Goal: Transaction & Acquisition: Book appointment/travel/reservation

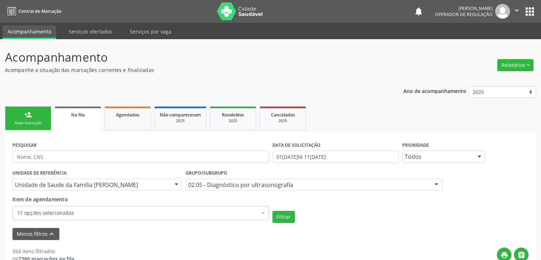
scroll to position [107, 0]
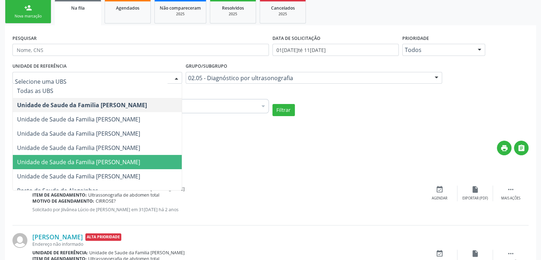
click at [108, 162] on span "Unidade de Saude da Familia [PERSON_NAME]" at bounding box center [78, 162] width 123 height 8
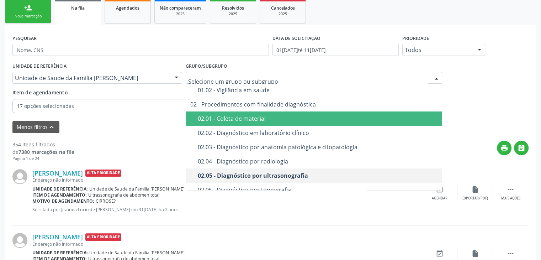
scroll to position [36, 0]
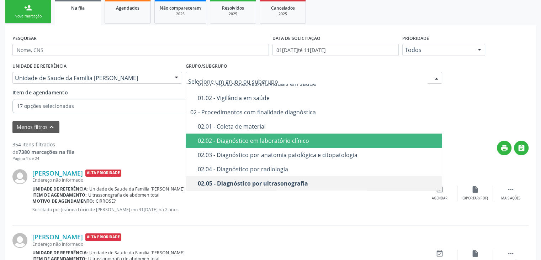
click at [237, 138] on div "02.02 - Diagnóstico em laboratório clínico" at bounding box center [318, 141] width 240 height 6
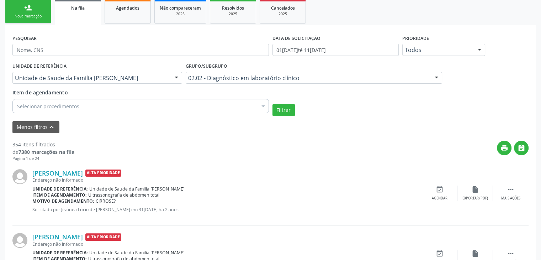
click at [141, 106] on div "Selecionar procedimentos" at bounding box center [140, 106] width 256 height 14
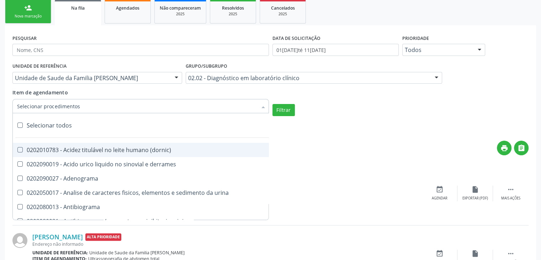
click at [57, 126] on div "Selecionar todos" at bounding box center [206, 125] width 387 height 14
checkbox input "true"
checkbox \(dornic\) "true"
checkbox derrames "true"
checkbox Adenograma "true"
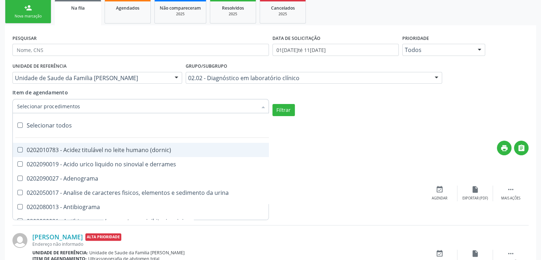
checkbox urina "true"
checkbox Antibiograma "true"
checkbox minima "true"
checkbox micobacterias "true"
checkbox blot "true"
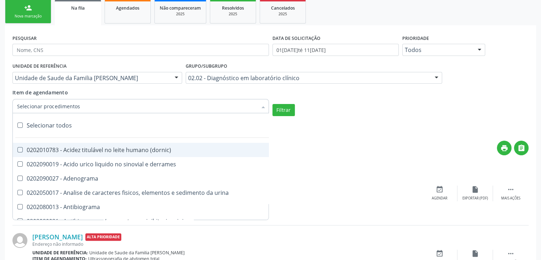
checkbox mlpa "true"
checkbox \(hanseniase\) "true"
checkbox \(controle\) "true"
checkbox \(diagnóstica\) "true"
checkbox \(gram\) "true"
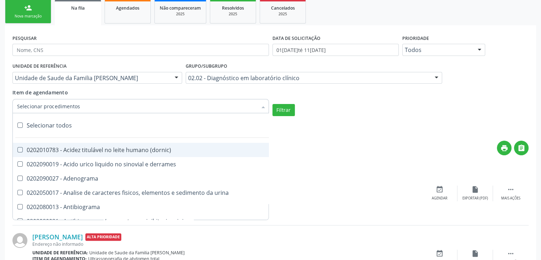
checkbox clamidia "true"
checkbox herpesvirus "true"
checkbox hematologica "true"
checkbox creatinina "true"
checkbox fosfato "true"
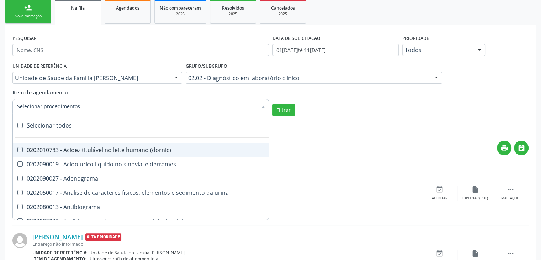
checkbox ureia "true"
checkbox osmolar "true"
checkbox addis "true"
checkbox b "true"
checkbox cd4\/cd8 "true"
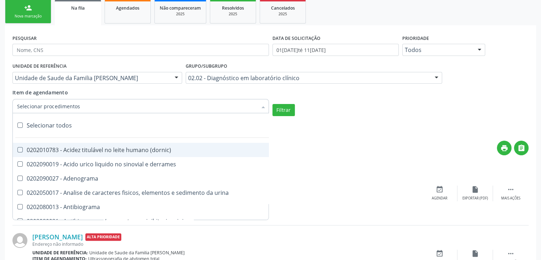
checkbox totais "true"
checkbox plaquetas "true"
checkbox reticulocitos "true"
checkbox liquor "true"
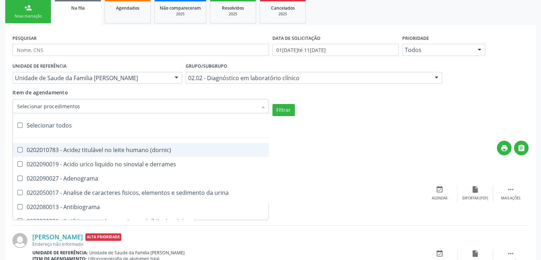
checkbox identificacao "true"
checkbox \(pos-pasteurização\) "true"
checkbox herpesvirus "true"
checkbox baar "true"
checkbox anaerobicas "true"
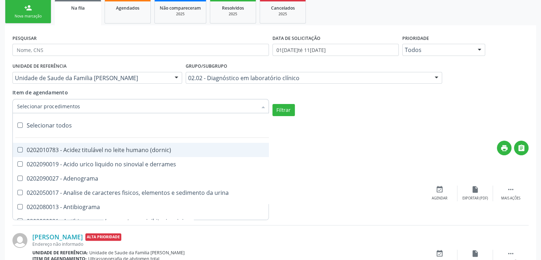
checkbox fungos "true"
checkbox \(qualitativo\) "true"
checkbox tardio\) "true"
checkbox \(qualitativo\) "true"
checkbox \(confirmatorio\) "true"
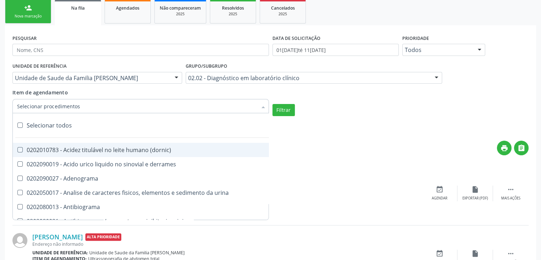
checkbox \(confirmatorio\) "true"
checkbox molecular "true"
checkbox htlv-1 "true"
checkbox biotinidase "true"
checkbox congênita "true"
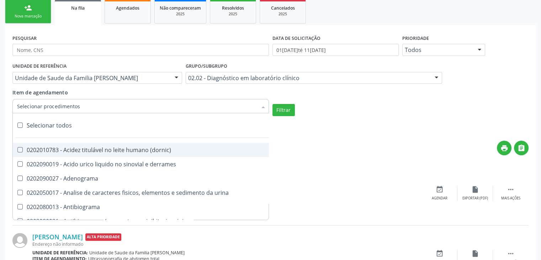
checkbox antiplaquetarios "true"
checkbox ferro "true"
checkbox bandas\) "true"
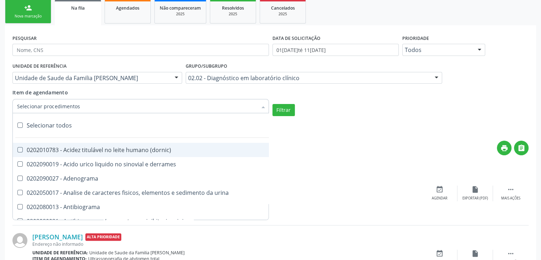
checkbox \(ch50\) "true"
checkbox aminoacidos "true"
checkbox globular "true"
checkbox dosagens\) "true"
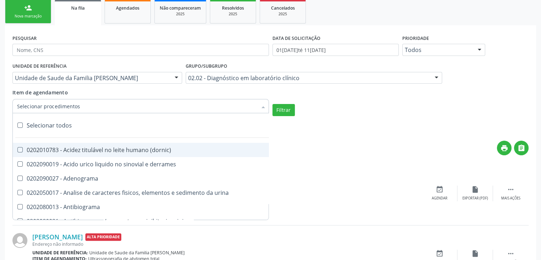
checkbox dosagens\) "true"
checkbox \(cada\) "true"
checkbox reumatoide "true"
checkbox amniotico "true"
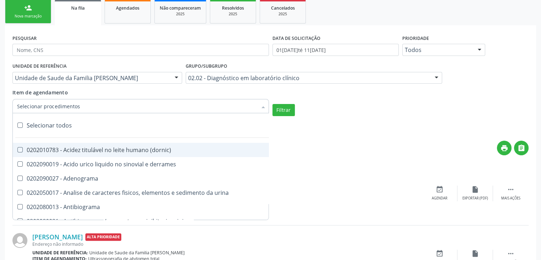
checkbox livre "true"
checkbox osmolalidade "true"
checkbox osmolaridade "true"
checkbox t3 "true"
checkbox sulfo-hemoglobina "true"
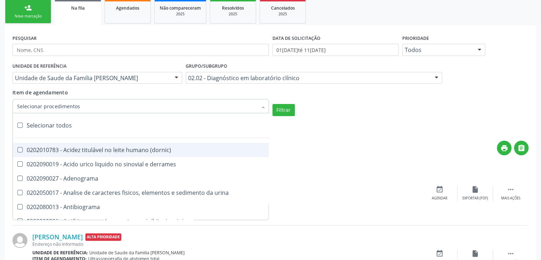
checkbox reverso "true"
checkbox coagulacao "true"
checkbox euglobulina "true"
checkbox -duke "true"
checkbox ivy "true"
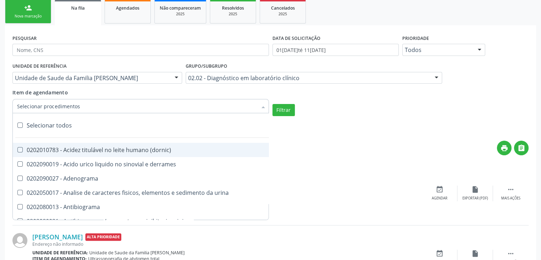
checkbox hemacias "true"
checkbox trombina "true"
checkbox ativada\) "true"
checkbox \(tap\) "true"
checkbox \(vhs\) "true"
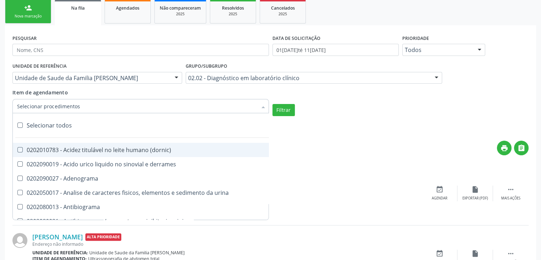
checkbox abo "true"
checkbox reativa "true"
checkbox ordenhado "true"
checkbox pezinho\) "true"
checkbox complemento "true"
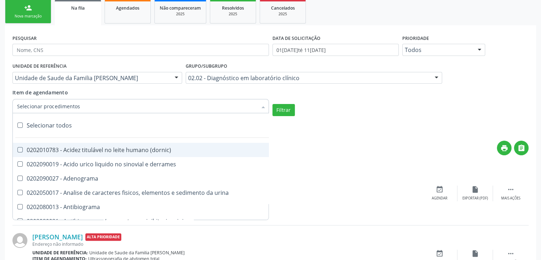
checkbox pezinho\) "true"
checkbox 17-alfa-hidroxiprogesterona "true"
checkbox totais "true"
checkbox 17-hidroxicorticosteroides "true"
checkbox d "true"
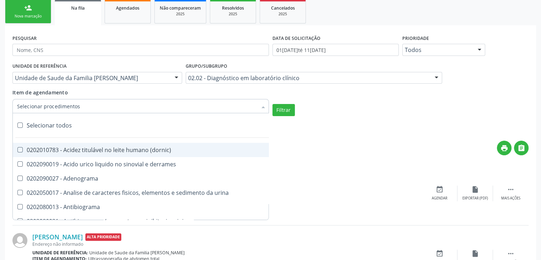
checkbox 5-nucleotidase "true"
checkbox acetona "true"
checkbox \(serotonina\) "true"
checkbox ascorbico "true"
checkbox delta-aminolevulinico "true"
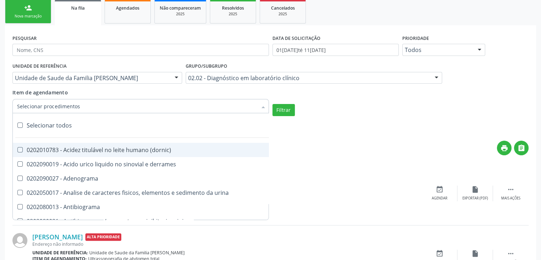
checkbox hipurico "true"
checkbox mandelico "true"
checkbox metil-hipurico "true"
checkbox urico "true"
checkbox valproico "true"
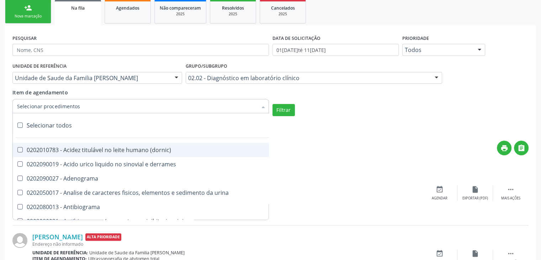
checkbox vanilmandelico "true"
checkbox \(acth\) "true"
checkbox ala-desidratase "true"
checkbox etilico "true"
checkbox aldolase "true"
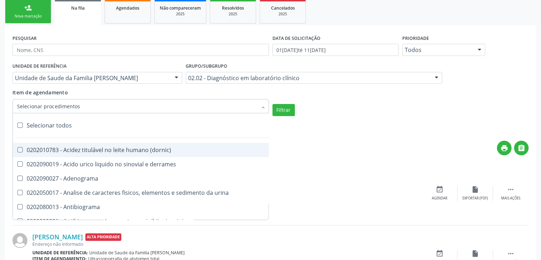
checkbox aldosterona "true"
checkbox alfa-1-antitripsina "true"
checkbox acida "true"
checkbox alfa-2-macroglobulina "true"
checkbox alfa-fetoproteina "true"
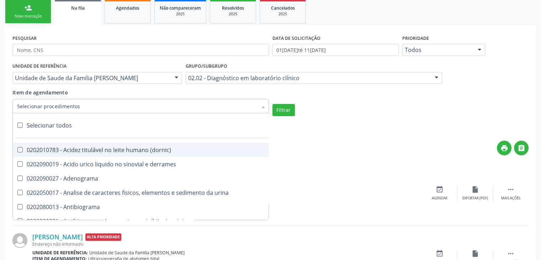
checkbox aluminio "true"
checkbox amilase "true"
checkbox aminoglicosideos "true"
checkbox amonia "true"
checkbox ciclico "true"
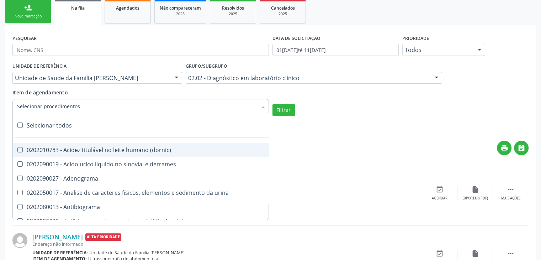
checkbox androstenediona "true"
checkbox anfetaminas "true"
checkbox circulante "true"
checkbox iga "true"
checkbox triciclicos "true"
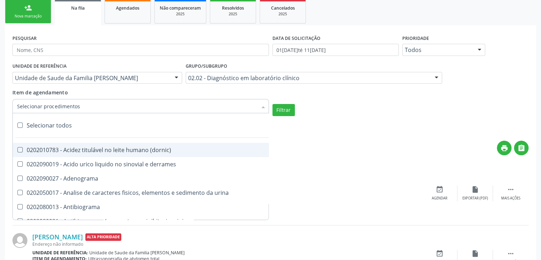
checkbox \(psa\) "true"
checkbox iii "true"
checkbox barbituratos "true"
checkbox benzodiazepinicos "true"
checkbox beta-2-microglobulina "true"
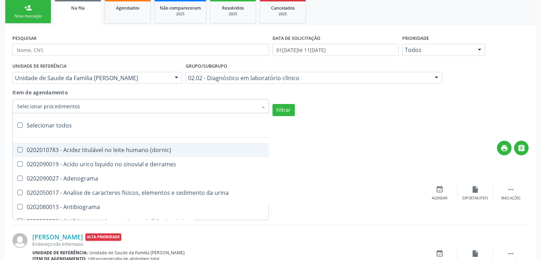
checkbox fracoes "true"
checkbox cadmio "true"
checkbox calcio "true"
checkbox ionizavel "true"
checkbox calcitonina "true"
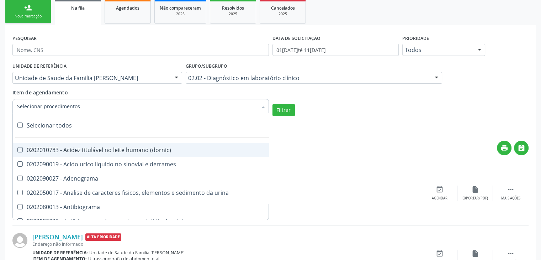
checkbox carbamazepina "true"
checkbox carboxi-hemoglobina "true"
checkbox caroteno "true"
checkbox catecolaminas "true"
checkbox chumbo "true"
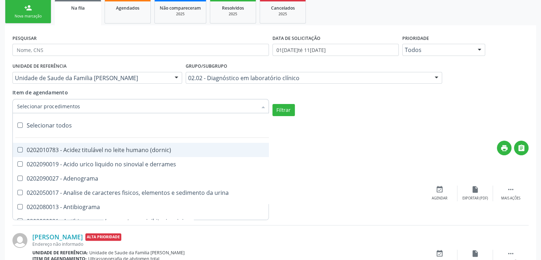
checkbox ciclosporina "true"
checkbox citrato "true"
checkbox cloreto "true"
checkbox suor "true"
checkbox cobre "true"
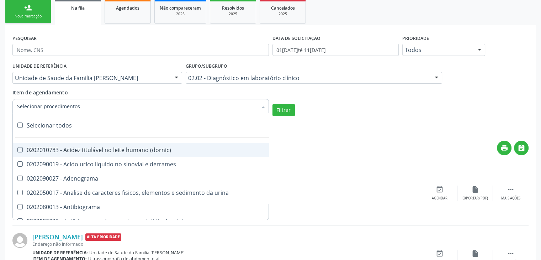
checkbox hdl "true"
checkbox ldl "true"
checkbox colinesterase "true"
checkbox c3 "true"
checkbox c4 "true"
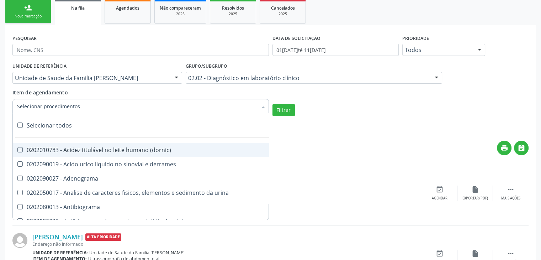
checkbox cortisol "true"
checkbox creatinina "true"
checkbox amniotico "true"
checkbox \(cpk\) "true"
checkbox crioaglutinina "true"
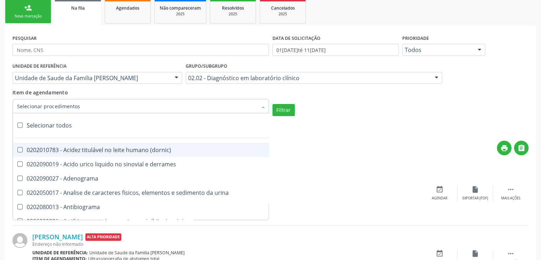
checkbox \(dhea\) "true"
checkbox alfa-hidroxibutirica "true"
checkbox glutamica "true"
checkbox latica "true"
checkbox fracionadas\) "true"
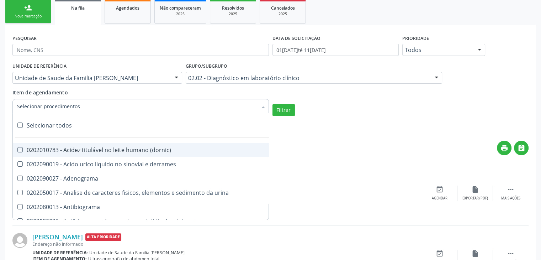
checkbox digitoxina\) "true"
checkbox \(dht\) "true"
checkbox fecal "true"
checkbox estradiol "true"
checkbox estriol "true"
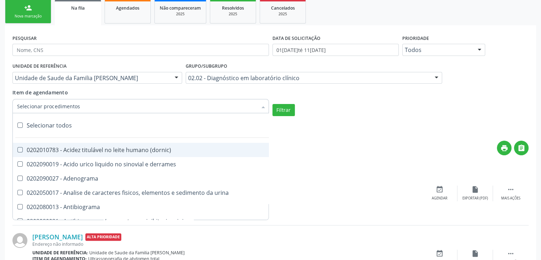
checkbox estrona "true"
checkbox etossuximida "true"
checkbox ii "true"
checkbox ix "true"
checkbox v "true"
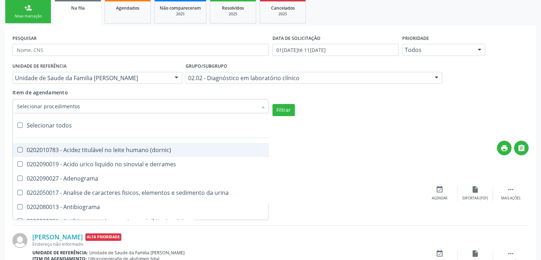
checkbox vii "true"
checkbox viii "true"
checkbox \(inibidor\) "true"
checkbox \(antigeno\) "true"
checkbox x "true"
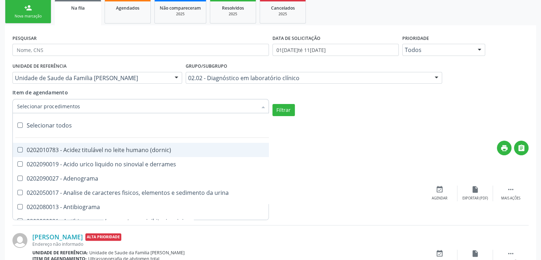
checkbox xi "true"
checkbox xii "true"
checkbox xiii "true"
checkbox tardio\) "true"
checkbox t4 "true"
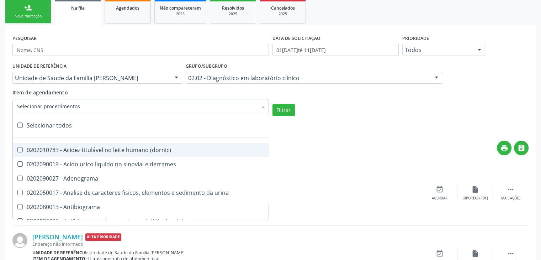
checkbox pezinho\) "true"
checkbox fenitoina "true"
checkbox fenol "true"
checkbox ferritina "true"
checkbox serico "true"
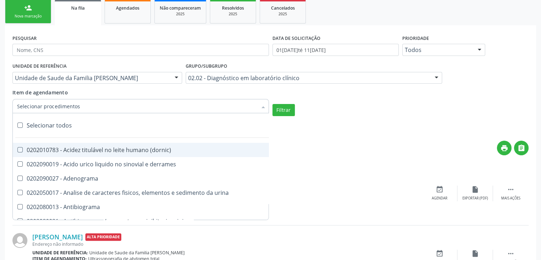
checkbox fibrinogenio "true"
checkbox folato "true"
checkbox formaldeido "true"
checkbox total "true"
checkbox alcalina "true"
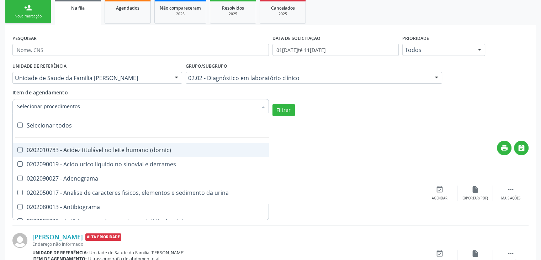
checkbox esperma "true"
checkbox fosforo "true"
checkbox acida "true"
checkbox frutose "true"
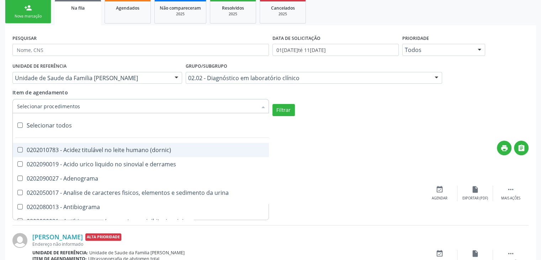
checkbox esperma "true"
checkbox galactose "true"
checkbox gt\) "true"
checkbox gastrina "true"
checkbox glicose "true"
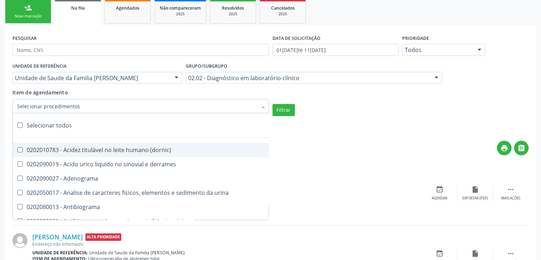
checkbox derrames "true"
checkbox desidrogenase "true"
checkbox tiroxina "true"
checkbox hcg\) "true"
checkbox fecal "true"
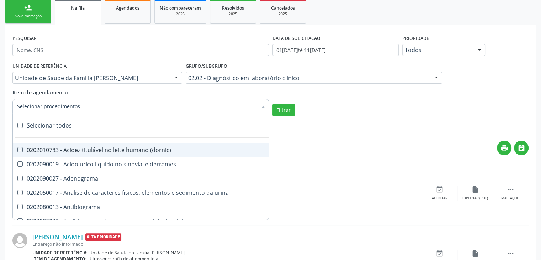
checkbox haptoglobina "true"
checkbox hemoglobina "true"
checkbox 37oc "true"
checkbox fetal "true"
checkbox glicosilada "true"
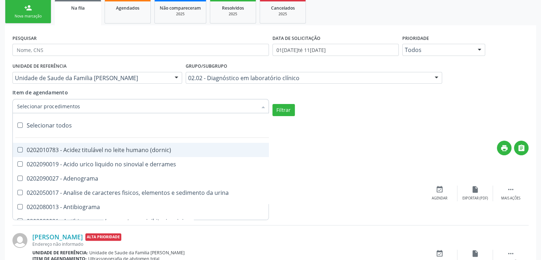
checkbox hemossiderina "true"
click at [284, 114] on button "Filtrar" at bounding box center [283, 110] width 22 height 12
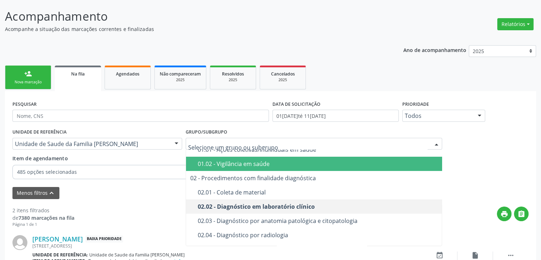
scroll to position [0, 0]
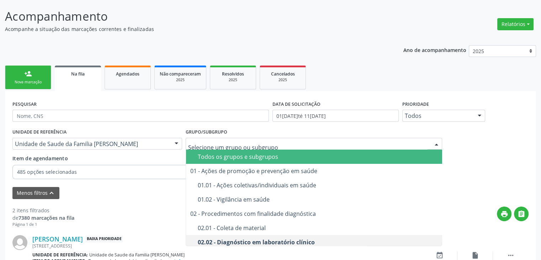
click at [261, 157] on div "Todos os grupos e subgrupos" at bounding box center [318, 157] width 240 height 6
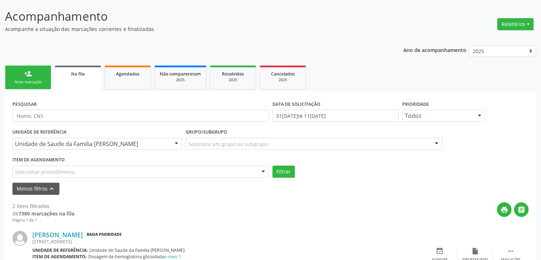
click at [83, 168] on div "Selecionar procedimento" at bounding box center [140, 171] width 256 height 12
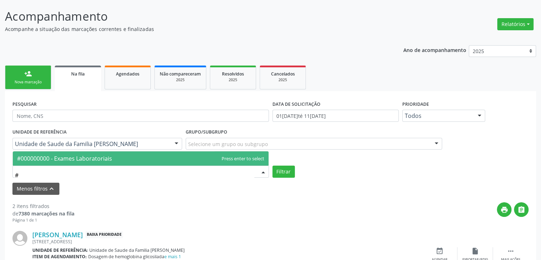
click at [85, 159] on span "#000000000 - Exames Laboratoriais" at bounding box center [64, 158] width 95 height 8
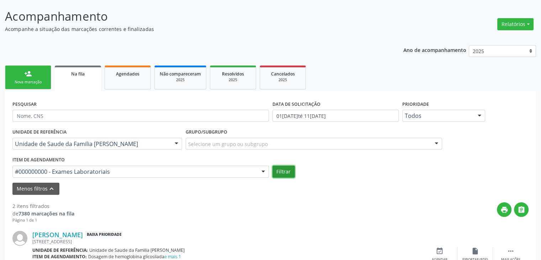
click at [277, 172] on button "Filtrar" at bounding box center [283, 171] width 22 height 12
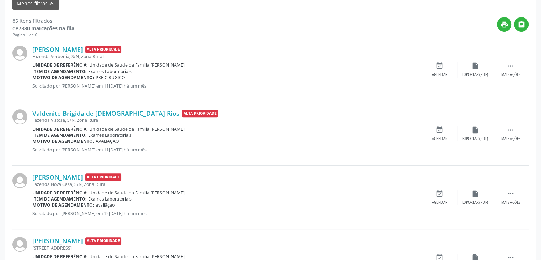
scroll to position [213, 0]
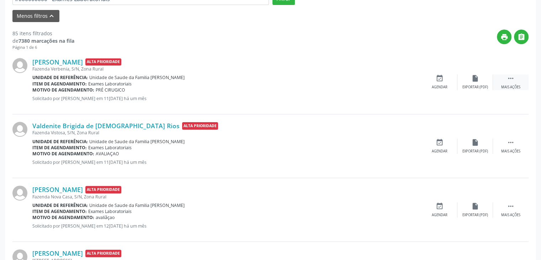
click at [508, 79] on icon "" at bounding box center [511, 78] width 8 height 8
click at [485, 88] on div "edit Editar" at bounding box center [475, 81] width 36 height 15
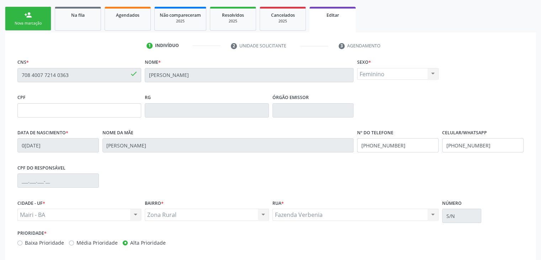
scroll to position [135, 0]
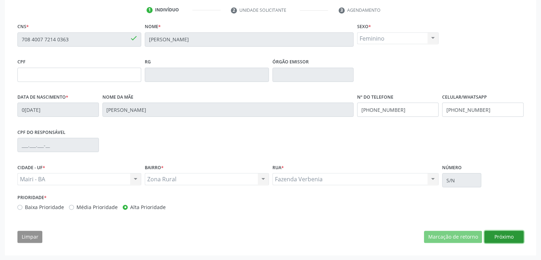
click at [499, 234] on button "Próximo" at bounding box center [503, 236] width 39 height 12
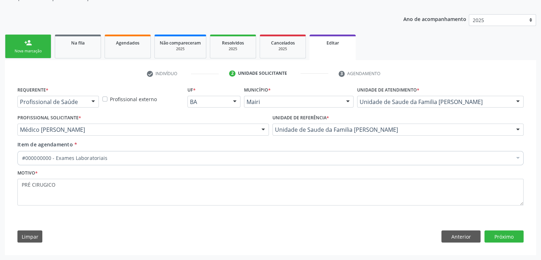
scroll to position [71, 0]
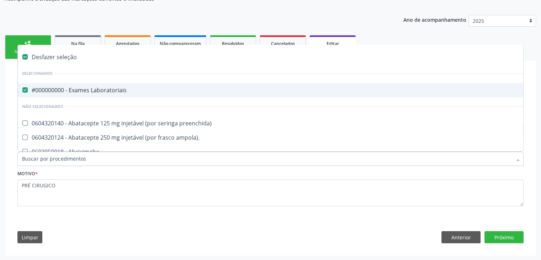
click at [101, 87] on div "#000000000 - Exames Laboratoriais" at bounding box center [295, 90] width 547 height 6
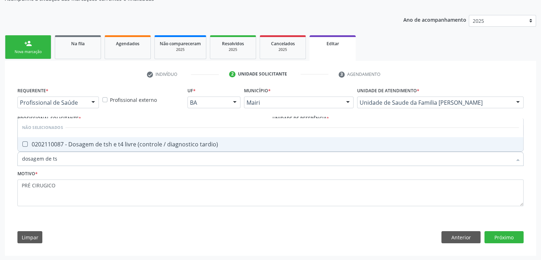
click at [160, 147] on span "0202110087 - Dosagem de tsh e t4 livre (controle / diagnostico tardio)" at bounding box center [270, 144] width 505 height 14
click at [519, 239] on button "Próximo" at bounding box center [503, 237] width 39 height 12
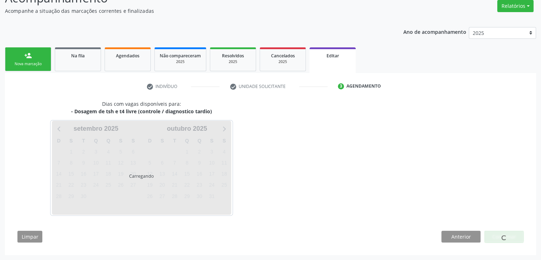
scroll to position [59, 0]
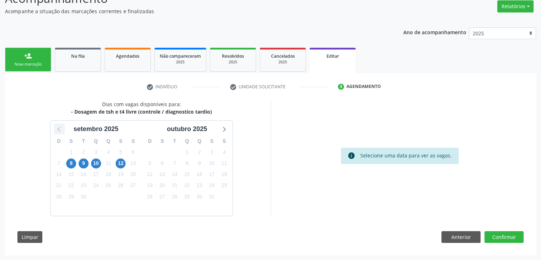
click at [58, 130] on icon at bounding box center [59, 128] width 9 height 9
click at [208, 196] on span "29" at bounding box center [212, 196] width 10 height 10
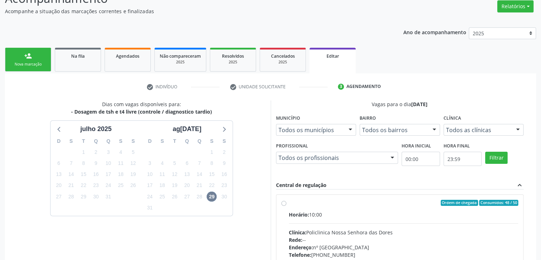
click at [365, 224] on div "Horário: 10:00 Clínica: Policlinica Nossa Senhora das Dores Rede: -- Endereço: …" at bounding box center [404, 259] width 230 height 98
click at [286, 206] on input "Ordem de chegada Consumidos: 48 / 50 Horário: 10:00 Clínica: Policlinica Nossa …" at bounding box center [283, 202] width 5 height 6
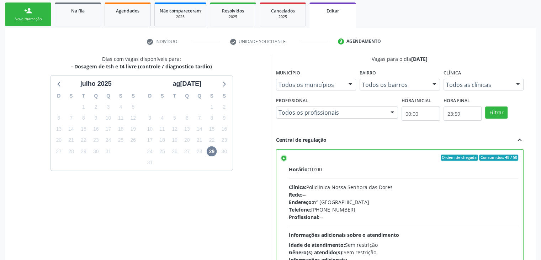
scroll to position [165, 0]
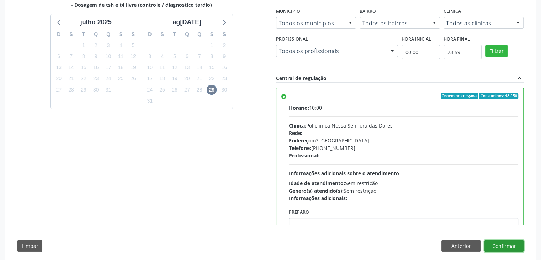
click at [516, 243] on button "Confirmar" at bounding box center [503, 246] width 39 height 12
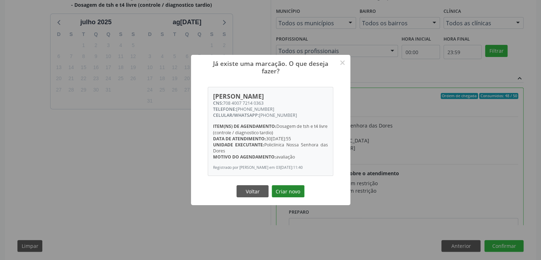
click at [299, 195] on button "Criar novo" at bounding box center [288, 191] width 33 height 12
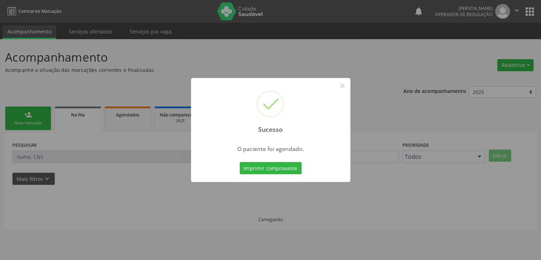
scroll to position [0, 0]
click at [346, 88] on button "×" at bounding box center [345, 86] width 12 height 12
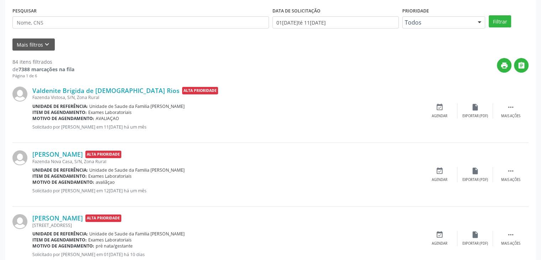
scroll to position [142, 0]
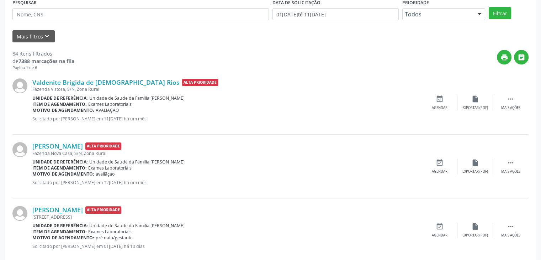
click at [513, 110] on div "Valdenite Brigida de Deus Rios Alta Prioridade Fazenda Vistosa, S/N, Zona Rural…" at bounding box center [270, 103] width 516 height 64
click at [507, 106] on div "Mais ações" at bounding box center [510, 107] width 19 height 5
click at [478, 107] on div "Editar" at bounding box center [474, 107] width 11 height 5
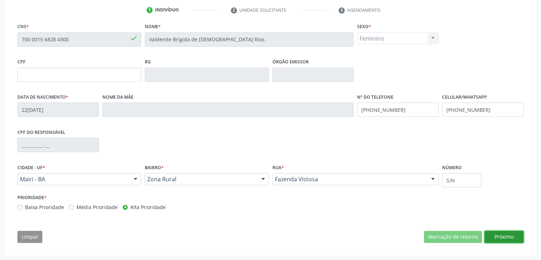
click at [492, 236] on button "Próximo" at bounding box center [503, 236] width 39 height 12
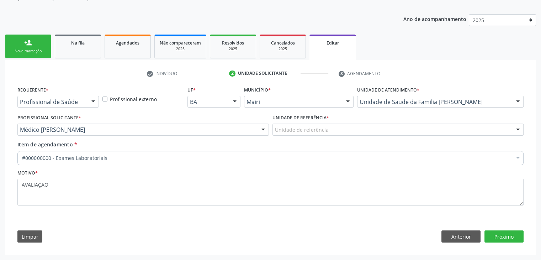
scroll to position [71, 0]
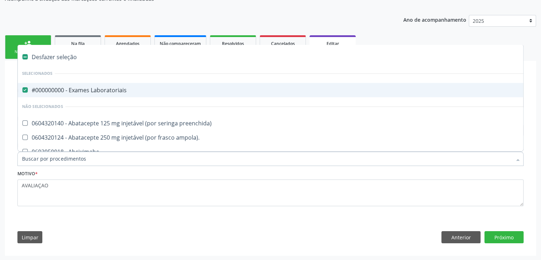
click at [88, 87] on div "#000000000 - Exames Laboratoriais" at bounding box center [295, 90] width 547 height 6
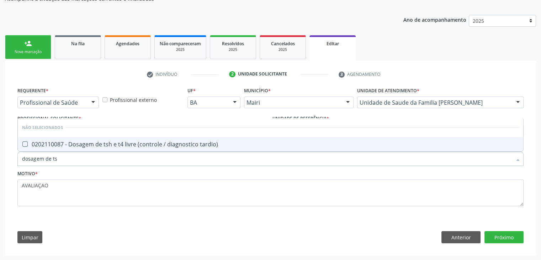
click at [116, 144] on div "0202110087 - Dosagem de tsh e t4 livre (controle / diagnostico tardio)" at bounding box center [270, 144] width 497 height 6
click at [452, 218] on div "Requerente * Profissional de Saúde Profissional de Saúde Paciente Nenhum result…" at bounding box center [270, 166] width 516 height 162
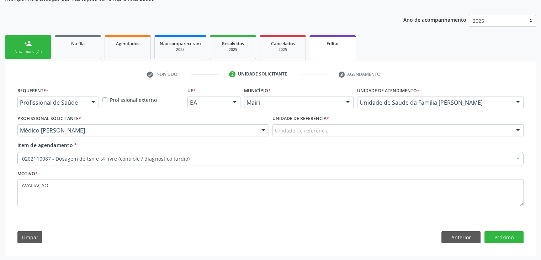
click at [337, 128] on div "Unidade de referência" at bounding box center [397, 130] width 251 height 12
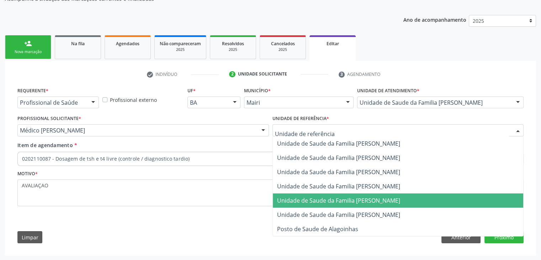
click at [373, 203] on span "Unidade de Saude da Familia [PERSON_NAME]" at bounding box center [398, 200] width 251 height 14
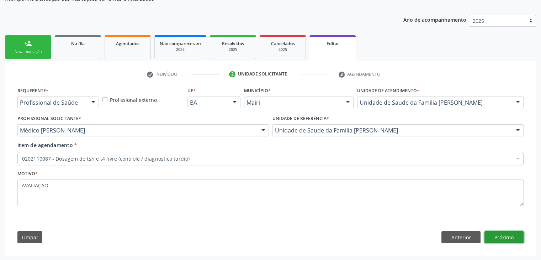
click at [500, 235] on button "Próximo" at bounding box center [503, 237] width 39 height 12
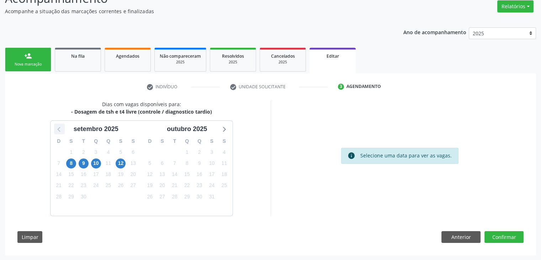
click at [56, 130] on icon at bounding box center [59, 128] width 9 height 9
click at [212, 197] on span "29" at bounding box center [212, 196] width 10 height 10
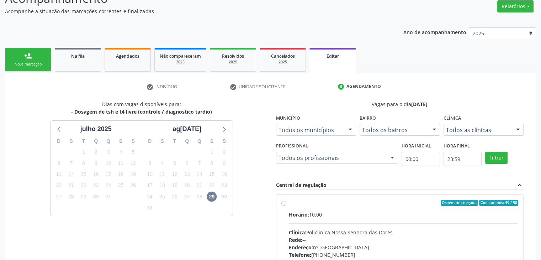
click at [309, 205] on label "Ordem de chegada Consumidos: 49 / 50 Horário: 10:00 Clínica: Policlinica Nossa …" at bounding box center [404, 253] width 230 height 109
click at [286, 205] on input "Ordem de chegada Consumidos: 49 / 50 Horário: 10:00 Clínica: Policlinica Nossa …" at bounding box center [283, 202] width 5 height 6
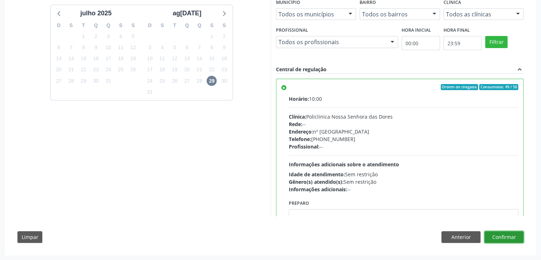
click at [505, 238] on button "Confirmar" at bounding box center [503, 237] width 39 height 12
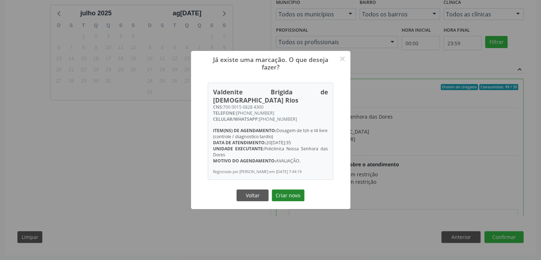
click at [285, 193] on button "Criar novo" at bounding box center [288, 195] width 33 height 12
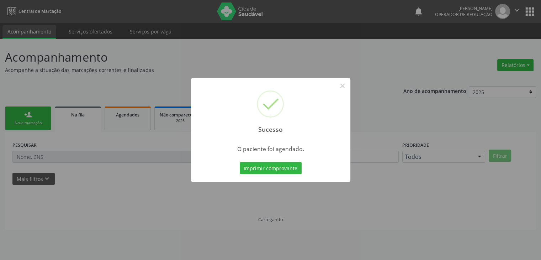
scroll to position [0, 0]
click at [348, 81] on button "×" at bounding box center [345, 86] width 12 height 12
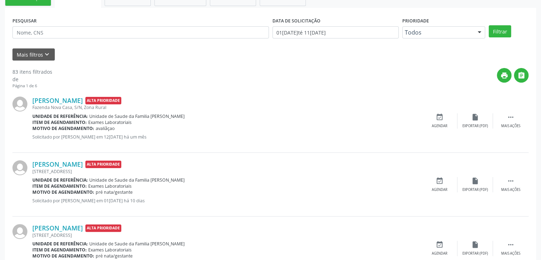
scroll to position [142, 0]
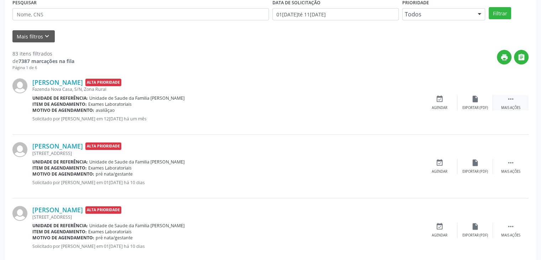
click at [510, 97] on icon "" at bounding box center [511, 99] width 8 height 8
click at [482, 102] on div "edit Editar" at bounding box center [475, 102] width 36 height 15
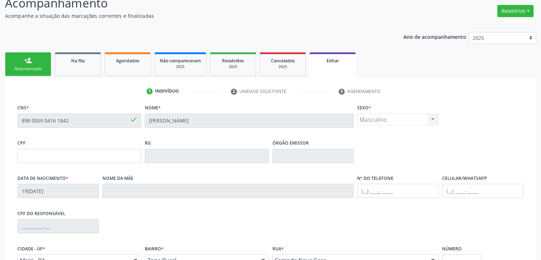
scroll to position [135, 0]
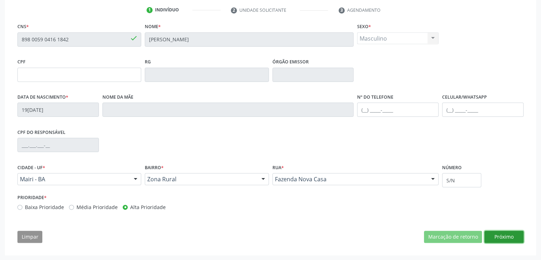
click at [499, 235] on button "Próximo" at bounding box center [503, 236] width 39 height 12
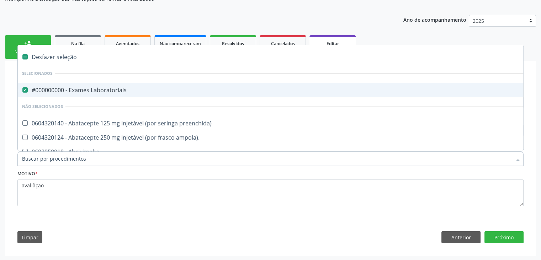
click at [94, 96] on span "#000000000 - Exames Laboratoriais" at bounding box center [296, 90] width 556 height 14
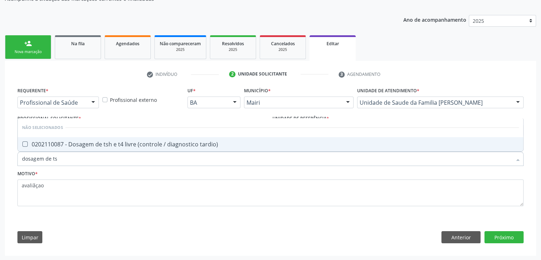
click at [148, 151] on input "dosagem de ts" at bounding box center [267, 158] width 490 height 14
click at [148, 138] on span "0202110087 - Dosagem de tsh e t4 livre (controle / diagnostico tardio)" at bounding box center [270, 144] width 505 height 14
click at [499, 239] on button "Próximo" at bounding box center [503, 237] width 39 height 12
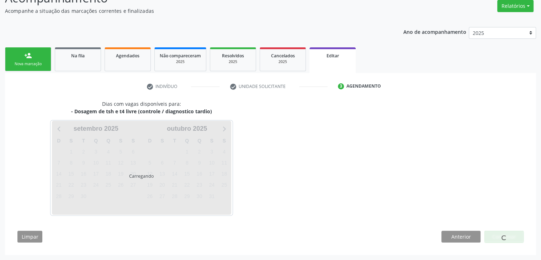
scroll to position [59, 0]
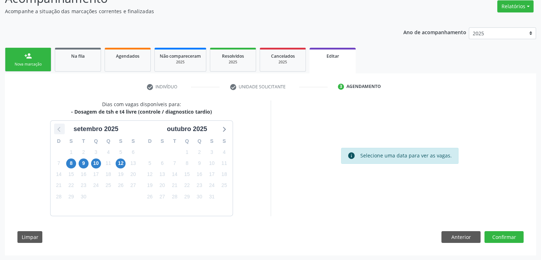
click at [63, 126] on icon at bounding box center [59, 128] width 9 height 9
click at [211, 195] on span "29" at bounding box center [212, 196] width 10 height 10
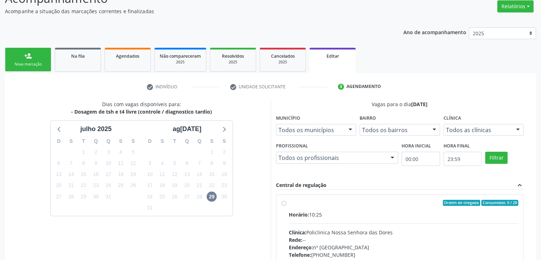
click at [355, 214] on div "Horário: 10:25" at bounding box center [404, 213] width 230 height 7
click at [286, 206] on input "Ordem de chegada Consumidos: 0 / 20 Horário: 10:25 Clínica: Policlinica Nossa S…" at bounding box center [283, 202] width 5 height 6
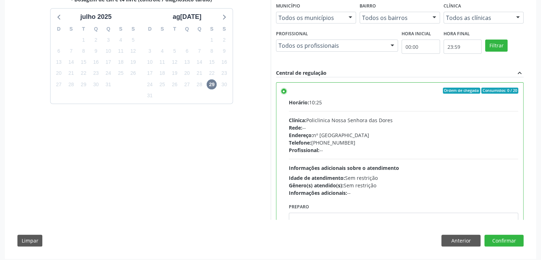
scroll to position [174, 0]
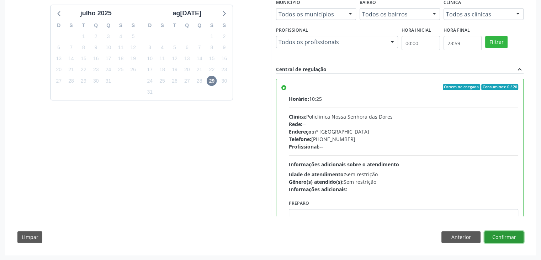
click at [503, 235] on button "Confirmar" at bounding box center [503, 237] width 39 height 12
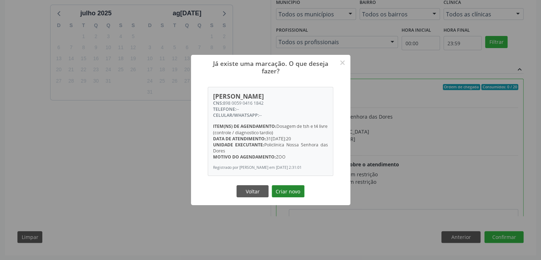
click at [295, 191] on button "Criar novo" at bounding box center [288, 191] width 33 height 12
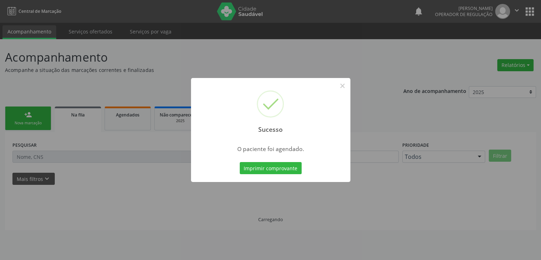
scroll to position [0, 0]
click at [344, 88] on button "×" at bounding box center [345, 86] width 12 height 12
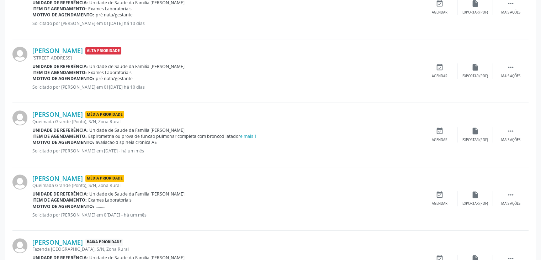
scroll to position [249, 0]
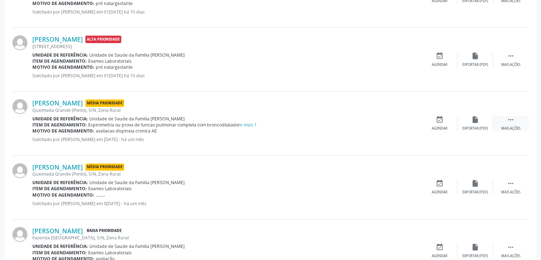
click at [501, 118] on div " Mais ações" at bounding box center [511, 123] width 36 height 15
click at [475, 124] on div "edit Editar" at bounding box center [475, 123] width 36 height 15
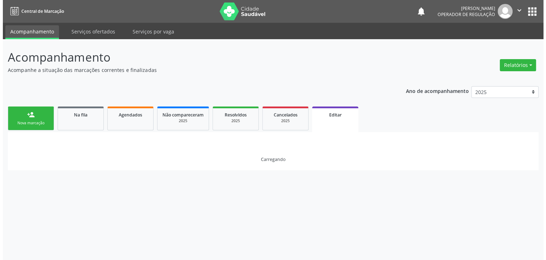
scroll to position [0, 0]
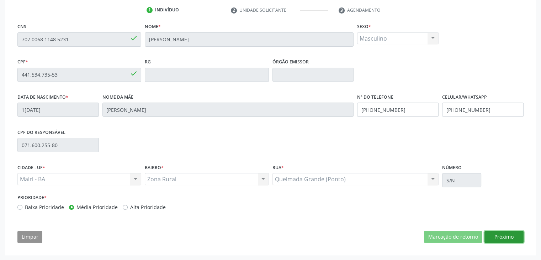
click at [497, 236] on button "Próximo" at bounding box center [503, 236] width 39 height 12
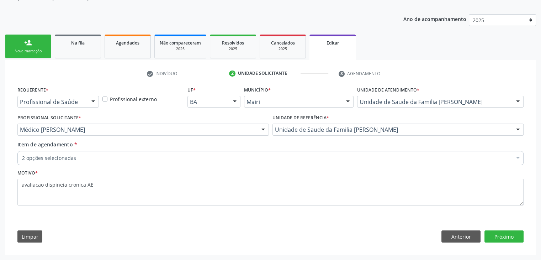
scroll to position [71, 0]
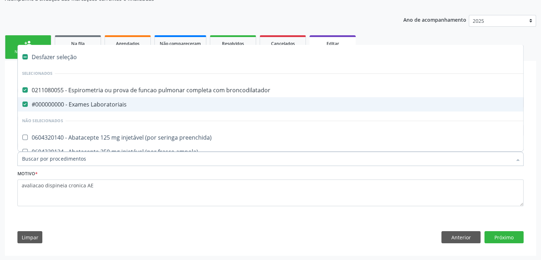
click at [63, 106] on div "#000000000 - Exames Laboratoriais" at bounding box center [295, 104] width 547 height 6
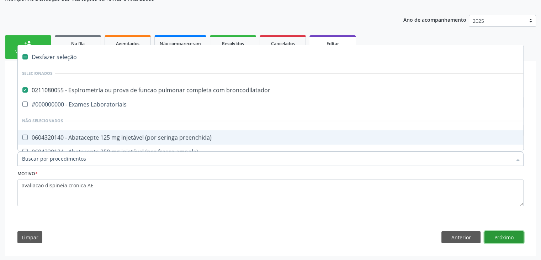
click at [512, 235] on button "Próximo" at bounding box center [503, 237] width 39 height 12
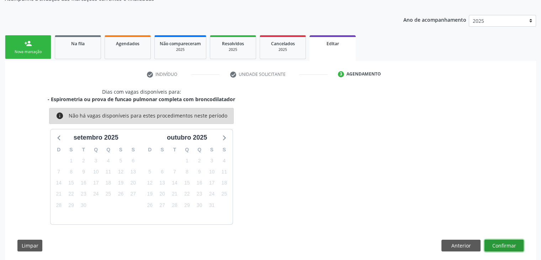
click at [521, 246] on button "Confirmar" at bounding box center [503, 245] width 39 height 12
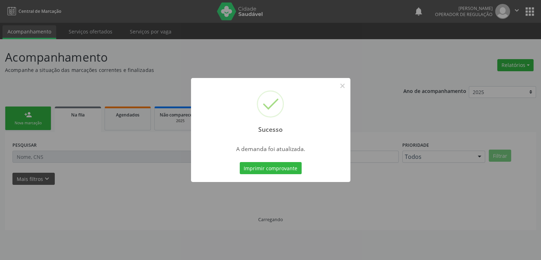
scroll to position [0, 0]
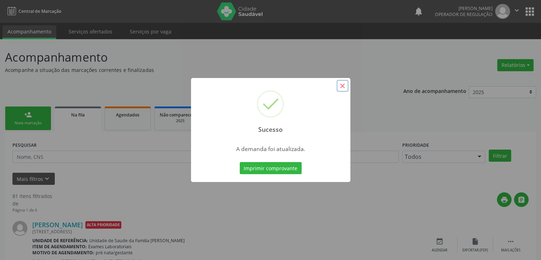
click at [341, 85] on button "×" at bounding box center [342, 86] width 12 height 12
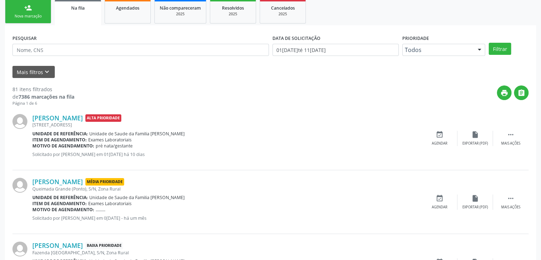
scroll to position [213, 0]
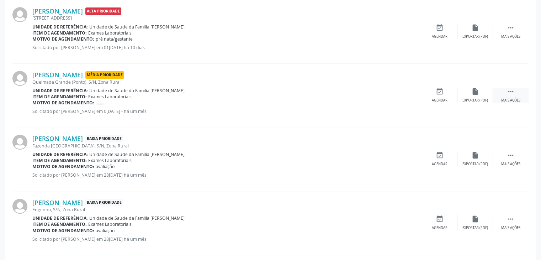
click at [508, 92] on icon "" at bounding box center [511, 91] width 8 height 8
click at [481, 87] on div "edit Editar" at bounding box center [475, 94] width 36 height 15
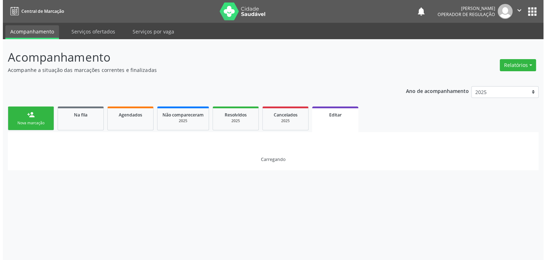
scroll to position [0, 0]
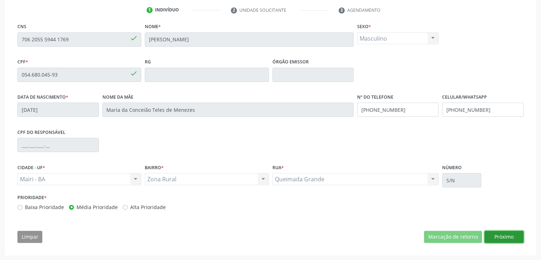
click at [509, 239] on button "Próximo" at bounding box center [503, 236] width 39 height 12
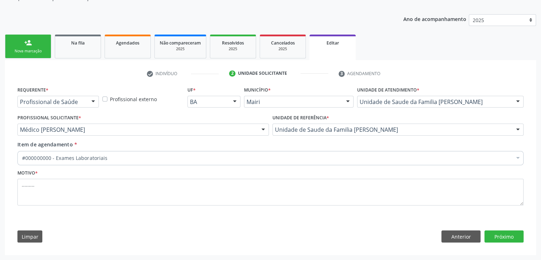
scroll to position [71, 0]
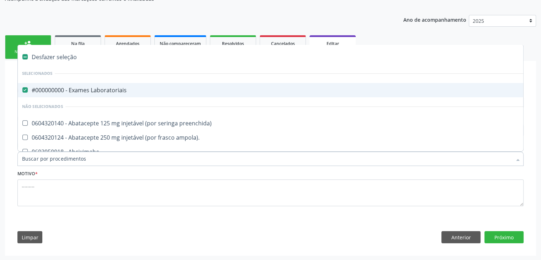
click at [87, 87] on div "#000000000 - Exames Laboratoriais" at bounding box center [295, 90] width 547 height 6
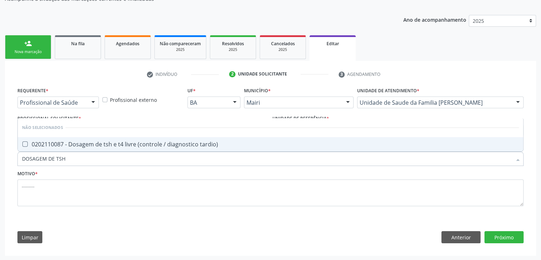
click at [94, 141] on div "0202110087 - Dosagem de tsh e t4 livre (controle / diagnostico tardio)" at bounding box center [270, 144] width 497 height 6
click at [513, 238] on button "Próximo" at bounding box center [503, 237] width 39 height 12
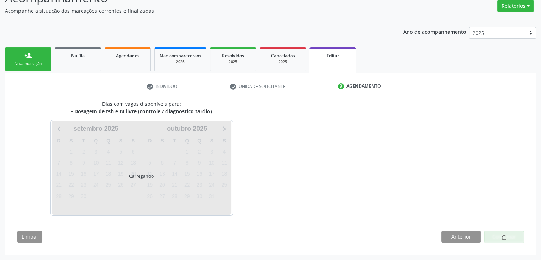
scroll to position [59, 0]
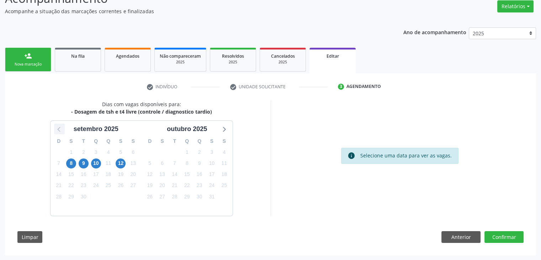
click at [59, 124] on icon at bounding box center [59, 128] width 9 height 9
click at [212, 194] on span "29" at bounding box center [212, 196] width 10 height 10
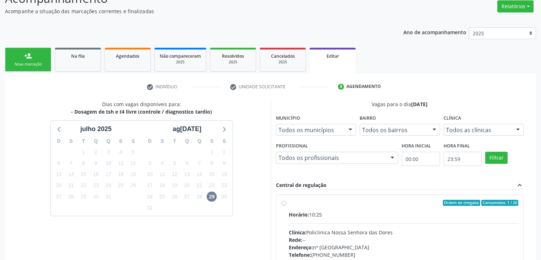
click at [348, 208] on label "Ordem de chegada Consumidos: 1 / 20 Horário: 10:25 Clínica: Policlinica Nossa S…" at bounding box center [404, 253] width 230 height 109
click at [286, 206] on input "Ordem de chegada Consumidos: 1 / 20 Horário: 10:25 Clínica: Policlinica Nossa S…" at bounding box center [283, 202] width 5 height 6
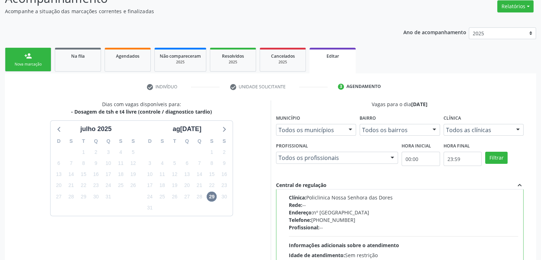
scroll to position [165, 0]
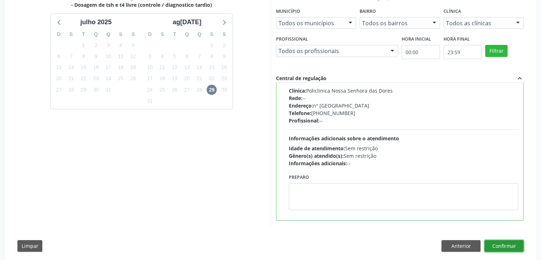
click at [499, 241] on button "Confirmar" at bounding box center [503, 246] width 39 height 12
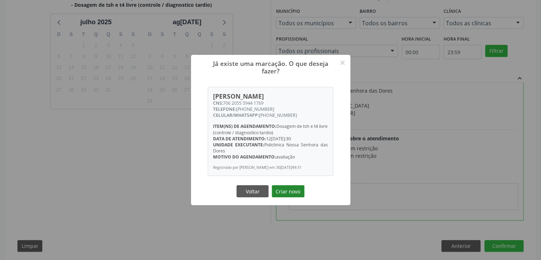
click at [300, 195] on button "Criar novo" at bounding box center [288, 191] width 33 height 12
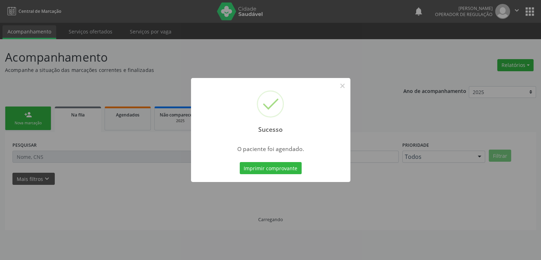
scroll to position [0, 0]
click at [348, 87] on button "×" at bounding box center [342, 86] width 12 height 12
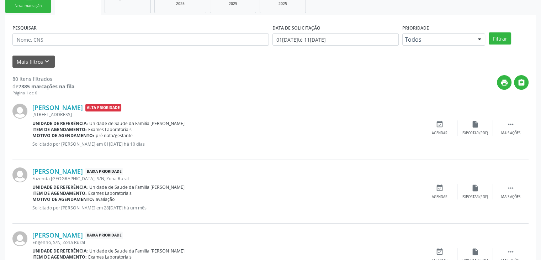
scroll to position [129, 0]
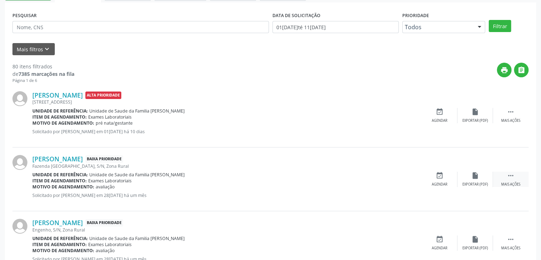
click at [515, 175] on div " Mais ações" at bounding box center [511, 178] width 36 height 15
click at [476, 179] on div "edit Editar" at bounding box center [475, 178] width 36 height 15
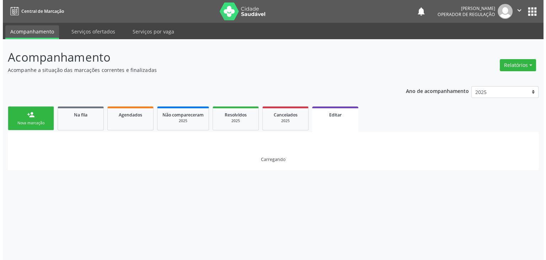
scroll to position [0, 0]
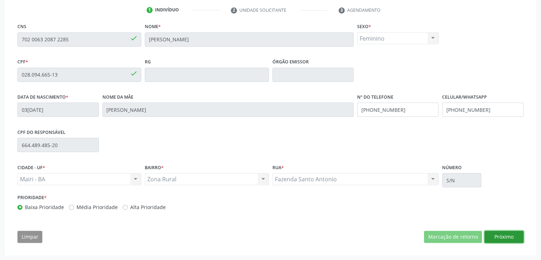
click at [505, 232] on button "Próximo" at bounding box center [503, 236] width 39 height 12
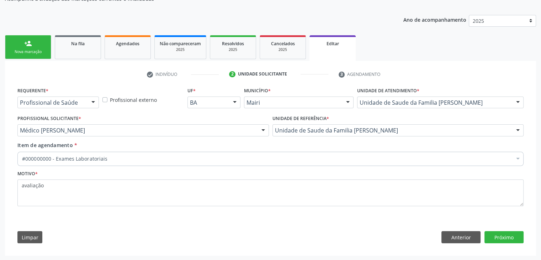
click at [174, 162] on div "#000000000 - Exames Laboratoriais" at bounding box center [270, 158] width 506 height 14
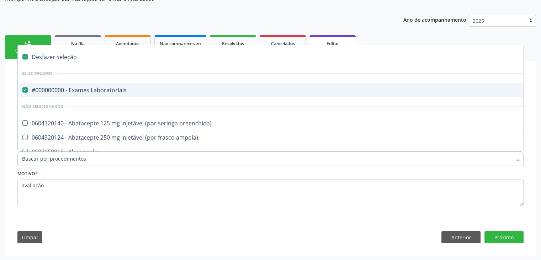
click at [111, 87] on div "#000000000 - Exames Laboratoriais" at bounding box center [295, 90] width 547 height 6
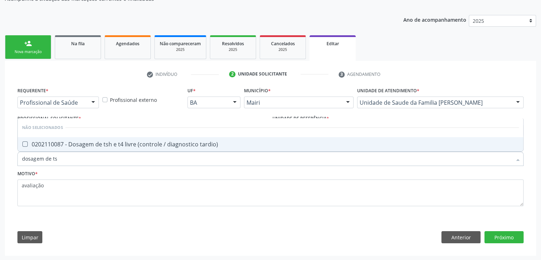
click at [143, 148] on span "0202110087 - Dosagem de tsh e t4 livre (controle / diagnostico tardio)" at bounding box center [270, 144] width 505 height 14
click at [505, 236] on button "Próximo" at bounding box center [503, 237] width 39 height 12
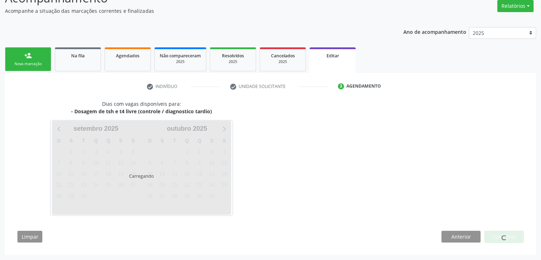
scroll to position [59, 0]
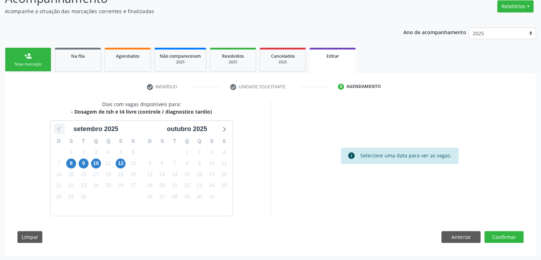
click at [59, 127] on icon at bounding box center [58, 129] width 3 height 5
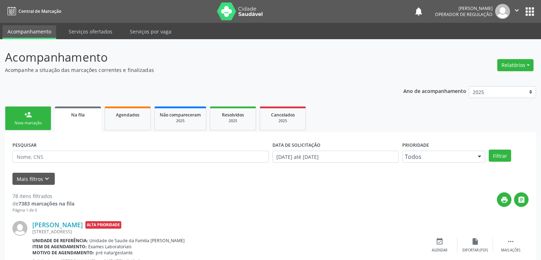
scroll to position [178, 0]
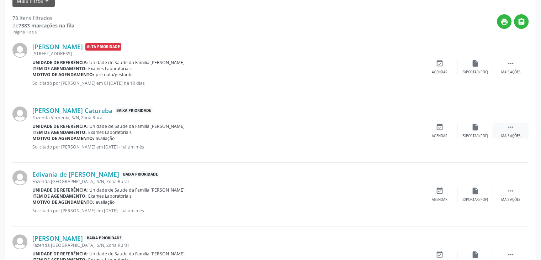
click at [511, 130] on icon "" at bounding box center [511, 127] width 8 height 8
click at [487, 126] on div "edit Editar" at bounding box center [475, 130] width 36 height 15
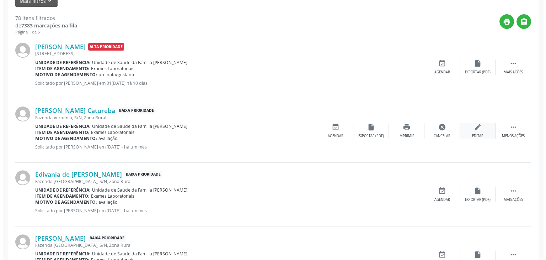
scroll to position [0, 0]
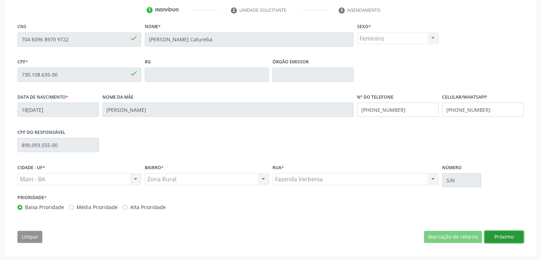
click at [498, 235] on button "Próximo" at bounding box center [503, 236] width 39 height 12
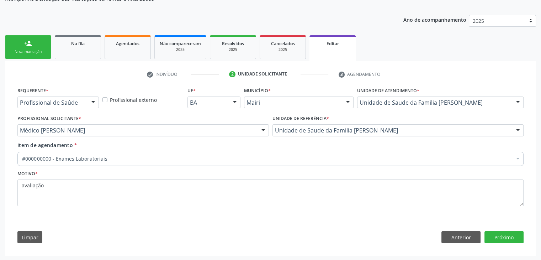
click at [168, 161] on div "#000000000 - Exames Laboratoriais" at bounding box center [270, 158] width 506 height 14
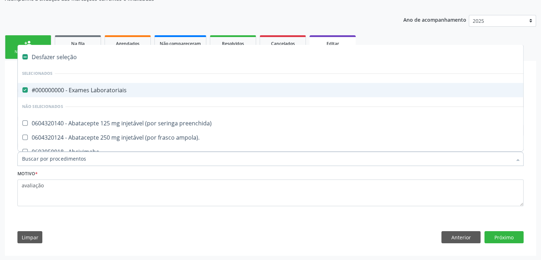
click at [64, 91] on div "#000000000 - Exames Laboratoriais" at bounding box center [295, 90] width 547 height 6
checkbox Laboratoriais "false"
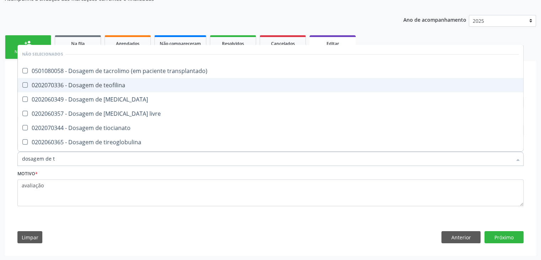
type input "dosagem de ts"
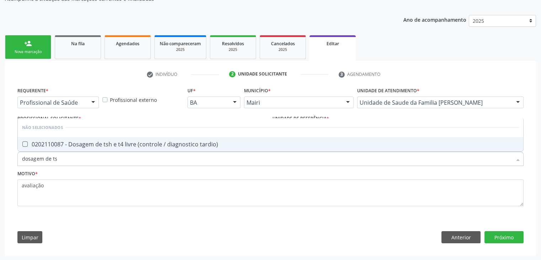
click at [98, 146] on div "0202110087 - Dosagem de tsh e t4 livre (controle / diagnostico tardio)" at bounding box center [270, 144] width 497 height 6
checkbox tardio\) "true"
click at [514, 234] on button "Próximo" at bounding box center [503, 237] width 39 height 12
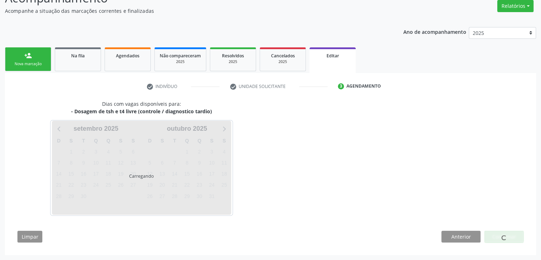
scroll to position [59, 0]
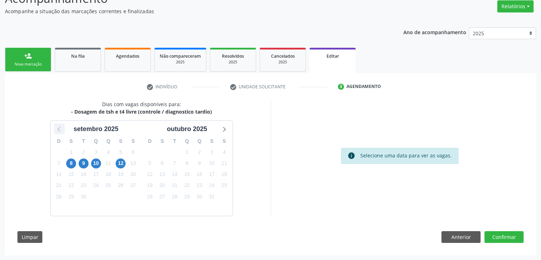
click at [63, 128] on icon at bounding box center [59, 128] width 9 height 9
click at [213, 198] on span "29" at bounding box center [212, 196] width 10 height 10
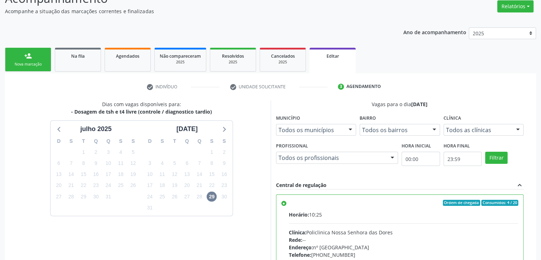
click at [413, 218] on div "Horário: 10:25 Clínica: Policlinica Nossa Senhora das Dores Rede: -- Endereço: …" at bounding box center [404, 259] width 230 height 98
click at [286, 206] on input "Ordem de chegada Consumidos: 4 / 20 Horário: 10:25 Clínica: Policlinica [GEOGRA…" at bounding box center [283, 202] width 5 height 6
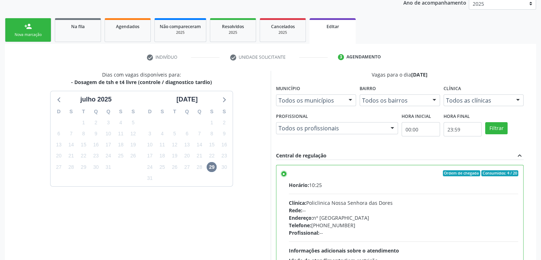
scroll to position [174, 0]
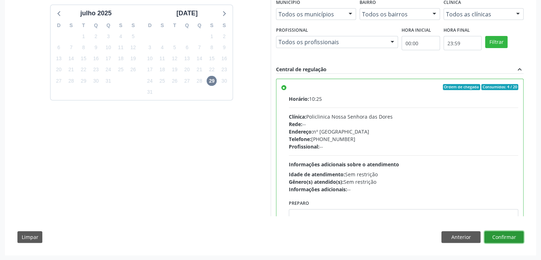
click at [502, 236] on button "Confirmar" at bounding box center [503, 237] width 39 height 12
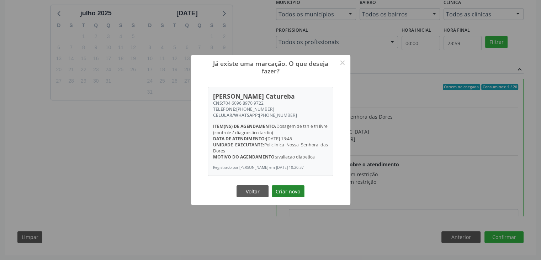
click at [288, 192] on button "Criar novo" at bounding box center [288, 191] width 33 height 12
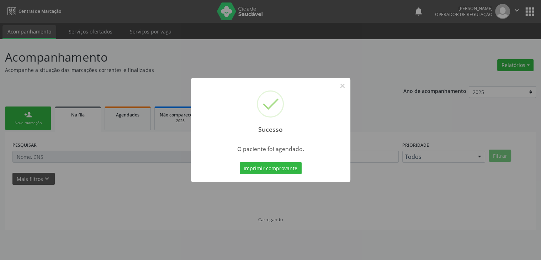
scroll to position [0, 0]
click at [344, 86] on button "×" at bounding box center [345, 86] width 12 height 12
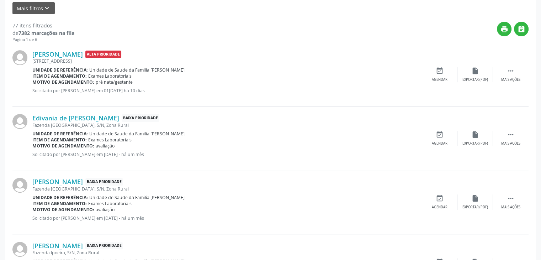
scroll to position [213, 0]
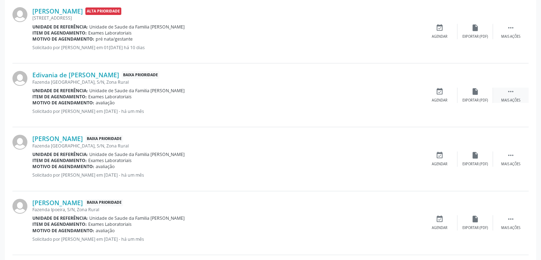
click at [510, 89] on icon "" at bounding box center [511, 91] width 8 height 8
click at [488, 95] on div "edit Editar" at bounding box center [475, 94] width 36 height 15
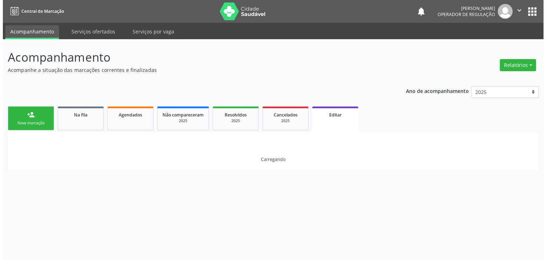
scroll to position [0, 0]
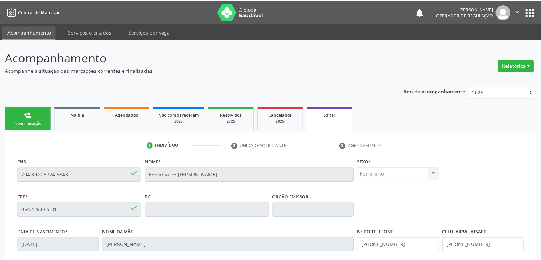
scroll to position [135, 0]
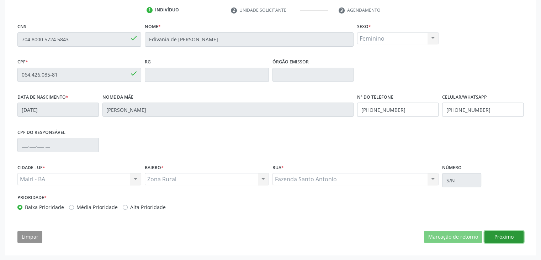
click at [505, 237] on button "Próximo" at bounding box center [503, 236] width 39 height 12
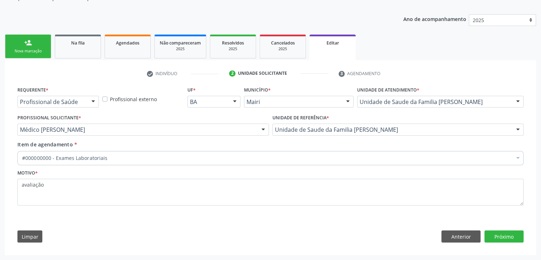
scroll to position [71, 0]
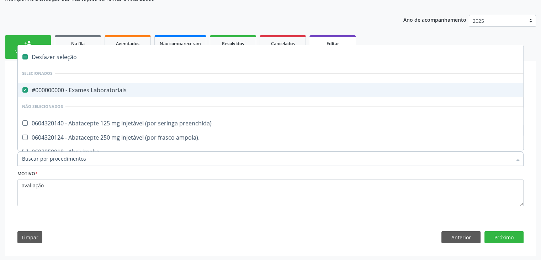
click at [79, 87] on div "#000000000 - Exames Laboratoriais" at bounding box center [295, 90] width 547 height 6
checkbox Laboratoriais "false"
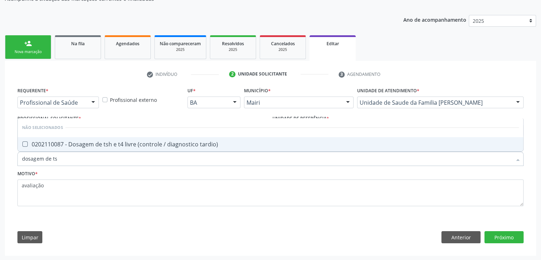
type input "dosagem de tsh"
click at [88, 142] on div "0202110087 - Dosagem de tsh e t4 livre (controle / diagnostico tardio)" at bounding box center [270, 144] width 497 height 6
checkbox tardio\) "true"
click at [502, 236] on button "Próximo" at bounding box center [503, 237] width 39 height 12
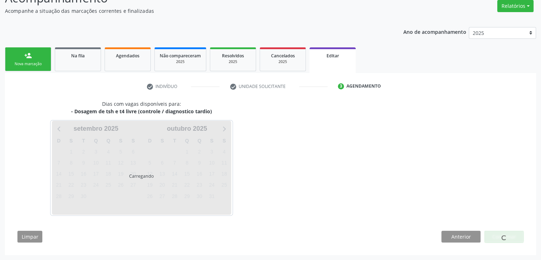
scroll to position [59, 0]
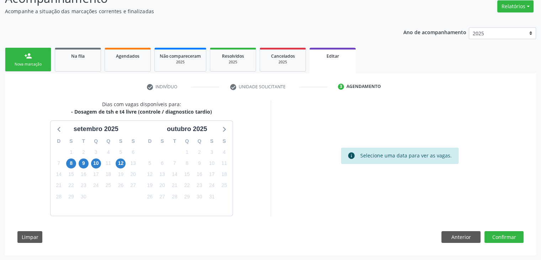
click at [58, 134] on div "D S T Q Q S S 31 1 2 3 4 5 6 7 8 9 10 11 12 13 14 15 16 17 18 19 20 21 22 23 24…" at bounding box center [95, 175] width 91 height 82
click at [59, 128] on icon at bounding box center [59, 128] width 9 height 9
click at [212, 195] on span "29" at bounding box center [212, 196] width 10 height 10
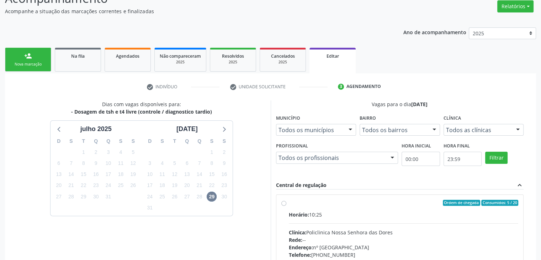
click at [343, 215] on div "Horário: 10:25" at bounding box center [404, 213] width 230 height 7
click at [286, 206] on input "Ordem de chegada Consumidos: 5 / 20 Horário: 10:25 Clínica: Policlinica Nossa S…" at bounding box center [283, 202] width 5 height 6
radio input "true"
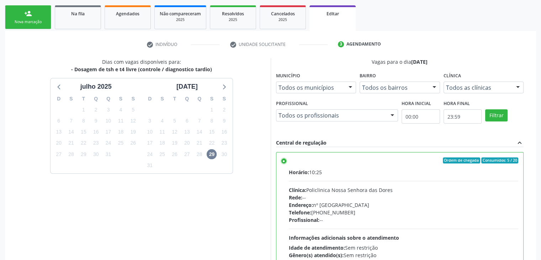
scroll to position [174, 0]
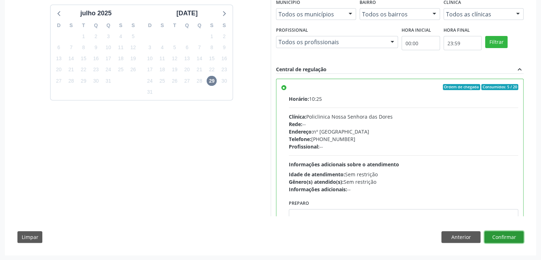
click at [512, 236] on button "Confirmar" at bounding box center [503, 237] width 39 height 12
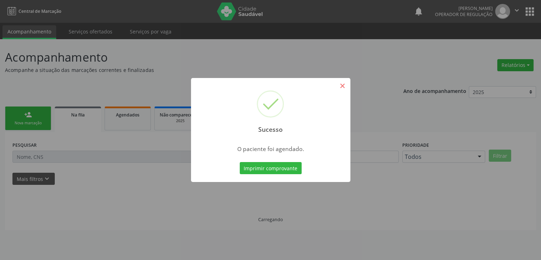
scroll to position [0, 0]
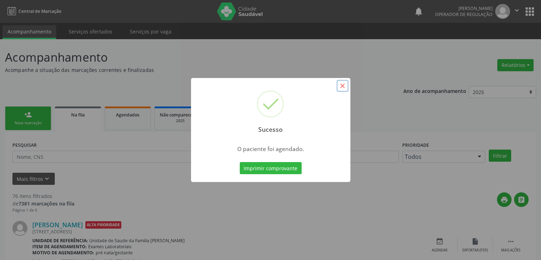
click at [341, 87] on button "×" at bounding box center [342, 86] width 12 height 12
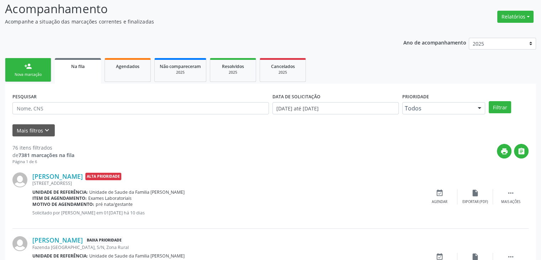
scroll to position [107, 0]
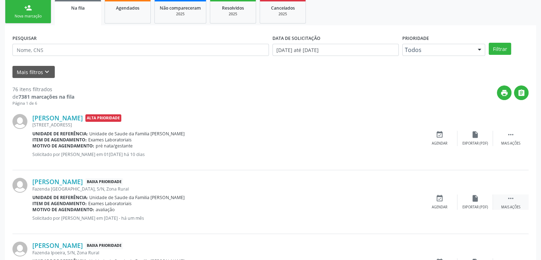
click at [519, 195] on div " Mais ações" at bounding box center [511, 201] width 36 height 15
click at [482, 193] on div "Guilerme Souza Santos Baixa Prioridade Fazenda Santo Antonio, S/N, Zona Rural U…" at bounding box center [270, 202] width 516 height 64
click at [475, 199] on icon "edit" at bounding box center [475, 198] width 8 height 8
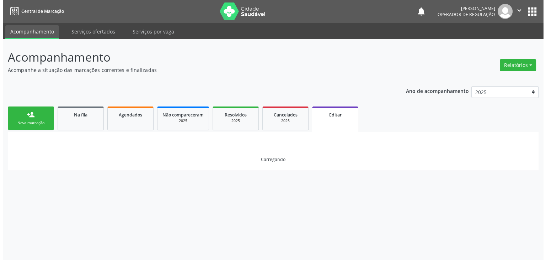
scroll to position [0, 0]
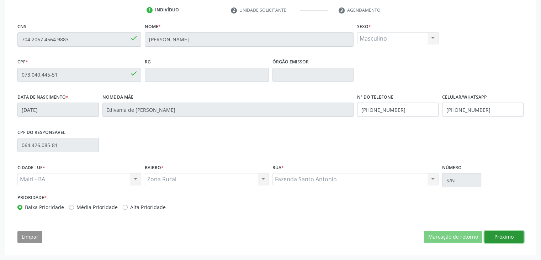
click at [495, 236] on button "Próximo" at bounding box center [503, 236] width 39 height 12
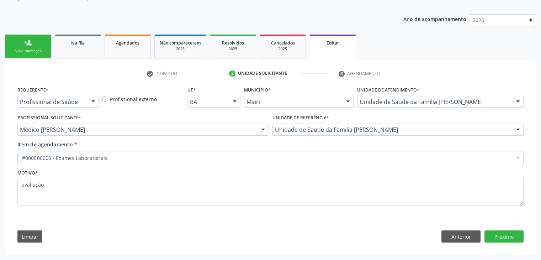
scroll to position [71, 0]
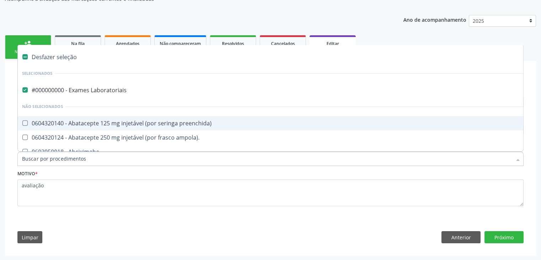
click at [104, 91] on div "#000000000 - Exames Laboratoriais" at bounding box center [295, 90] width 547 height 6
checkbox Laboratoriais "false"
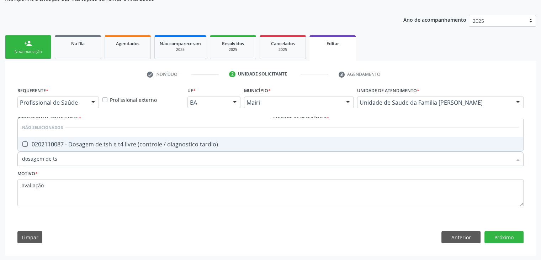
type input "dosagem de tsh"
click at [149, 144] on div "0202110087 - Dosagem de tsh e t4 livre (controle / diagnostico tardio)" at bounding box center [270, 144] width 497 height 6
checkbox tardio\) "true"
click at [492, 234] on button "Próximo" at bounding box center [503, 237] width 39 height 12
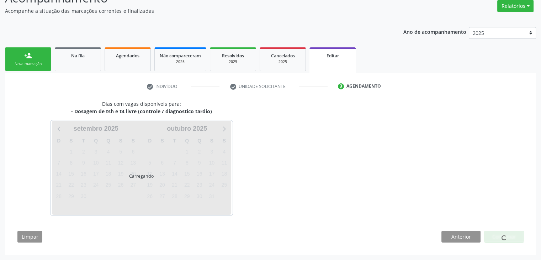
scroll to position [59, 0]
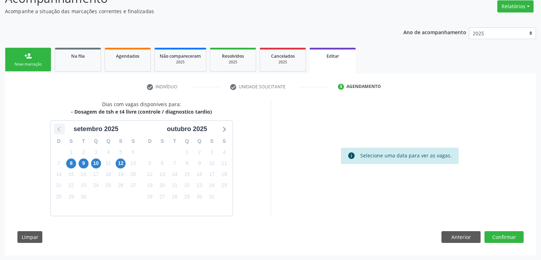
click at [59, 127] on icon at bounding box center [58, 129] width 3 height 5
click at [210, 195] on span "29" at bounding box center [212, 196] width 10 height 10
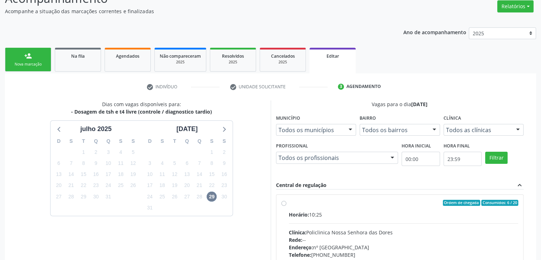
click at [317, 206] on label "Ordem de chegada Consumidos: 6 / 20 Horário: 10:25 Clínica: Policlinica Nossa S…" at bounding box center [404, 253] width 230 height 109
click at [286, 206] on input "Ordem de chegada Consumidos: 6 / 20 Horário: 10:25 Clínica: Policlinica Nossa S…" at bounding box center [283, 202] width 5 height 6
radio input "true"
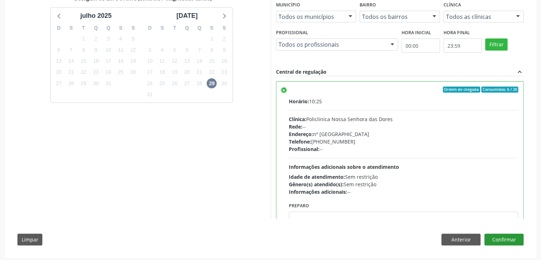
scroll to position [174, 0]
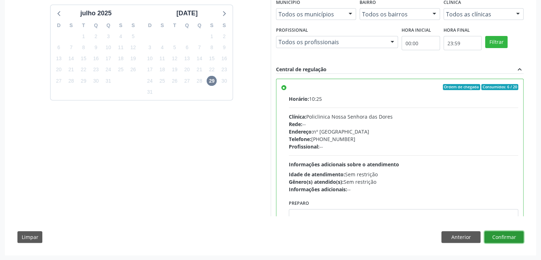
click at [505, 238] on button "Confirmar" at bounding box center [503, 237] width 39 height 12
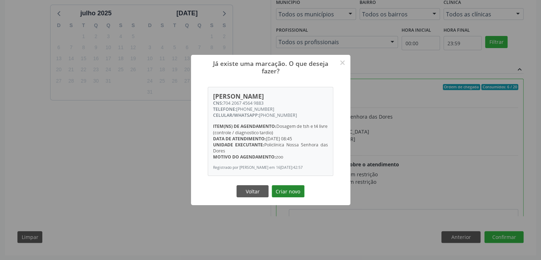
click at [289, 191] on button "Criar novo" at bounding box center [288, 191] width 33 height 12
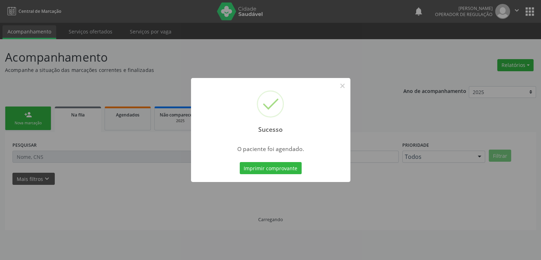
scroll to position [0, 0]
click at [346, 85] on button "×" at bounding box center [345, 86] width 12 height 12
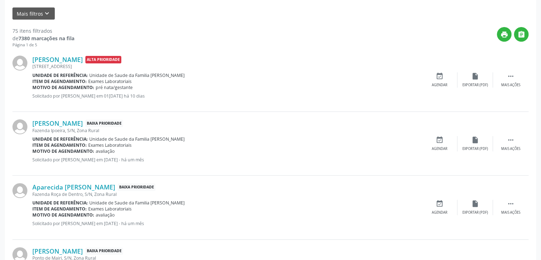
scroll to position [178, 0]
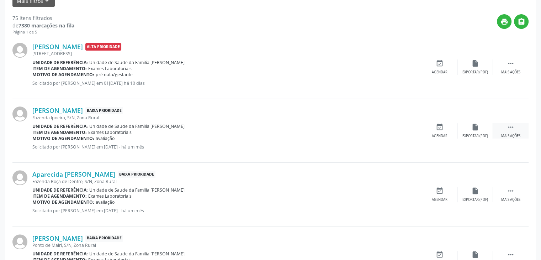
click at [515, 126] on div " Mais ações" at bounding box center [511, 130] width 36 height 15
click at [485, 124] on div "edit Editar" at bounding box center [475, 130] width 36 height 15
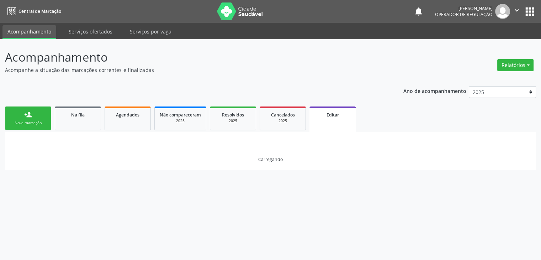
scroll to position [0, 0]
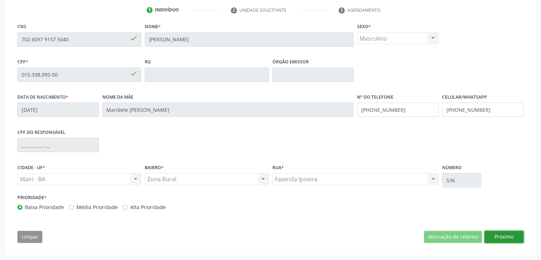
click at [503, 236] on button "Próximo" at bounding box center [503, 236] width 39 height 12
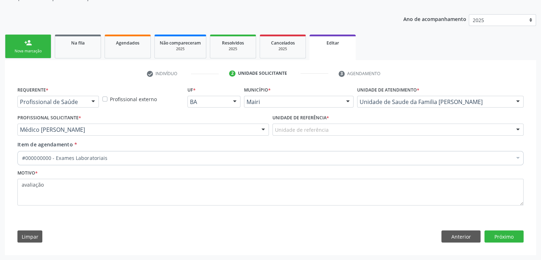
scroll to position [71, 0]
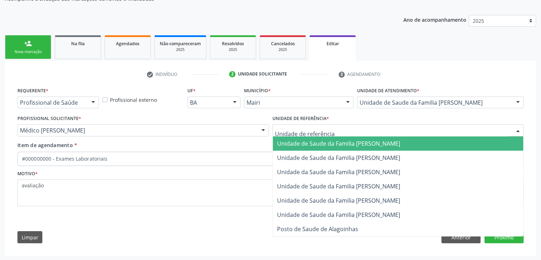
click at [341, 127] on div at bounding box center [397, 130] width 251 height 12
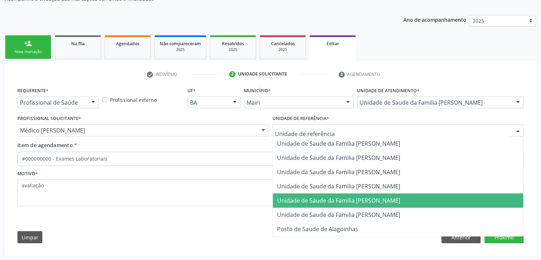
click at [356, 196] on span "Unidade de Saude da Familia [PERSON_NAME]" at bounding box center [338, 200] width 123 height 8
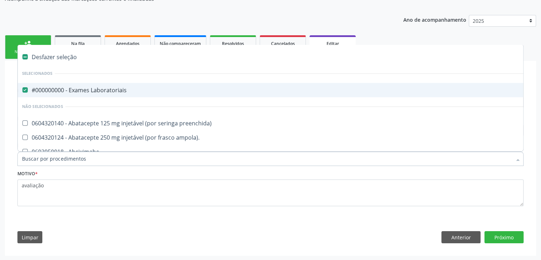
click at [79, 87] on div "#000000000 - Exames Laboratoriais" at bounding box center [295, 90] width 547 height 6
checkbox Laboratoriais "false"
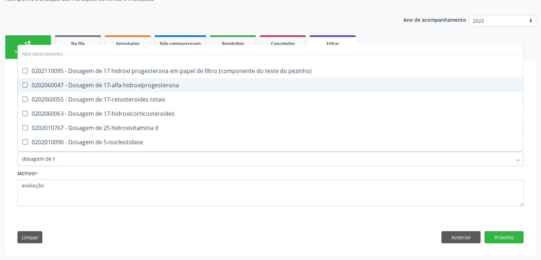
type input "dosagem de ts"
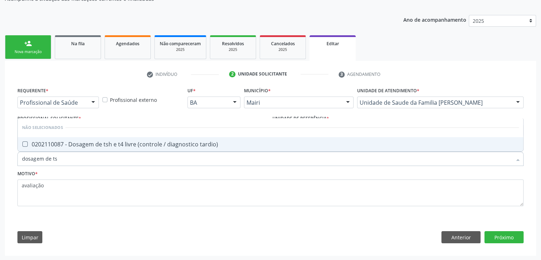
click at [104, 144] on div "0202110087 - Dosagem de tsh e t4 livre (controle / diagnostico tardio)" at bounding box center [270, 144] width 497 height 6
checkbox tardio\) "true"
click at [499, 238] on button "Próximo" at bounding box center [503, 237] width 39 height 12
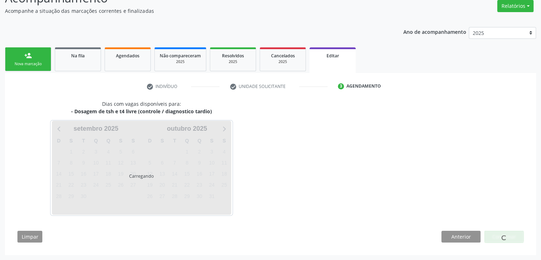
scroll to position [59, 0]
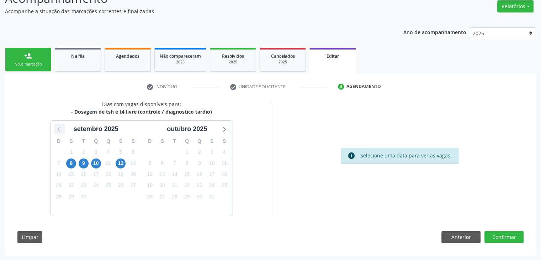
click at [56, 124] on icon at bounding box center [59, 128] width 9 height 9
click at [210, 195] on span "29" at bounding box center [212, 196] width 10 height 10
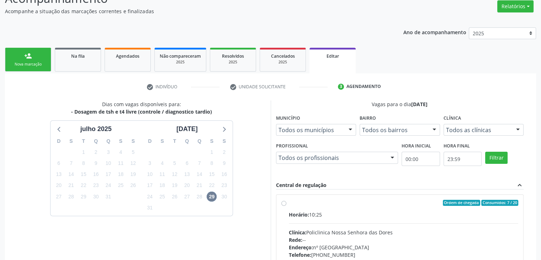
click at [375, 225] on div "Horário: 10:25 Clínica: Policlinica Nossa Senhora das Dores Rede: -- Endereço: …" at bounding box center [404, 259] width 230 height 98
click at [286, 206] on input "Ordem de chegada Consumidos: 7 / 20 Horário: 10:25 Clínica: Policlinica Nossa S…" at bounding box center [283, 202] width 5 height 6
radio input "true"
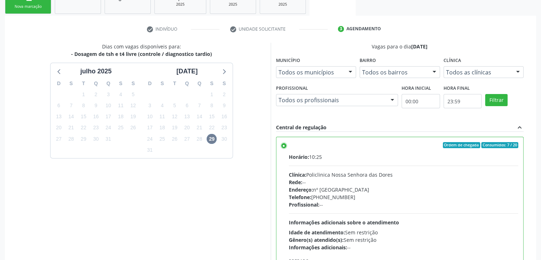
scroll to position [174, 0]
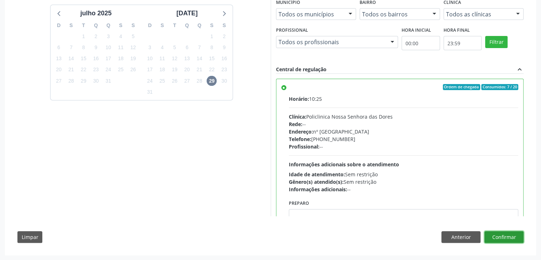
click at [506, 234] on button "Confirmar" at bounding box center [503, 237] width 39 height 12
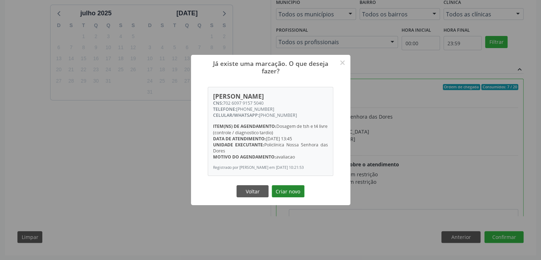
click at [303, 194] on button "Criar novo" at bounding box center [288, 191] width 33 height 12
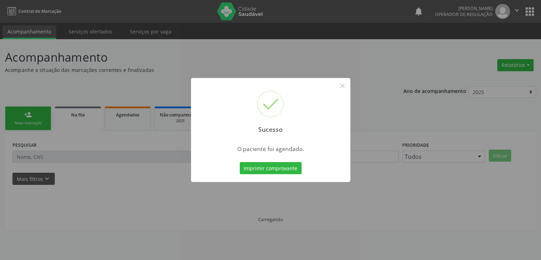
scroll to position [0, 0]
click at [350, 87] on button "×" at bounding box center [345, 86] width 12 height 12
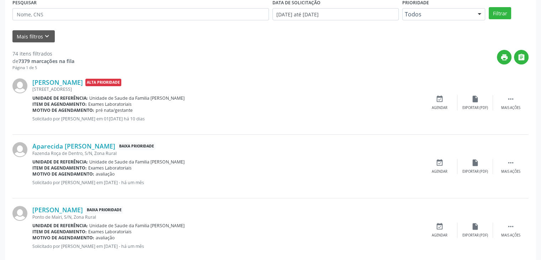
scroll to position [178, 0]
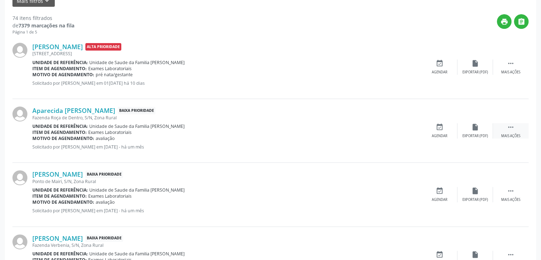
click at [509, 130] on icon "" at bounding box center [511, 127] width 8 height 8
click at [489, 132] on div "edit Editar" at bounding box center [475, 130] width 36 height 15
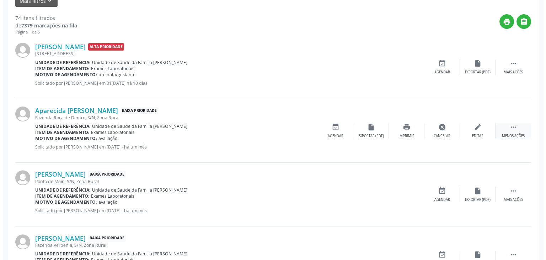
scroll to position [0, 0]
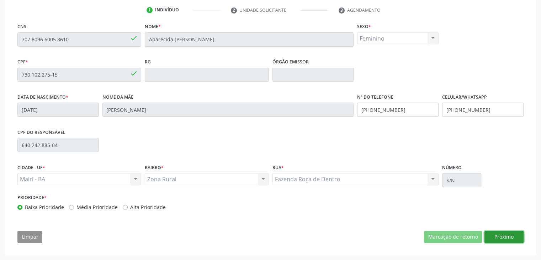
click at [511, 236] on button "Próximo" at bounding box center [503, 236] width 39 height 12
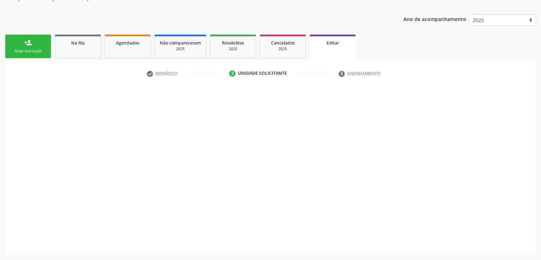
scroll to position [71, 0]
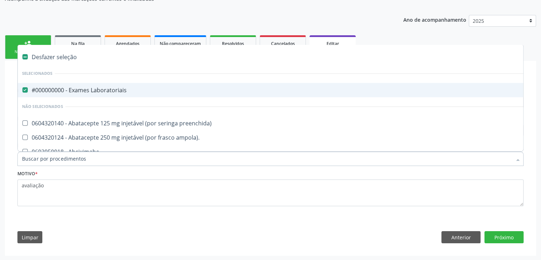
click at [46, 87] on div "#000000000 - Exames Laboratoriais" at bounding box center [295, 90] width 547 height 6
checkbox Laboratoriais "false"
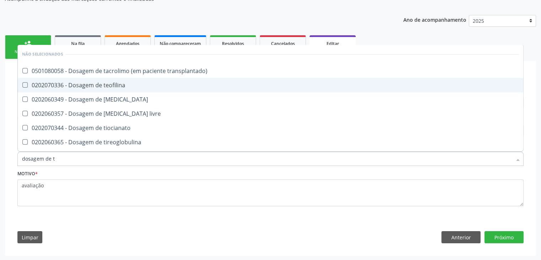
type input "dosagem de ts"
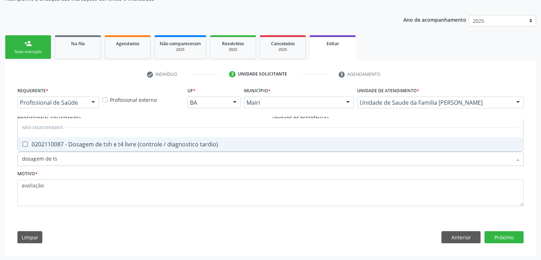
click at [71, 143] on div "0202110087 - Dosagem de tsh e t4 livre (controle / diagnostico tardio)" at bounding box center [270, 144] width 497 height 6
checkbox tardio\) "true"
click at [514, 240] on button "Próximo" at bounding box center [503, 237] width 39 height 12
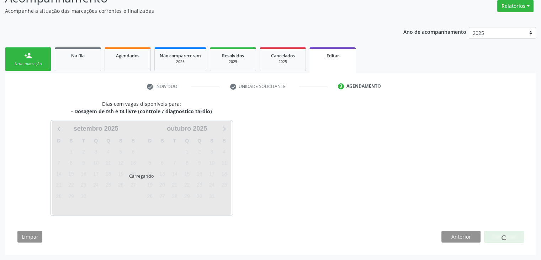
scroll to position [59, 0]
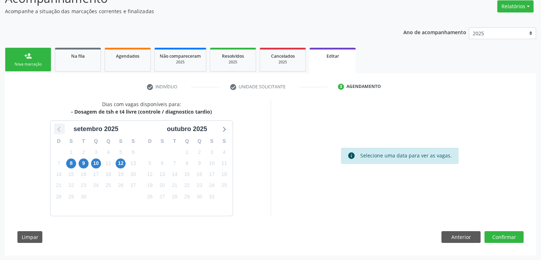
click at [61, 129] on icon at bounding box center [59, 128] width 9 height 9
click at [213, 194] on span "29" at bounding box center [212, 196] width 10 height 10
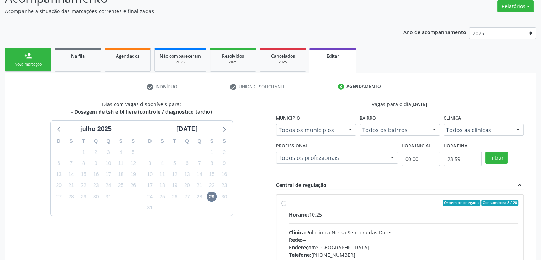
click at [318, 215] on div "Horário: 10:25" at bounding box center [404, 213] width 230 height 7
click at [286, 206] on input "Ordem de chegada Consumidos: 8 / 20 Horário: 10:25 Clínica: Policlinica Nossa S…" at bounding box center [283, 202] width 5 height 6
radio input "true"
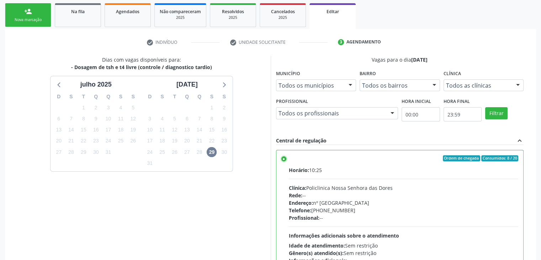
scroll to position [174, 0]
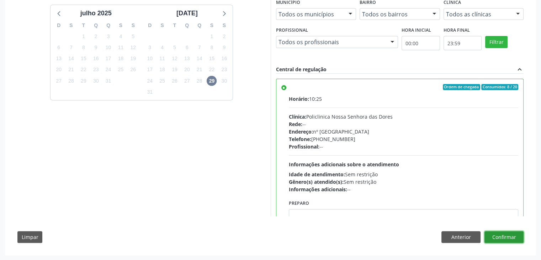
click at [515, 233] on button "Confirmar" at bounding box center [503, 237] width 39 height 12
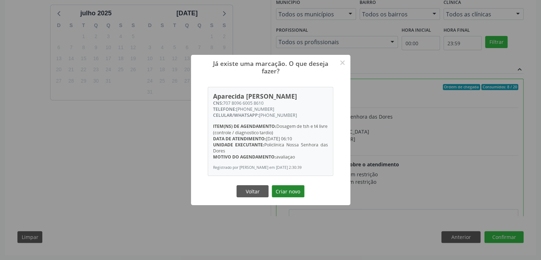
click at [287, 193] on button "Criar novo" at bounding box center [288, 191] width 33 height 12
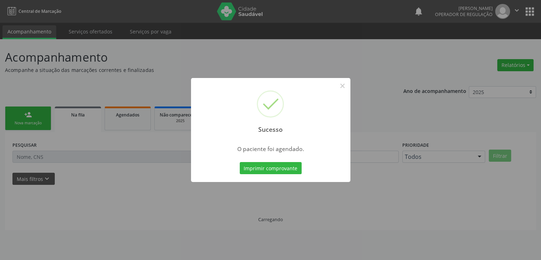
scroll to position [0, 0]
click at [350, 85] on button "×" at bounding box center [345, 86] width 12 height 12
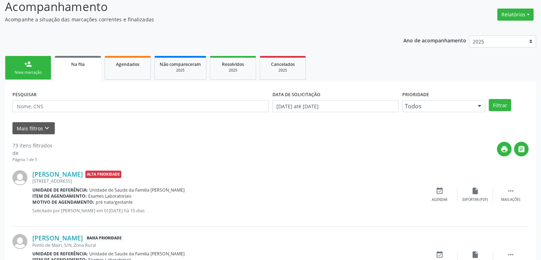
scroll to position [142, 0]
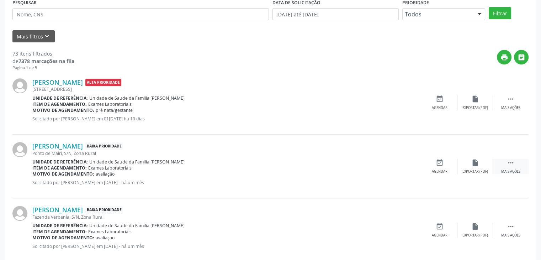
click at [501, 160] on div " Mais ações" at bounding box center [511, 166] width 36 height 15
click at [487, 165] on div "edit Editar" at bounding box center [475, 166] width 36 height 15
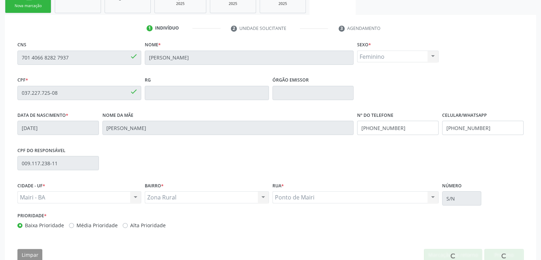
scroll to position [135, 0]
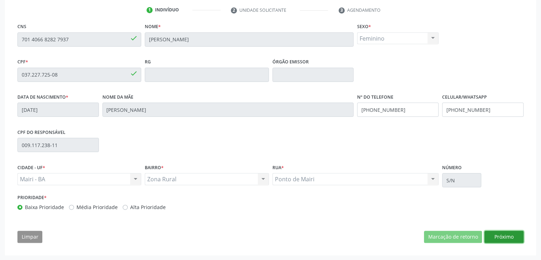
click at [503, 237] on button "Próximo" at bounding box center [503, 236] width 39 height 12
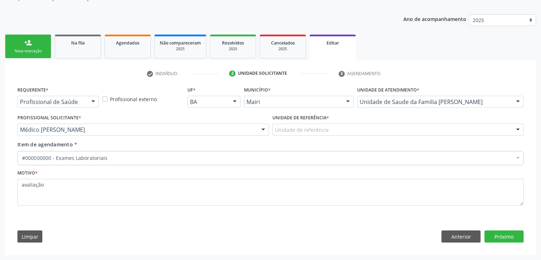
scroll to position [71, 0]
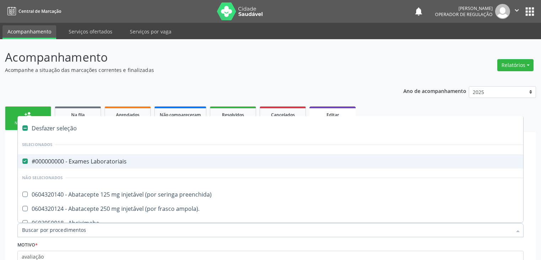
scroll to position [71, 0]
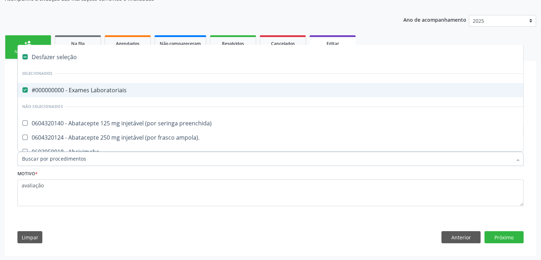
click at [134, 94] on span "#000000000 - Exames Laboratoriais" at bounding box center [296, 90] width 556 height 14
checkbox Laboratoriais "false"
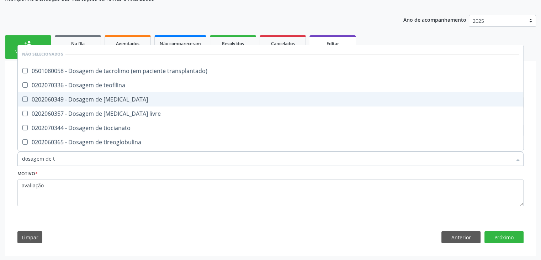
type input "dosagem de ts"
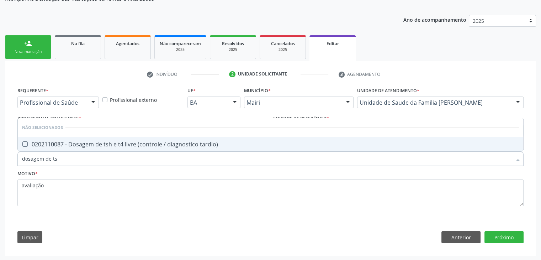
click at [152, 150] on span "0202110087 - Dosagem de tsh e t4 livre (controle / diagnostico tardio)" at bounding box center [270, 144] width 505 height 14
checkbox tardio\) "true"
click at [507, 231] on button "Próximo" at bounding box center [503, 237] width 39 height 12
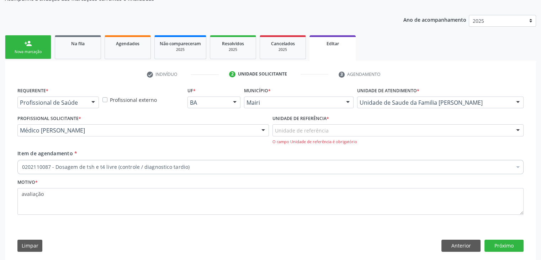
click at [313, 124] on div "Unidade de referência" at bounding box center [397, 130] width 251 height 12
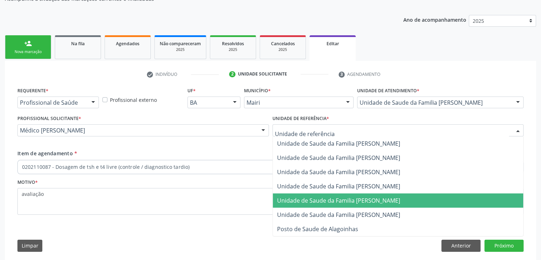
click at [358, 205] on span "Unidade de Saude da Familia [PERSON_NAME]" at bounding box center [398, 200] width 251 height 14
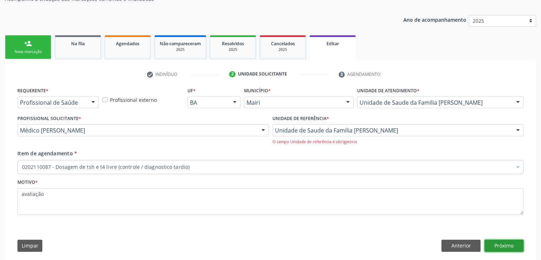
click at [493, 244] on button "Próximo" at bounding box center [503, 245] width 39 height 12
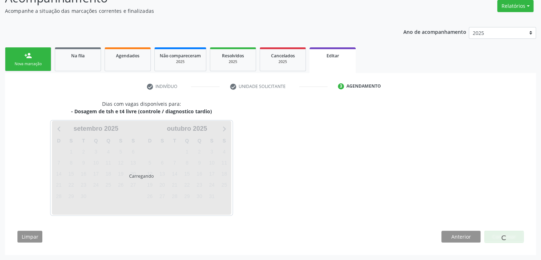
scroll to position [59, 0]
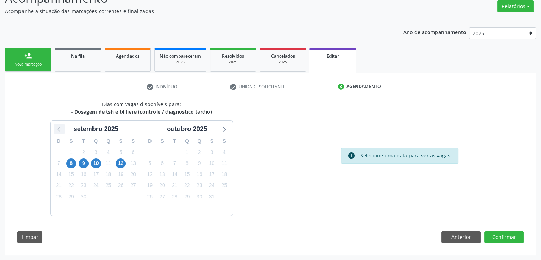
click at [60, 127] on icon at bounding box center [59, 128] width 9 height 9
click at [212, 197] on span "29" at bounding box center [212, 196] width 10 height 10
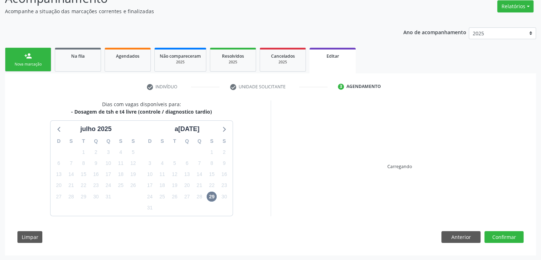
click at [331, 214] on div "Carregando" at bounding box center [400, 158] width 258 height 116
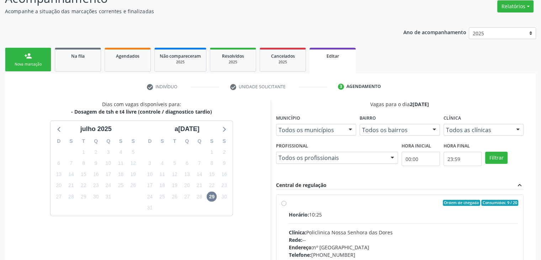
click at [339, 218] on div "Horário: 10:25 Clínica: Policlinica Nossa Senhora das Dores Rede: -- Endereço: …" at bounding box center [404, 259] width 230 height 98
click at [286, 206] on input "Ordem de chegada Consumidos: 9 / 20 Horário: 10:25 Clínica: Policlinica Nossa S…" at bounding box center [283, 202] width 5 height 6
radio input "true"
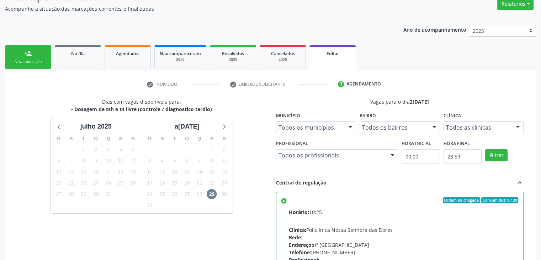
scroll to position [174, 0]
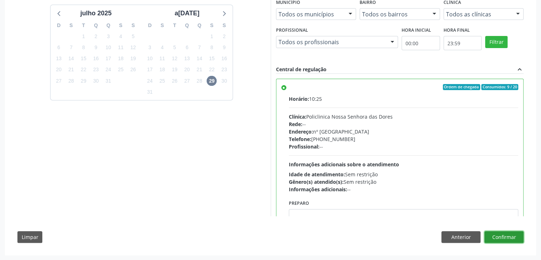
click at [517, 233] on button "Confirmar" at bounding box center [503, 237] width 39 height 12
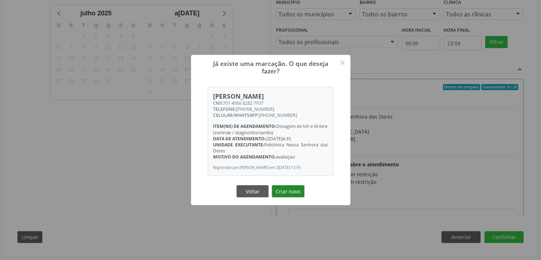
click at [282, 195] on button "Criar novo" at bounding box center [288, 191] width 33 height 12
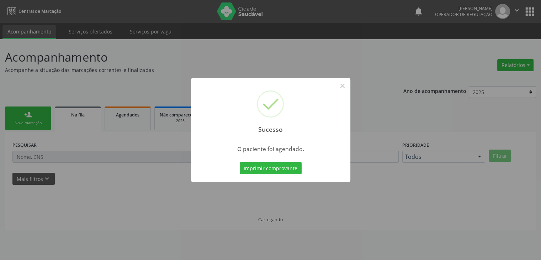
scroll to position [0, 0]
click at [343, 88] on button "×" at bounding box center [345, 86] width 12 height 12
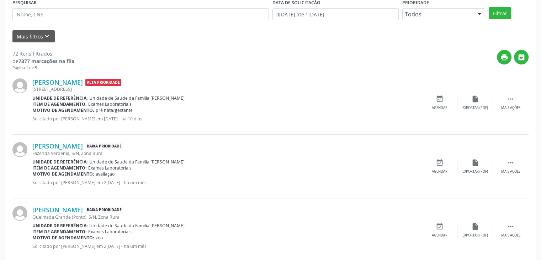
scroll to position [178, 0]
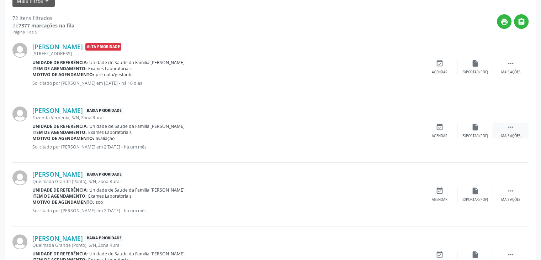
click at [514, 134] on div "Mais ações" at bounding box center [510, 135] width 19 height 5
click at [480, 134] on div "Editar" at bounding box center [474, 135] width 11 height 5
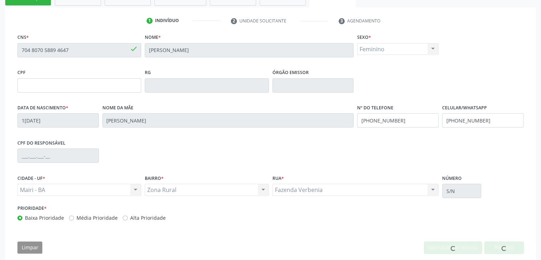
scroll to position [135, 0]
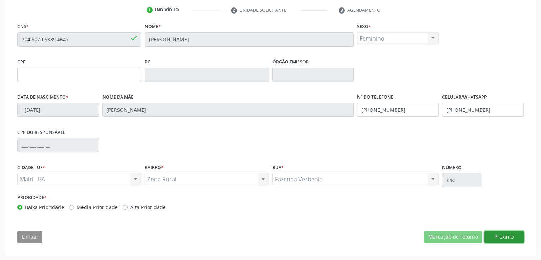
click at [511, 239] on button "Próximo" at bounding box center [503, 236] width 39 height 12
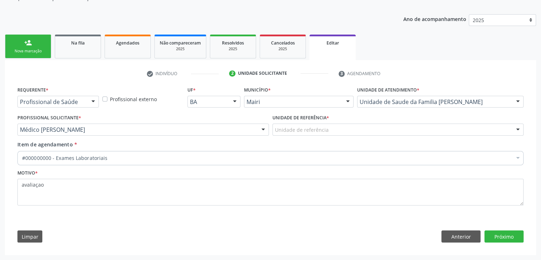
scroll to position [71, 0]
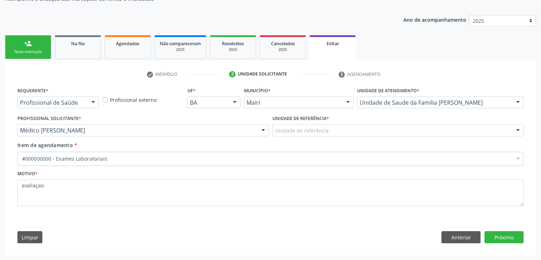
click at [343, 127] on div "Unidade de referência" at bounding box center [397, 130] width 251 height 12
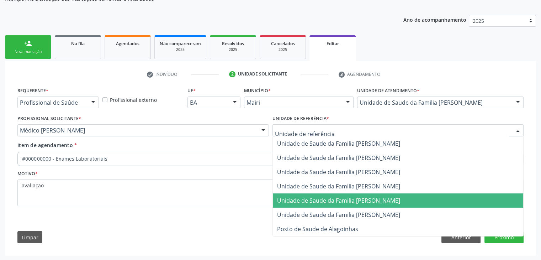
click at [368, 199] on span "Unidade de Saude da Familia [PERSON_NAME]" at bounding box center [338, 200] width 123 height 8
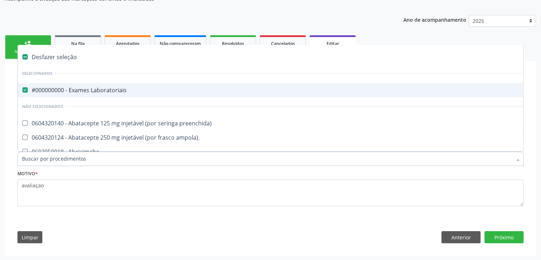
click at [97, 84] on span "#000000000 - Exames Laboratoriais" at bounding box center [296, 90] width 556 height 14
checkbox Laboratoriais "false"
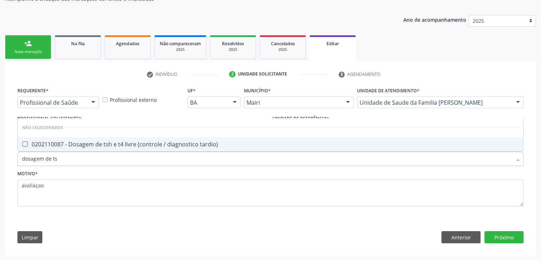
type input "dosagem de tsh"
click at [131, 141] on div "0202110087 - Dosagem de tsh e t4 livre (controle / diagnostico tardio)" at bounding box center [270, 144] width 497 height 6
checkbox tardio\) "true"
click at [503, 237] on button "Próximo" at bounding box center [503, 237] width 39 height 12
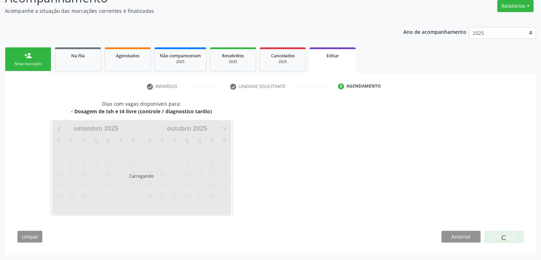
scroll to position [59, 0]
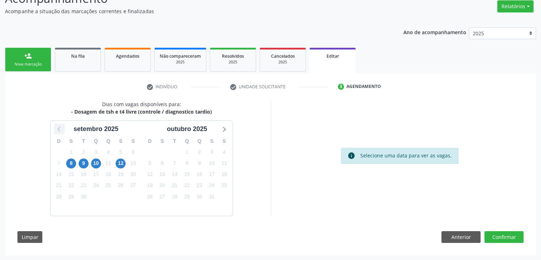
click at [58, 125] on icon at bounding box center [59, 128] width 9 height 9
click at [211, 197] on span "29" at bounding box center [212, 196] width 10 height 10
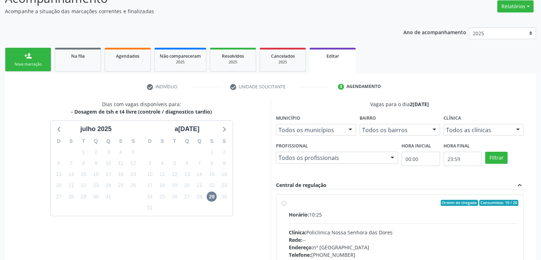
click at [341, 209] on label "Ordem de chegada Consumidos: 10 / 20 Horário: 10:25 Clínica: Policlinica Nossa …" at bounding box center [404, 253] width 230 height 109
click at [286, 206] on input "Ordem de chegada Consumidos: 10 / 20 Horário: 10:25 Clínica: Policlinica Nossa …" at bounding box center [283, 202] width 5 height 6
radio input "true"
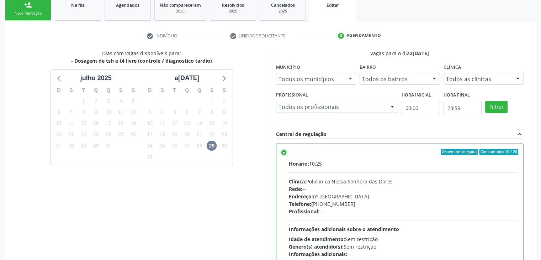
scroll to position [174, 0]
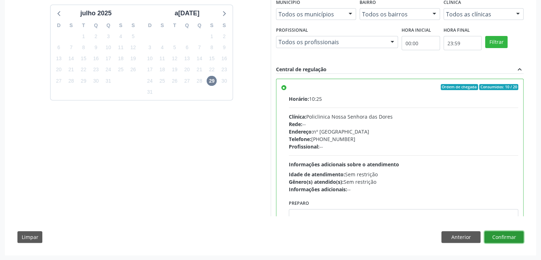
click at [514, 232] on button "Confirmar" at bounding box center [503, 237] width 39 height 12
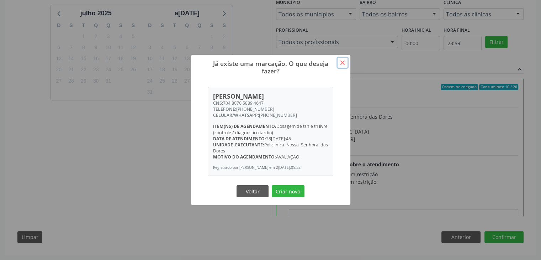
click at [339, 60] on button "×" at bounding box center [342, 63] width 12 height 12
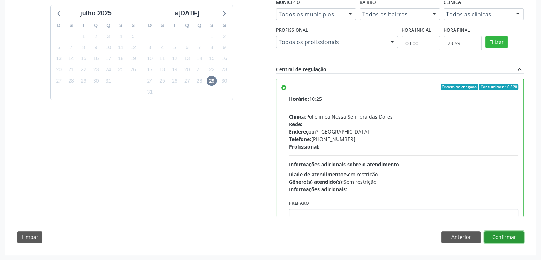
click at [502, 236] on button "Confirmar" at bounding box center [503, 237] width 39 height 12
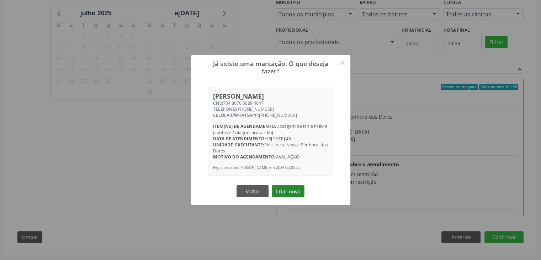
click at [290, 197] on button "Criar novo" at bounding box center [288, 191] width 33 height 12
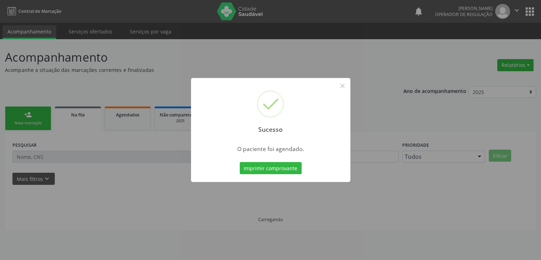
scroll to position [0, 0]
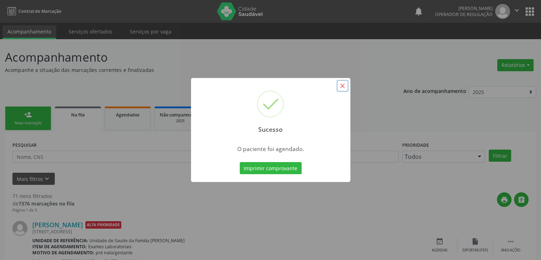
click at [347, 83] on button "×" at bounding box center [342, 86] width 12 height 12
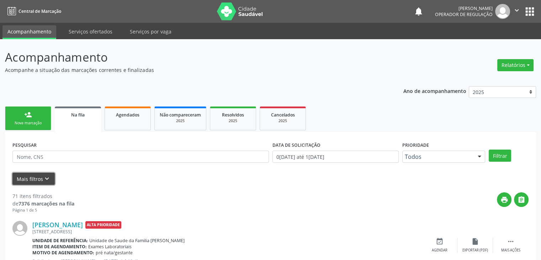
click at [21, 174] on button "Mais filtros keyboard_arrow_down" at bounding box center [33, 178] width 42 height 12
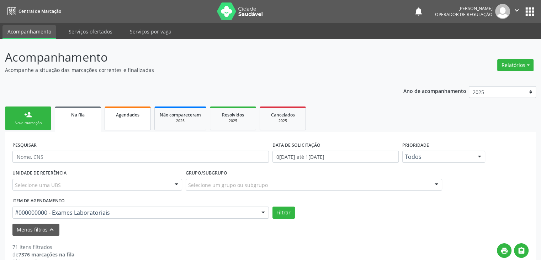
click at [127, 115] on span "Agendados" at bounding box center [127, 115] width 23 height 6
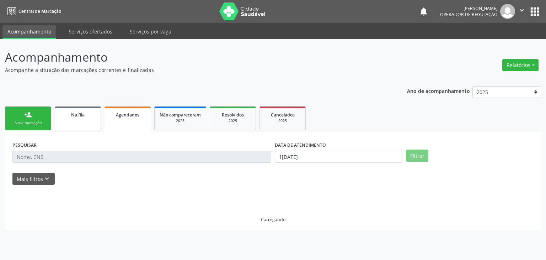
click at [87, 118] on link "Na fila" at bounding box center [78, 118] width 46 height 24
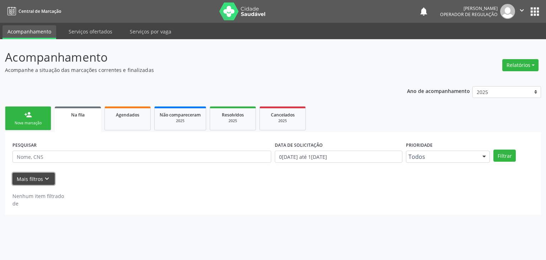
click at [43, 176] on icon "keyboard_arrow_down" at bounding box center [47, 179] width 8 height 8
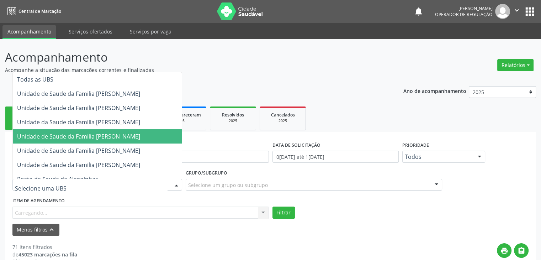
click at [116, 134] on span "Unidade de Saude da Familia [PERSON_NAME]" at bounding box center [78, 136] width 123 height 8
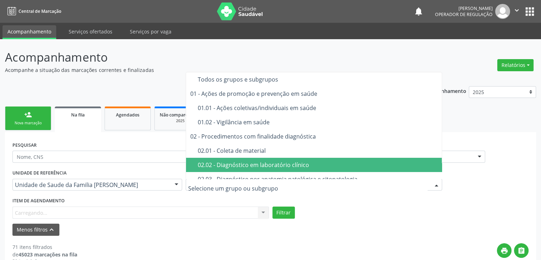
click at [251, 165] on div "02.02 - Diagnóstico em laboratório clínico" at bounding box center [318, 165] width 240 height 6
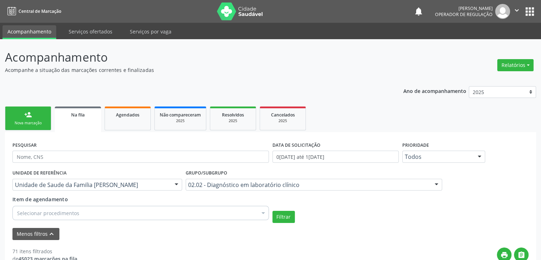
click at [86, 211] on div "Selecionar procedimentos" at bounding box center [140, 213] width 256 height 14
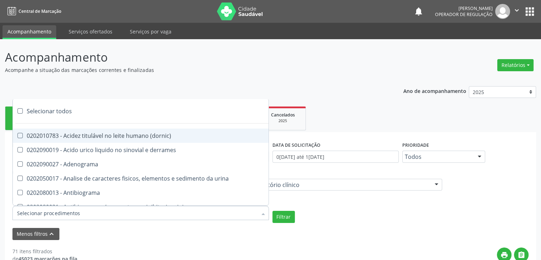
click at [58, 114] on div "Selecionar todos" at bounding box center [206, 111] width 387 height 14
checkbox input "true"
checkbox \(dornic\) "true"
checkbox derrames "true"
checkbox Adenograma "true"
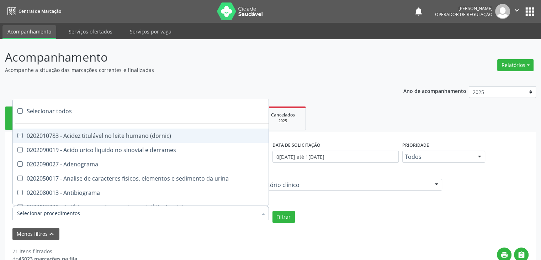
checkbox urina "true"
checkbox Antibiograma "true"
checkbox minima "true"
checkbox micobacterias "true"
checkbox blot "true"
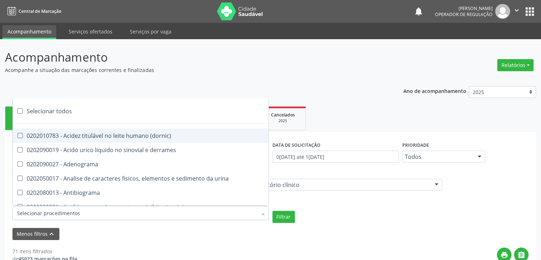
checkbox mlpa "true"
checkbox \(hanseniase\) "true"
checkbox \(controle\) "true"
checkbox \(diagnóstica\) "true"
checkbox \(gram\) "true"
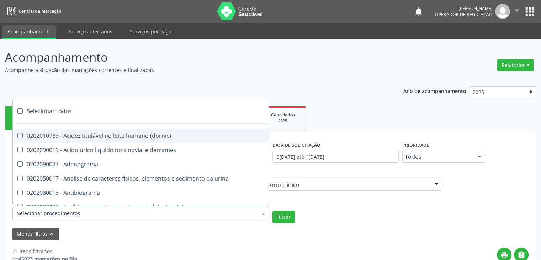
checkbox clamidia "true"
checkbox herpesvirus "true"
checkbox hematologica "true"
checkbox creatinina "true"
checkbox fosfato "true"
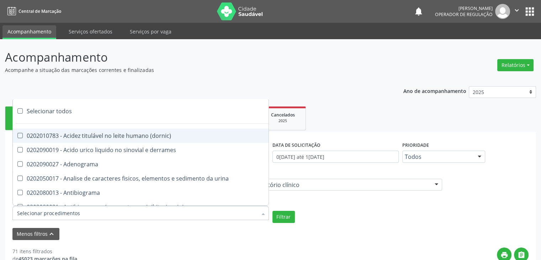
checkbox ureia "true"
checkbox osmolar "true"
checkbox addis "true"
checkbox b "true"
checkbox cd4\/cd8 "true"
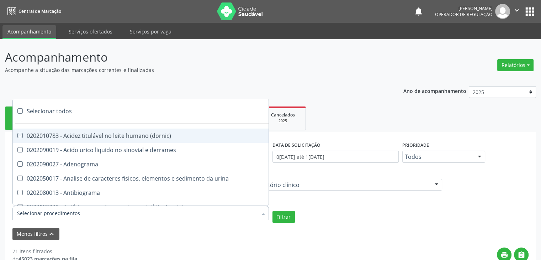
checkbox totais "true"
checkbox plaquetas "true"
checkbox reticulocitos "true"
checkbox liquor "true"
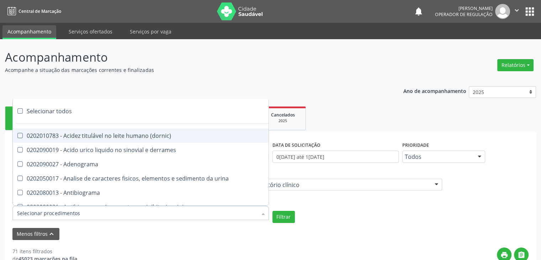
checkbox identificacao "true"
checkbox \(pos-pasteurização\) "true"
checkbox herpesvirus "true"
checkbox baar "true"
checkbox anaerobicas "true"
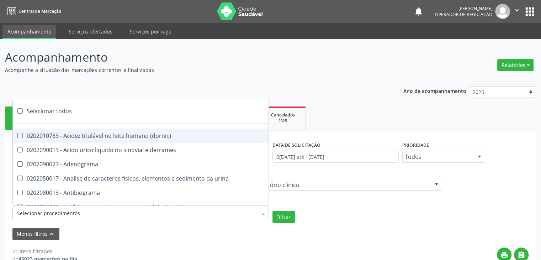
checkbox fungos "true"
checkbox \(qualitativo\) "true"
checkbox tardio\) "true"
checkbox \(qualitativo\) "true"
checkbox \(confirmatorio\) "true"
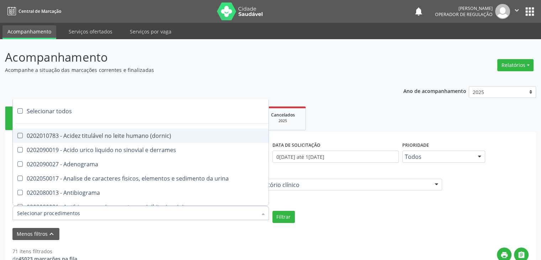
checkbox \(confirmatorio\) "true"
checkbox molecular "true"
checkbox htlv-1 "true"
checkbox biotinidase "true"
checkbox congênita "true"
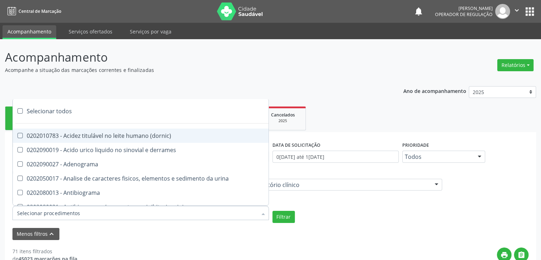
checkbox antiplaquetarios "true"
checkbox ferro "true"
checkbox bandas\) "true"
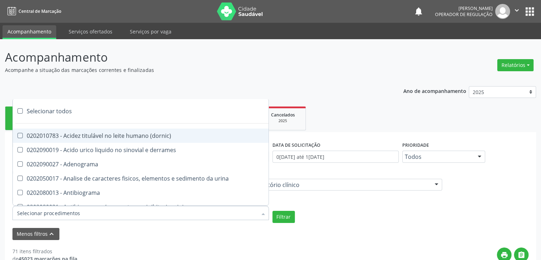
checkbox \(ch50\) "true"
checkbox aminoacidos "true"
checkbox globular "true"
checkbox dosagens\) "true"
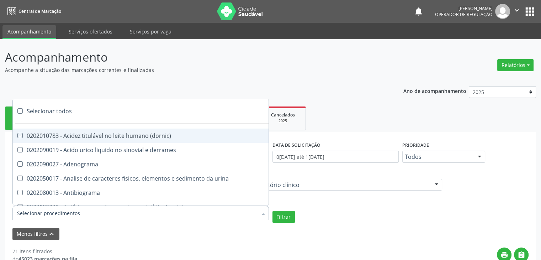
checkbox dosagens\) "true"
checkbox \(cada\) "true"
checkbox reumatoide "true"
checkbox amniotico "true"
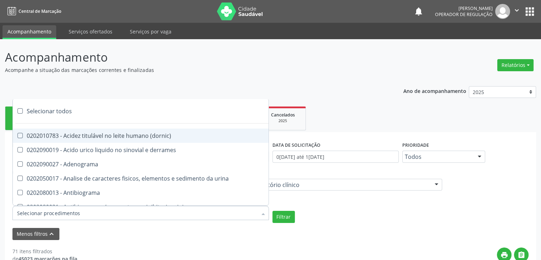
checkbox livre "true"
checkbox osmolalidade "true"
checkbox osmolaridade "true"
checkbox t3 "true"
checkbox sulfo-hemoglobina "true"
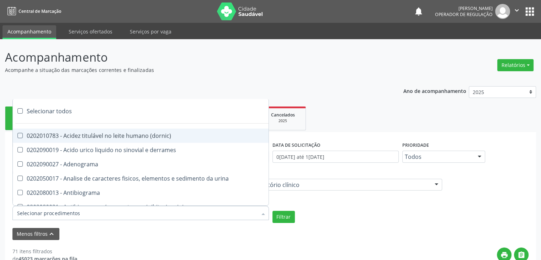
checkbox reverso "true"
checkbox coagulacao "true"
checkbox euglobulina "true"
checkbox -duke "true"
checkbox ivy "true"
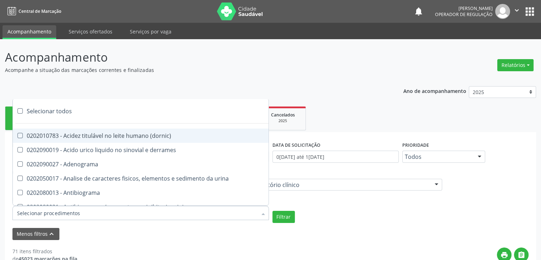
checkbox hemacias "true"
checkbox trombina "true"
checkbox ativada\) "true"
checkbox \(tap\) "true"
checkbox \(vhs\) "true"
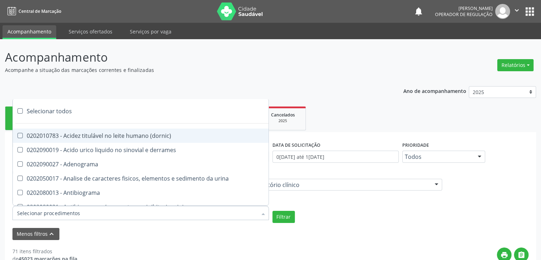
checkbox abo "true"
checkbox reativa "true"
checkbox ordenhado "true"
checkbox pezinho\) "true"
checkbox complemento "true"
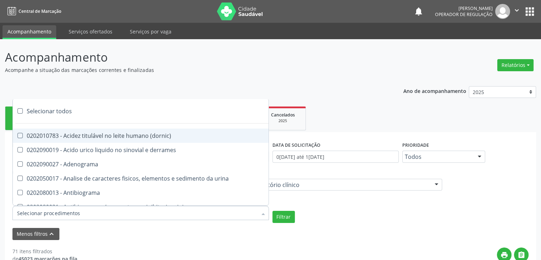
checkbox pezinho\) "true"
checkbox 17-alfa-hidroxiprogesterona "true"
checkbox totais "true"
checkbox 17-hidroxicorticosteroides "true"
checkbox d "true"
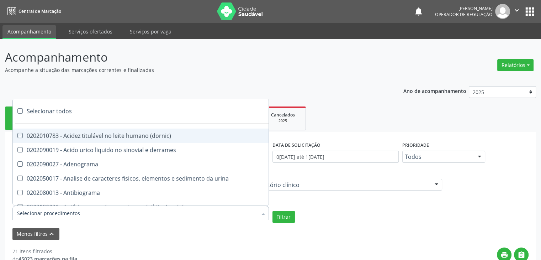
checkbox 5-nucleotidase "true"
checkbox acetona "true"
checkbox \(serotonina\) "true"
checkbox ascorbico "true"
checkbox delta-aminolevulinico "true"
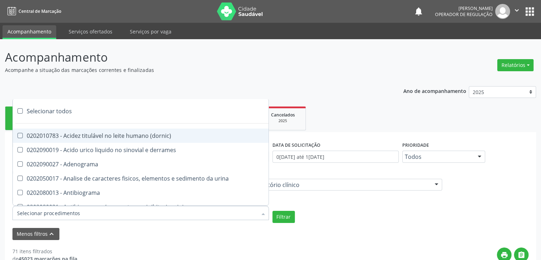
checkbox hipurico "true"
checkbox mandelico "true"
checkbox metil-hipurico "true"
checkbox urico "true"
checkbox valproico "true"
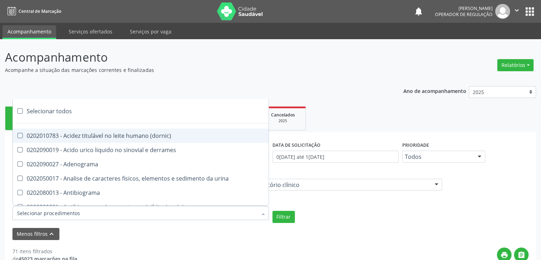
checkbox vanilmandelico "true"
checkbox \(acth\) "true"
checkbox ala-desidratase "true"
checkbox etilico "true"
checkbox aldolase "true"
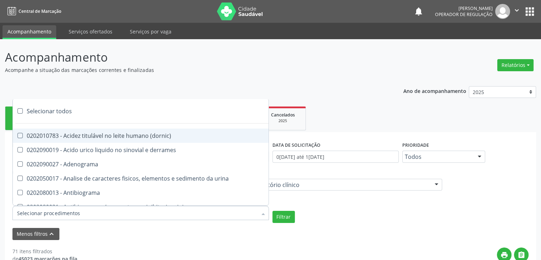
checkbox aldosterona "true"
checkbox alfa-1-antitripsina "true"
checkbox acida "true"
checkbox alfa-2-macroglobulina "true"
checkbox alfa-fetoproteina "true"
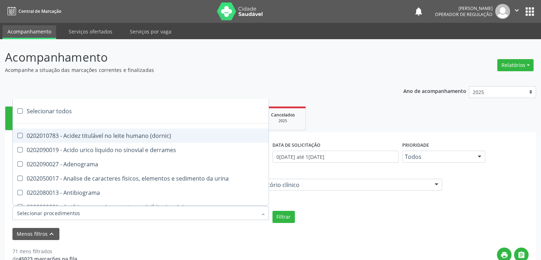
checkbox aluminio "true"
checkbox amilase "true"
checkbox aminoglicosideos "true"
checkbox amonia "true"
checkbox ciclico "true"
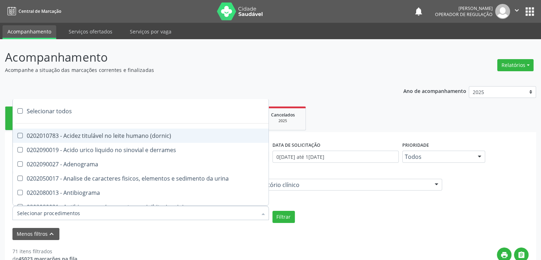
checkbox androstenediona "true"
checkbox anfetaminas "true"
checkbox circulante "true"
checkbox iga "true"
checkbox triciclicos "true"
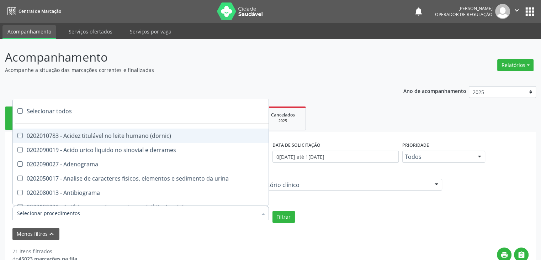
checkbox \(psa\) "true"
checkbox iii "true"
checkbox barbituratos "true"
checkbox benzodiazepinicos "true"
checkbox beta-2-microglobulina "true"
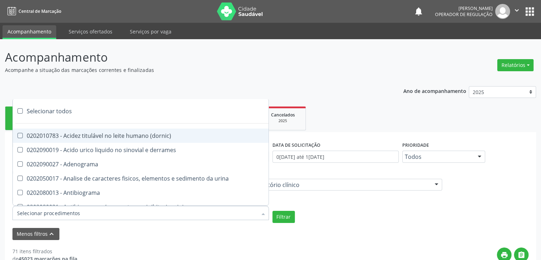
checkbox fracoes "true"
checkbox cadmio "true"
checkbox calcio "true"
checkbox ionizavel "true"
checkbox calcitonina "true"
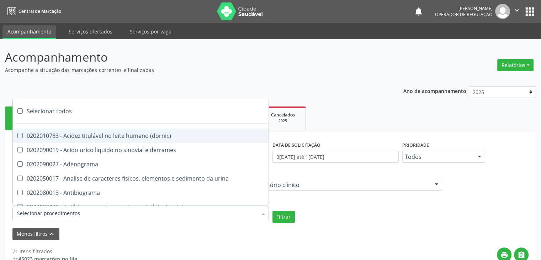
checkbox carbamazepina "true"
checkbox carboxi-hemoglobina "true"
checkbox caroteno "true"
checkbox catecolaminas "true"
checkbox chumbo "true"
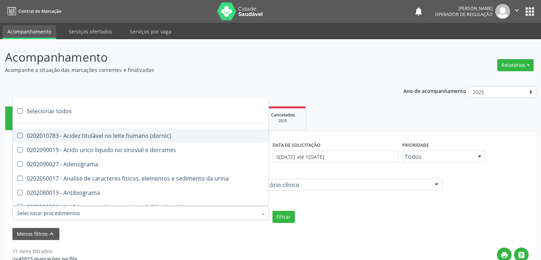
checkbox ciclosporina "true"
checkbox citrato "true"
checkbox cloreto "true"
checkbox suor "true"
checkbox cobre "true"
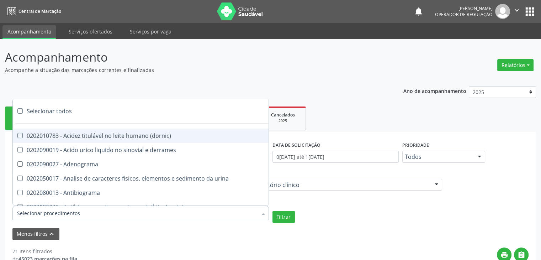
checkbox hdl "true"
checkbox ldl "true"
checkbox colinesterase "true"
checkbox c3 "true"
checkbox c4 "true"
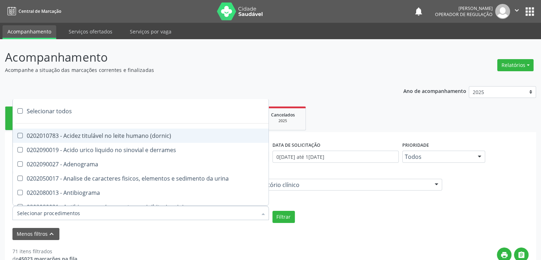
checkbox cortisol "true"
checkbox creatinina "true"
checkbox amniotico "true"
checkbox \(cpk\) "true"
checkbox crioaglutinina "true"
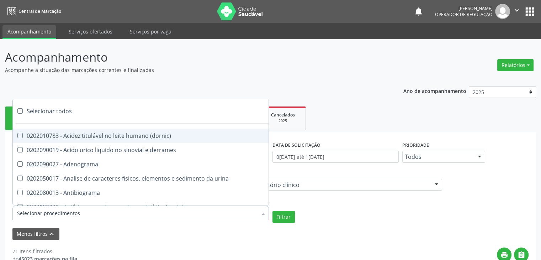
checkbox \(dhea\) "true"
checkbox alfa-hidroxibutirica "true"
checkbox glutamica "true"
checkbox latica "true"
checkbox fracionadas\) "true"
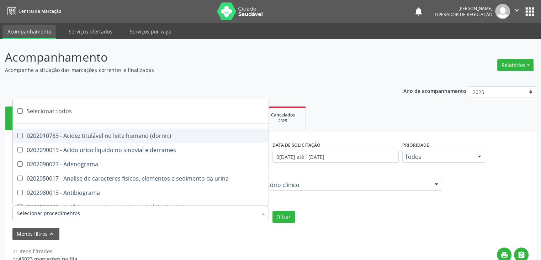
checkbox digitoxina\) "true"
checkbox \(dht\) "true"
checkbox fecal "true"
checkbox estradiol "true"
checkbox estriol "true"
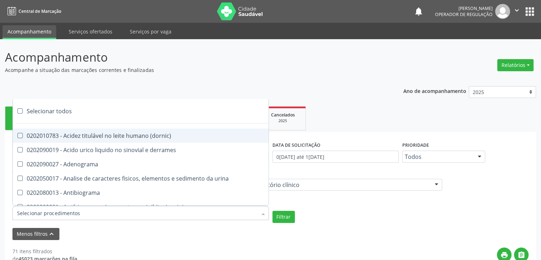
checkbox estrona "true"
checkbox etossuximida "true"
checkbox ii "true"
checkbox ix "true"
checkbox v "true"
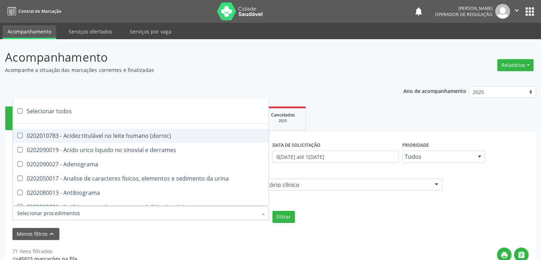
checkbox vii "true"
checkbox viii "true"
checkbox \(inibidor\) "true"
checkbox \(antigeno\) "true"
checkbox x "true"
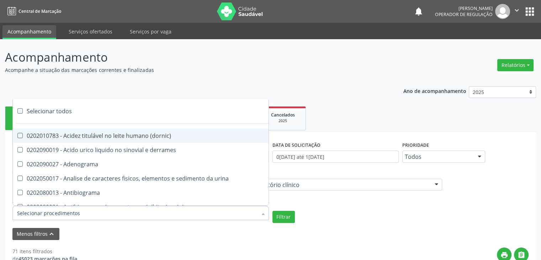
checkbox xi "true"
checkbox xii "true"
checkbox xiii "true"
checkbox tardio\) "true"
checkbox t4 "true"
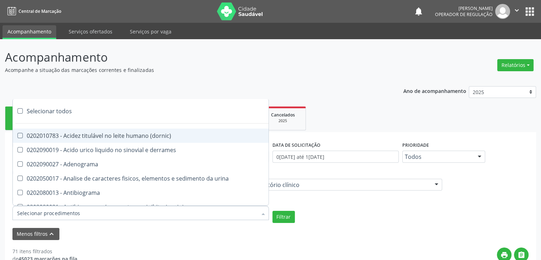
checkbox pezinho\) "true"
checkbox fenitoina "true"
checkbox fenol "true"
checkbox ferritina "true"
checkbox serico "true"
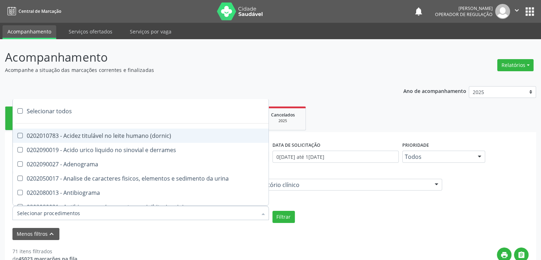
checkbox fibrinogenio "true"
checkbox folato "true"
checkbox formaldeido "true"
checkbox total "true"
checkbox alcalina "true"
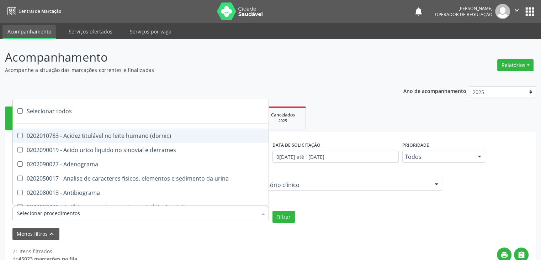
checkbox esperma "true"
checkbox fosforo "true"
checkbox acida "true"
checkbox frutose "true"
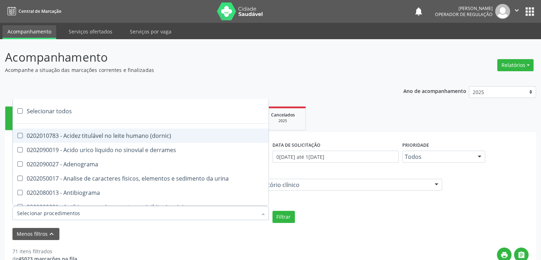
checkbox esperma "true"
checkbox galactose "true"
checkbox gt\) "true"
checkbox gastrina "true"
checkbox glicose "true"
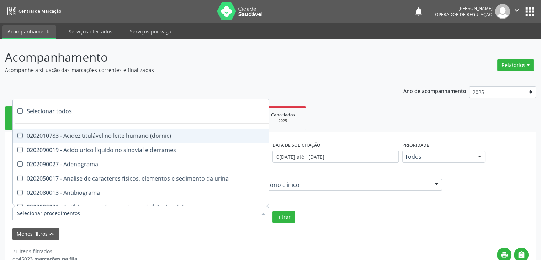
checkbox derrames "true"
checkbox desidrogenase "true"
checkbox tiroxina "true"
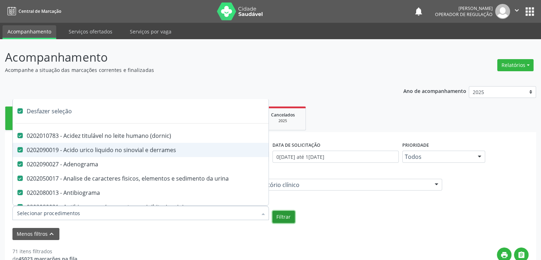
click at [278, 216] on button "Filtrar" at bounding box center [283, 216] width 22 height 12
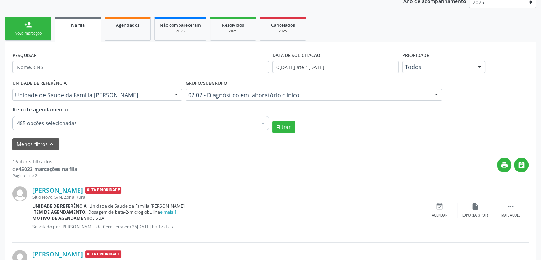
scroll to position [107, 0]
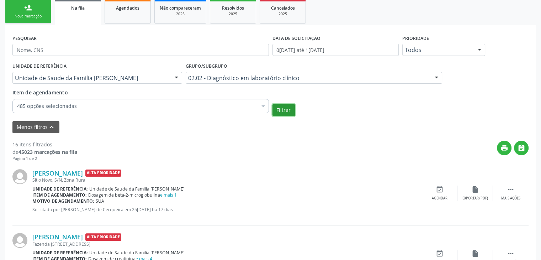
click at [273, 107] on button "Filtrar" at bounding box center [283, 110] width 22 height 12
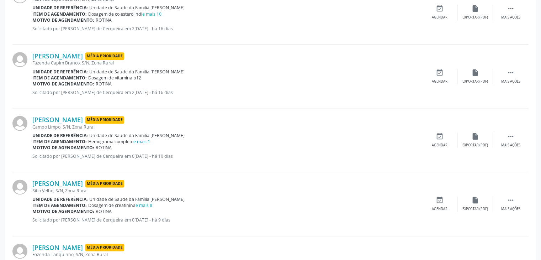
scroll to position [995, 0]
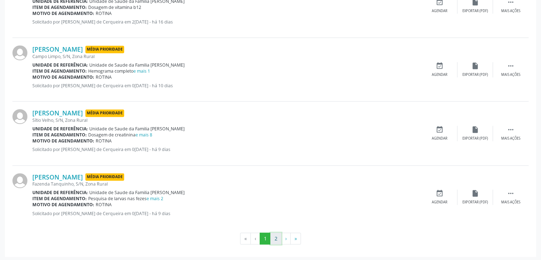
click at [278, 240] on button "2" at bounding box center [275, 238] width 11 height 12
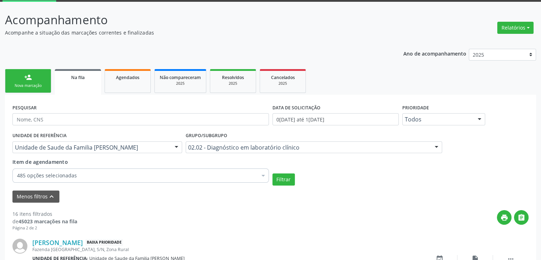
scroll to position [104, 0]
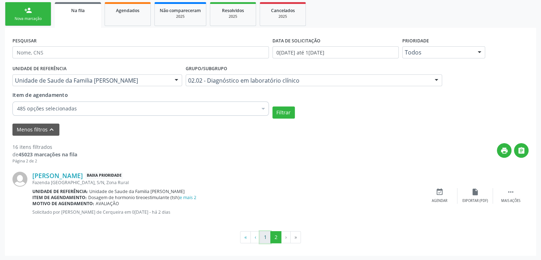
click at [267, 235] on button "1" at bounding box center [265, 237] width 11 height 12
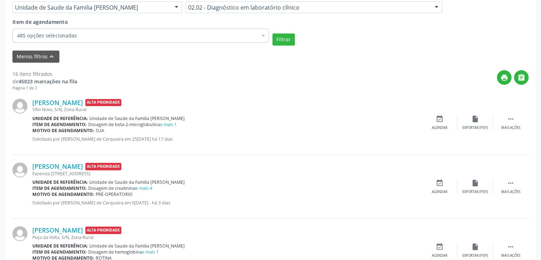
scroll to position [178, 0]
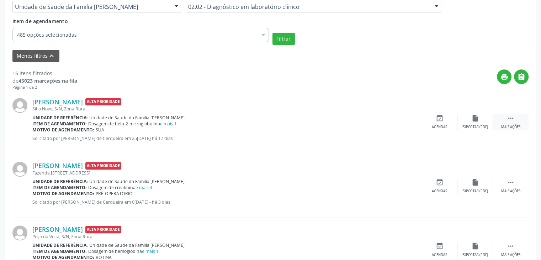
click at [501, 124] on div "Mais ações" at bounding box center [510, 126] width 19 height 5
click at [465, 121] on div "edit Editar" at bounding box center [475, 121] width 36 height 15
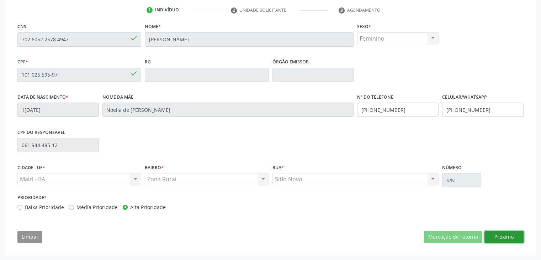
click at [501, 236] on button "Próximo" at bounding box center [503, 236] width 39 height 12
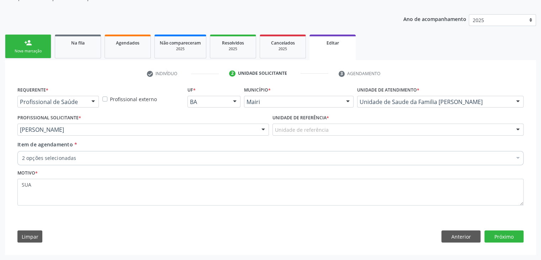
scroll to position [71, 0]
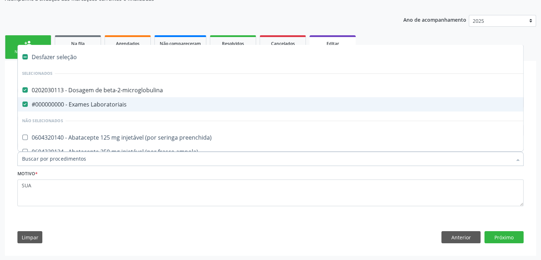
click at [63, 103] on div "#000000000 - Exames Laboratoriais" at bounding box center [295, 104] width 547 height 6
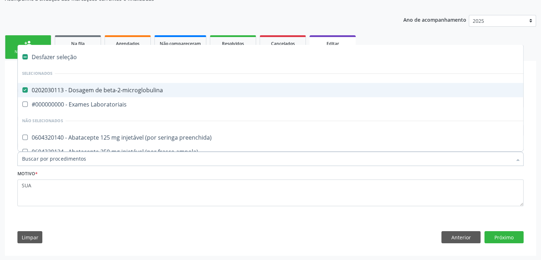
click at [160, 87] on div "0202030113 - Dosagem de beta-2-microglobulina" at bounding box center [295, 90] width 547 height 6
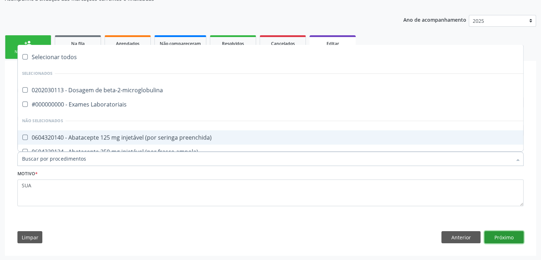
click at [515, 239] on button "Próximo" at bounding box center [503, 237] width 39 height 12
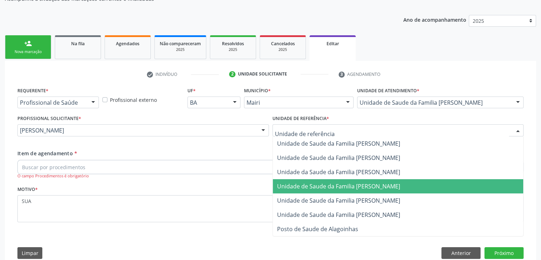
click at [345, 185] on span "Unidade de Saude da Familia [PERSON_NAME]" at bounding box center [338, 186] width 123 height 8
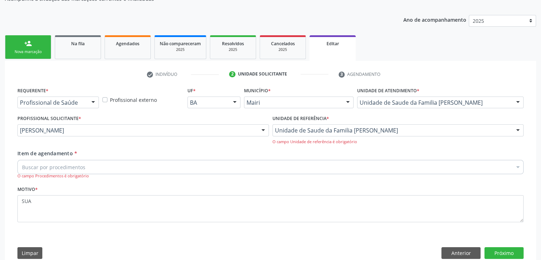
click at [121, 168] on div "Buscar por procedimentos" at bounding box center [270, 167] width 506 height 14
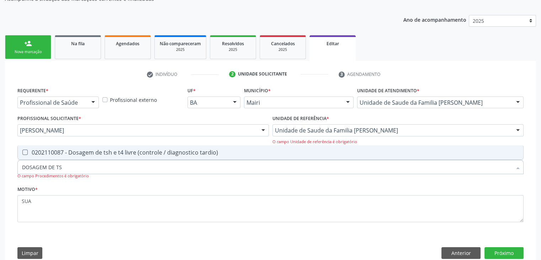
click at [118, 145] on span "0202110087 - Dosagem de tsh e t4 livre (controle / diagnostico tardio)" at bounding box center [270, 152] width 505 height 14
click at [501, 251] on button "Próximo" at bounding box center [503, 253] width 39 height 12
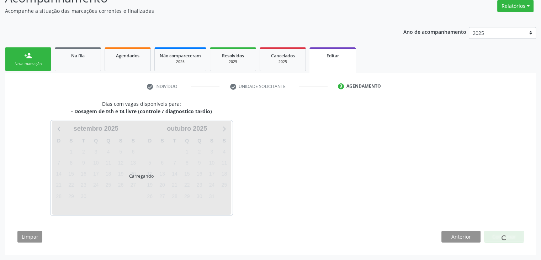
scroll to position [59, 0]
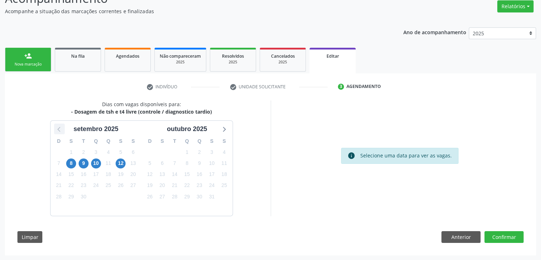
click at [54, 127] on div at bounding box center [59, 128] width 11 height 11
click at [209, 197] on span "29" at bounding box center [212, 196] width 10 height 10
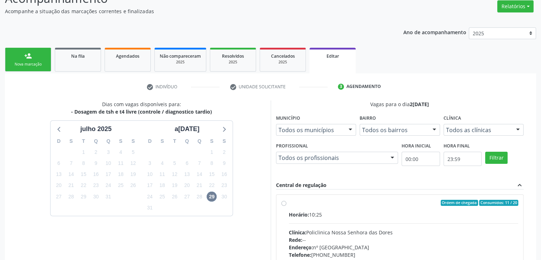
click at [347, 220] on div "Horário: 10:25 Clínica: Policlinica Nossa Senhora das Dores Rede: -- Endereço: …" at bounding box center [404, 259] width 230 height 98
click at [286, 206] on input "Ordem de chegada Consumidos: 11 / 20 Horário: 10:25 Clínica: Policlinica Nossa …" at bounding box center [283, 202] width 5 height 6
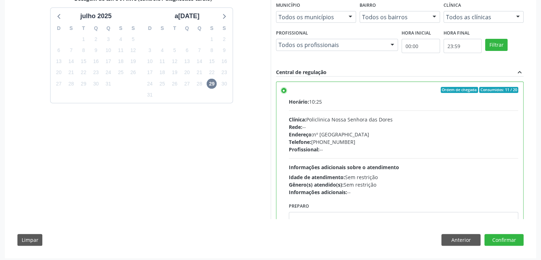
scroll to position [174, 0]
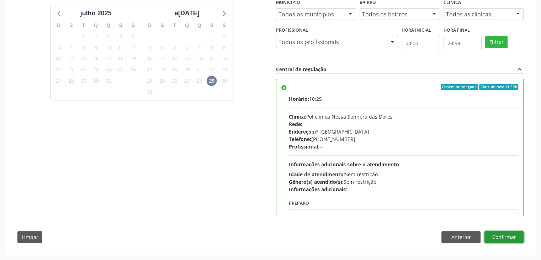
click at [503, 236] on button "Confirmar" at bounding box center [503, 237] width 39 height 12
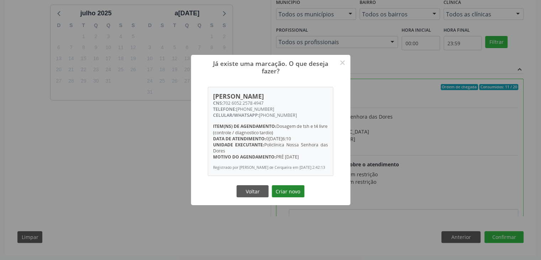
click at [284, 192] on button "Criar novo" at bounding box center [288, 191] width 33 height 12
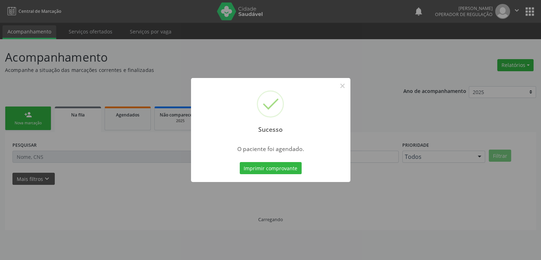
scroll to position [0, 0]
click at [345, 86] on button "×" at bounding box center [345, 86] width 12 height 12
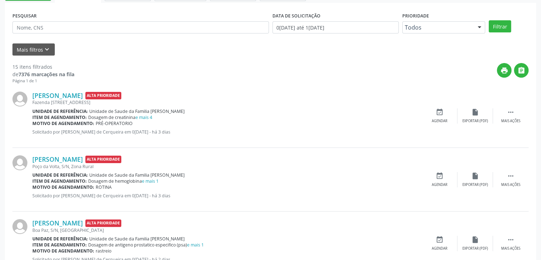
scroll to position [142, 0]
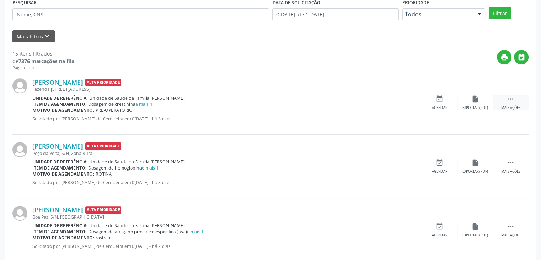
click at [512, 96] on icon "" at bounding box center [511, 99] width 8 height 8
click at [480, 103] on div "edit Editar" at bounding box center [475, 102] width 36 height 15
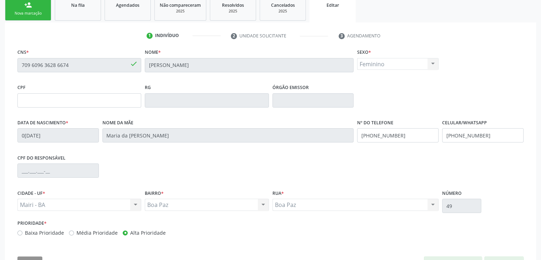
scroll to position [135, 0]
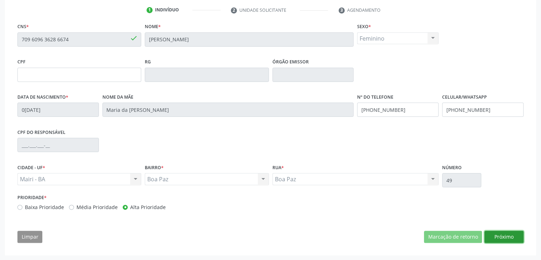
click at [510, 240] on button "Próximo" at bounding box center [503, 236] width 39 height 12
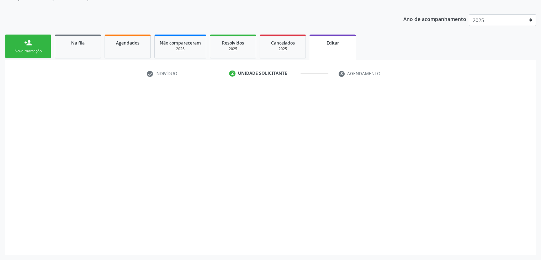
scroll to position [71, 0]
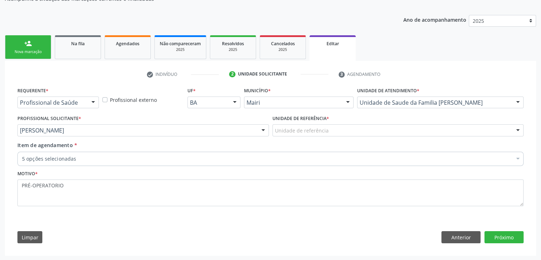
click at [285, 124] on div "Unidade de referência" at bounding box center [397, 130] width 251 height 12
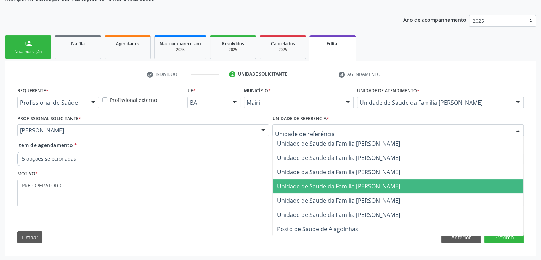
click at [321, 186] on span "Unidade de Saude da Familia [PERSON_NAME]" at bounding box center [338, 186] width 123 height 8
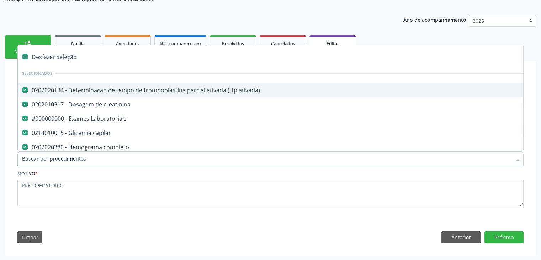
click at [55, 58] on div "Desfazer seleção" at bounding box center [296, 57] width 556 height 14
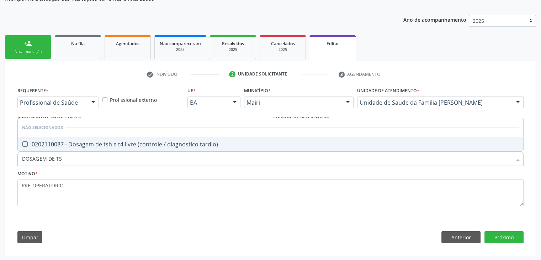
click at [70, 144] on div "0202110087 - Dosagem de tsh e t4 livre (controle / diagnostico tardio)" at bounding box center [270, 144] width 497 height 6
click at [508, 231] on button "Próximo" at bounding box center [503, 237] width 39 height 12
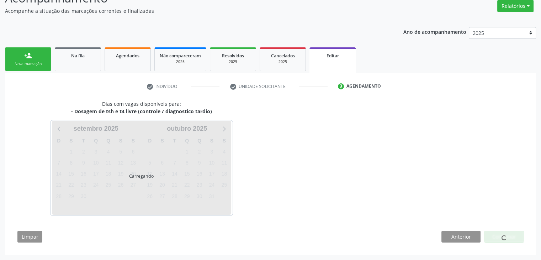
scroll to position [59, 0]
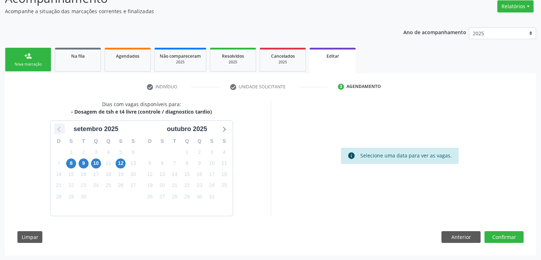
click at [55, 124] on icon at bounding box center [59, 128] width 9 height 9
click at [213, 196] on span "29" at bounding box center [212, 196] width 10 height 10
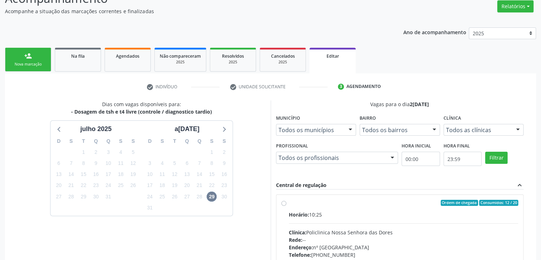
click at [380, 229] on div "Clínica: Policlinica Nossa Senhora das Dores" at bounding box center [404, 231] width 230 height 7
click at [286, 206] on input "Ordem de chegada Consumidos: 12 / 20 Horário: 10:25 Clínica: Policlinica Nossa …" at bounding box center [283, 202] width 5 height 6
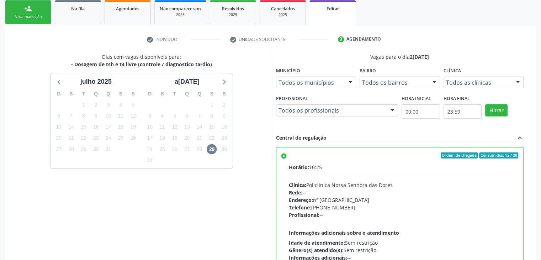
scroll to position [174, 0]
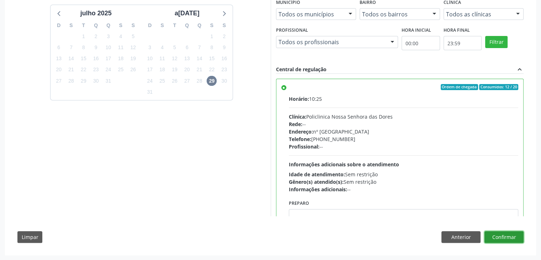
click at [499, 235] on button "Confirmar" at bounding box center [503, 237] width 39 height 12
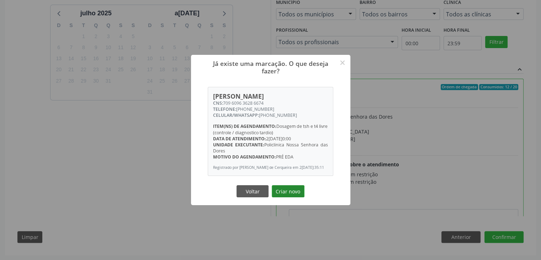
click at [284, 192] on button "Criar novo" at bounding box center [288, 191] width 33 height 12
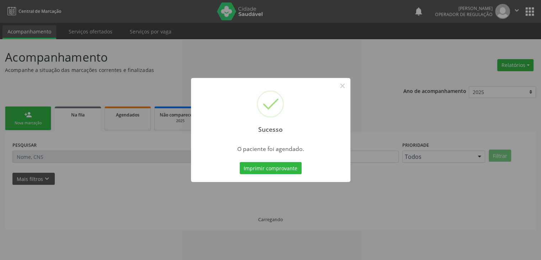
scroll to position [0, 0]
click at [342, 86] on button "×" at bounding box center [345, 86] width 12 height 12
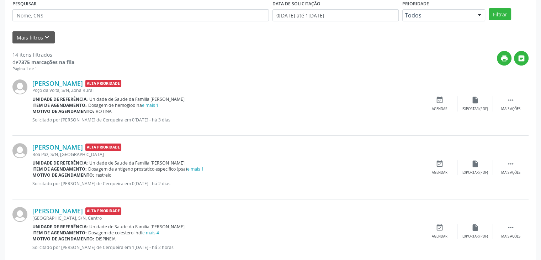
scroll to position [142, 0]
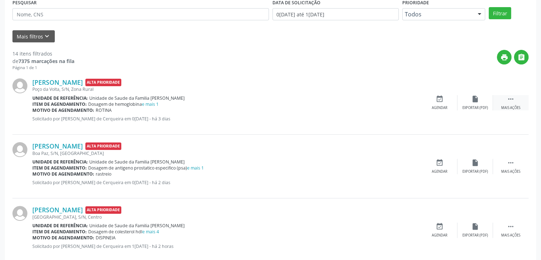
click at [512, 107] on div "Mais ações" at bounding box center [510, 107] width 19 height 5
click at [462, 97] on div "edit Editar" at bounding box center [475, 102] width 36 height 15
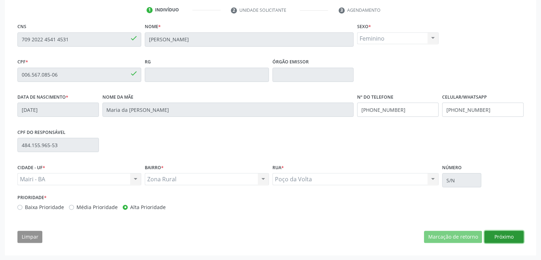
click at [503, 235] on button "Próximo" at bounding box center [503, 236] width 39 height 12
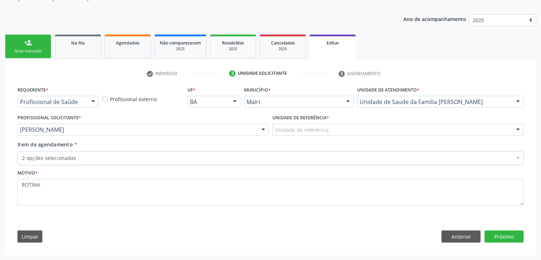
scroll to position [71, 0]
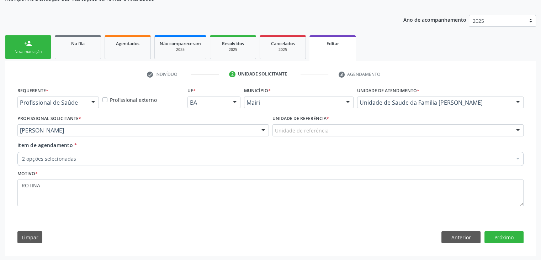
click at [345, 128] on div "Unidade de referência" at bounding box center [397, 130] width 251 height 12
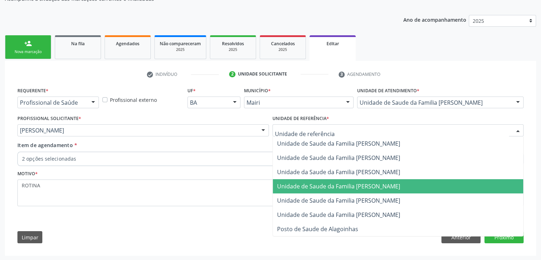
click at [333, 185] on span "Unidade de Saude da Familia [PERSON_NAME]" at bounding box center [338, 186] width 123 height 8
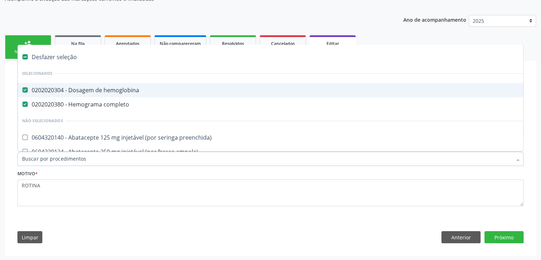
click at [59, 59] on div "Desfazer seleção" at bounding box center [296, 57] width 556 height 14
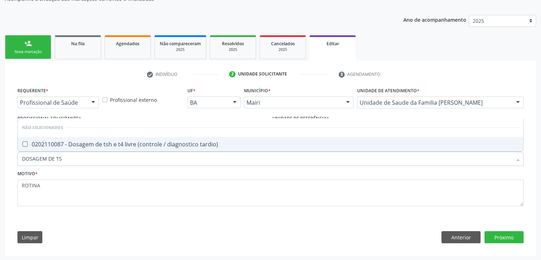
click at [140, 144] on div "0202110087 - Dosagem de tsh e t4 livre (controle / diagnostico tardio)" at bounding box center [270, 144] width 497 height 6
click at [515, 235] on button "Próximo" at bounding box center [503, 237] width 39 height 12
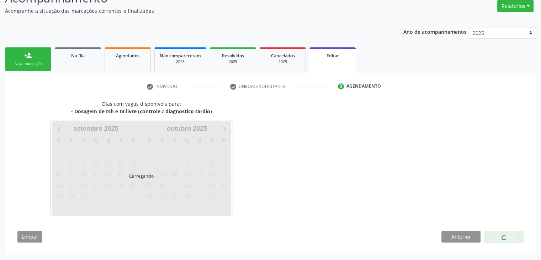
scroll to position [59, 0]
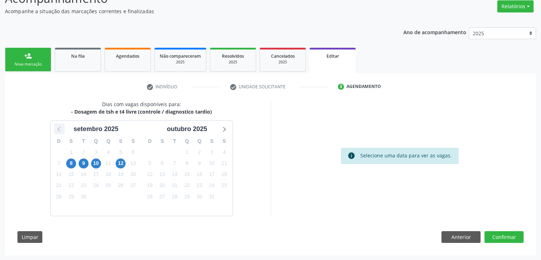
click at [55, 128] on icon at bounding box center [59, 128] width 9 height 9
click at [212, 189] on span "22" at bounding box center [212, 185] width 10 height 10
click at [210, 200] on span "29" at bounding box center [212, 196] width 10 height 10
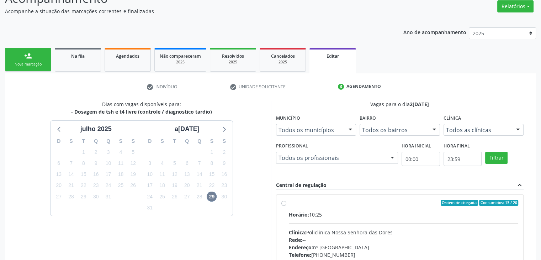
click at [336, 213] on div "Horário: 10:25" at bounding box center [404, 213] width 230 height 7
click at [286, 206] on input "Ordem de chegada Consumidos: 13 / 20 Horário: 10:25 Clínica: Policlinica Nossa …" at bounding box center [283, 202] width 5 height 6
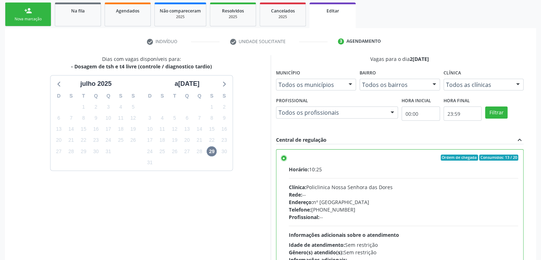
scroll to position [174, 0]
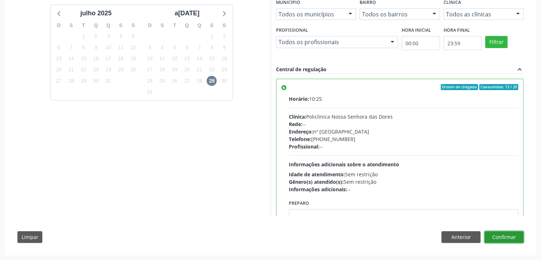
click at [501, 238] on button "Confirmar" at bounding box center [503, 237] width 39 height 12
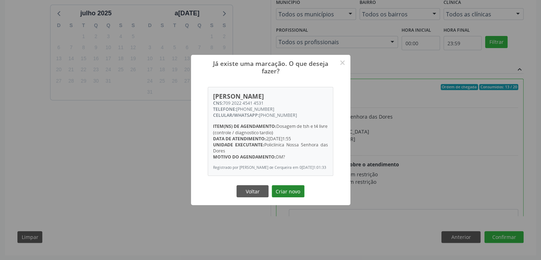
click at [292, 193] on button "Criar novo" at bounding box center [288, 191] width 33 height 12
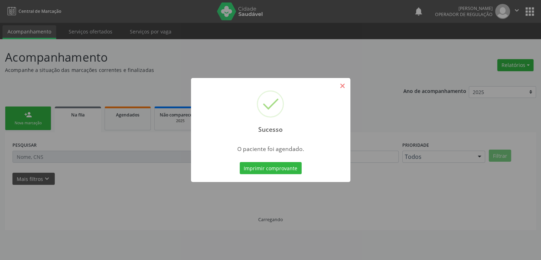
scroll to position [0, 0]
click at [346, 87] on button "×" at bounding box center [345, 86] width 12 height 12
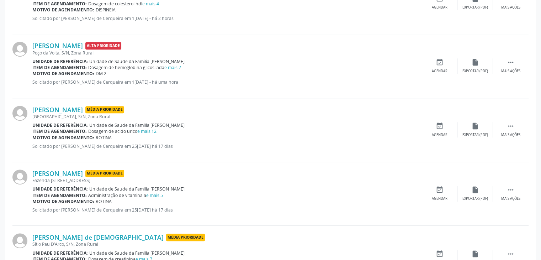
scroll to position [320, 0]
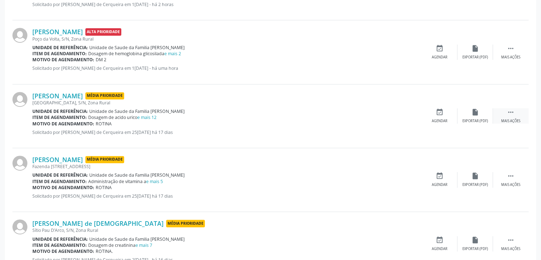
click at [523, 113] on div " Mais ações" at bounding box center [511, 115] width 36 height 15
click at [456, 119] on div "cancel Cancelar" at bounding box center [440, 115] width 36 height 15
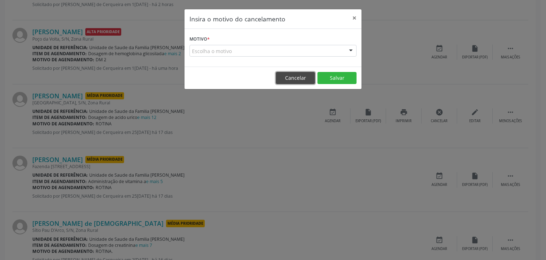
click at [310, 80] on button "Cancelar" at bounding box center [295, 78] width 39 height 12
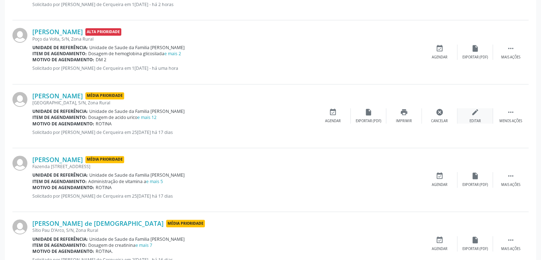
click at [465, 117] on div "edit Editar" at bounding box center [475, 115] width 36 height 15
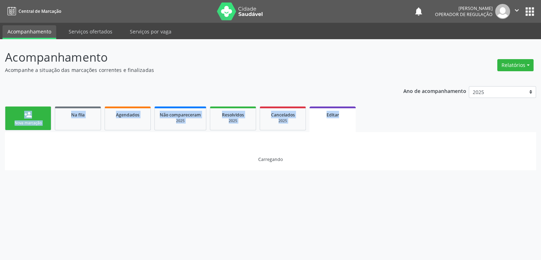
scroll to position [0, 0]
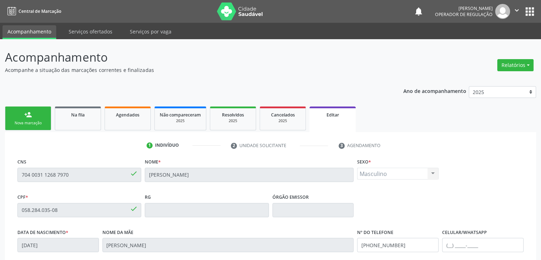
click at [473, 153] on div "1 Indivíduo 2 Unidade solicitante 3 Agendamento CNS 704 0031 1268 7970 done Nom…" at bounding box center [270, 260] width 516 height 243
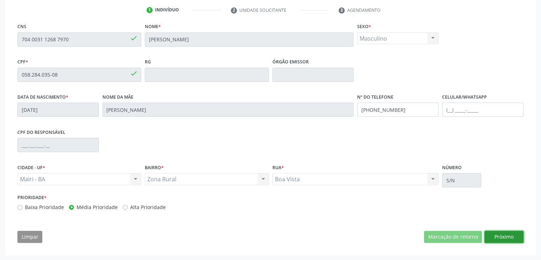
click at [501, 236] on button "Próximo" at bounding box center [503, 236] width 39 height 12
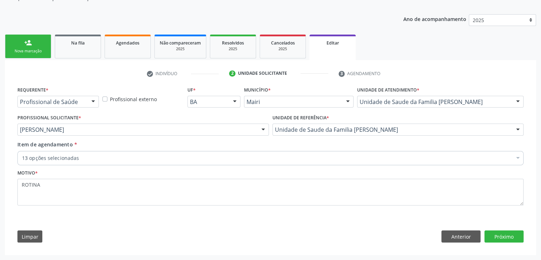
scroll to position [71, 0]
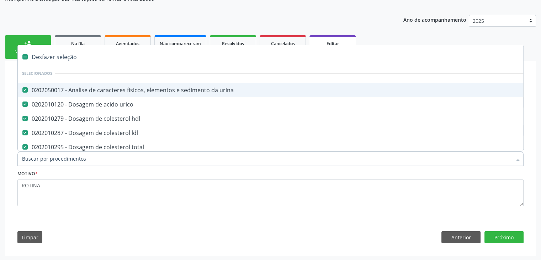
click at [60, 57] on div "Desfazer seleção" at bounding box center [296, 57] width 556 height 14
checkbox urina "false"
checkbox urico "false"
checkbox hdl "false"
checkbox ldl "false"
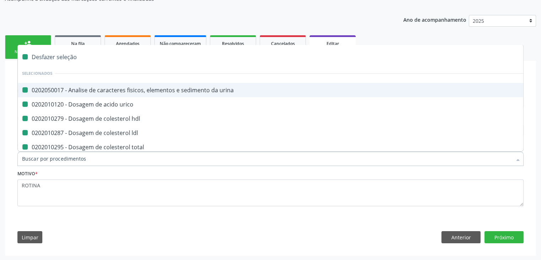
checkbox total "false"
checkbox potassio "false"
checkbox sodio "false"
checkbox \(tgo\) "false"
checkbox \(tgp\) "false"
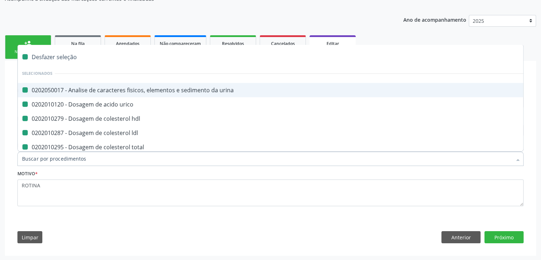
checkbox triglicerideos "false"
checkbox Laboratoriais "false"
checkbox completo "false"
checkbox fezes "false"
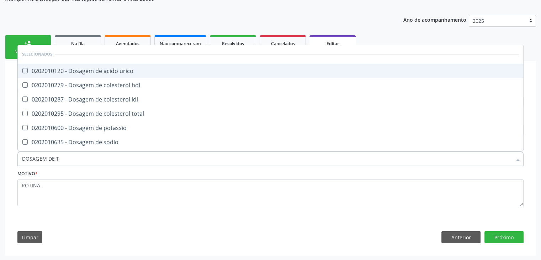
type input "DOSAGEM DE TS"
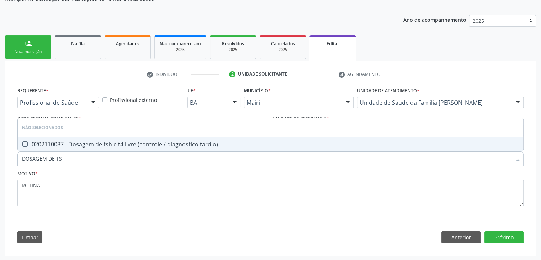
click at [102, 141] on div "0202110087 - Dosagem de tsh e t4 livre (controle / diagnostico tardio)" at bounding box center [270, 144] width 497 height 6
checkbox tardio\) "true"
click at [497, 240] on button "Próximo" at bounding box center [503, 237] width 39 height 12
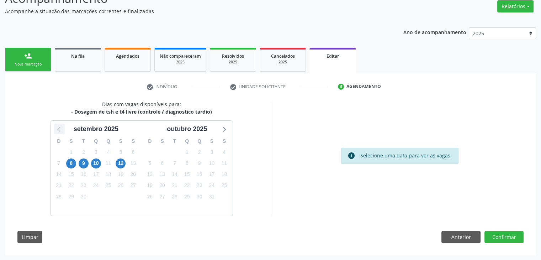
click at [60, 130] on icon at bounding box center [58, 129] width 3 height 5
click at [212, 199] on span "29" at bounding box center [212, 196] width 10 height 10
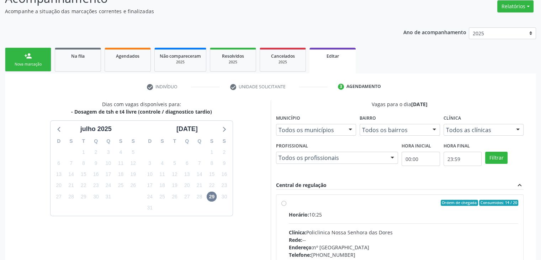
click at [378, 215] on div "Horário: 10:25" at bounding box center [404, 213] width 230 height 7
click at [286, 206] on input "Ordem de chegada Consumidos: 14 / 20 Horário: 10:25 Clínica: Policlinica Nossa …" at bounding box center [283, 202] width 5 height 6
radio input "true"
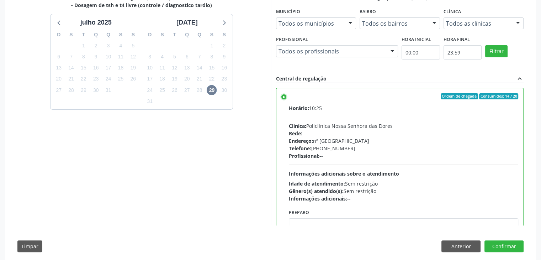
scroll to position [174, 0]
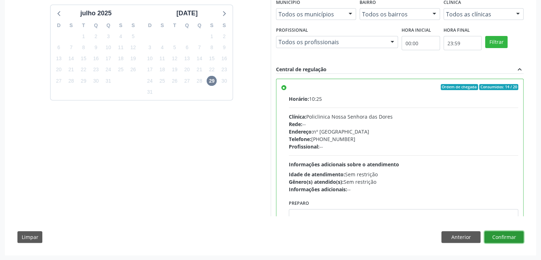
click at [508, 236] on button "Confirmar" at bounding box center [503, 237] width 39 height 12
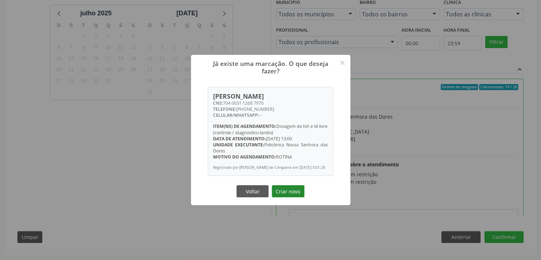
click at [294, 192] on button "Criar novo" at bounding box center [288, 191] width 33 height 12
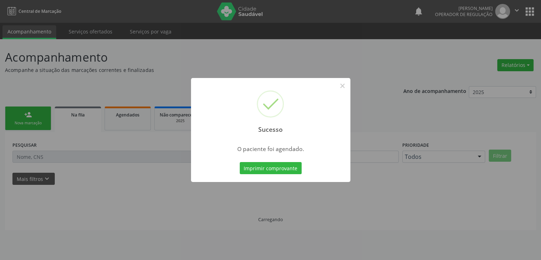
scroll to position [0, 0]
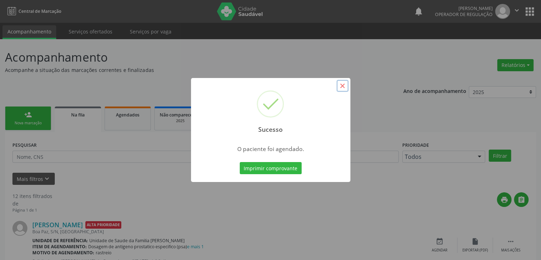
click at [344, 86] on button "×" at bounding box center [342, 86] width 12 height 12
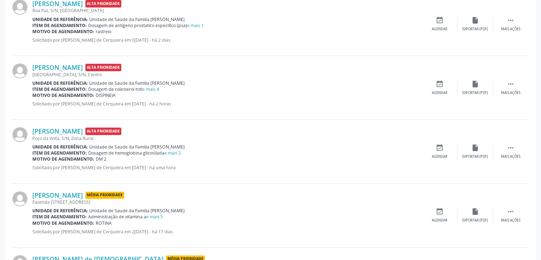
scroll to position [356, 0]
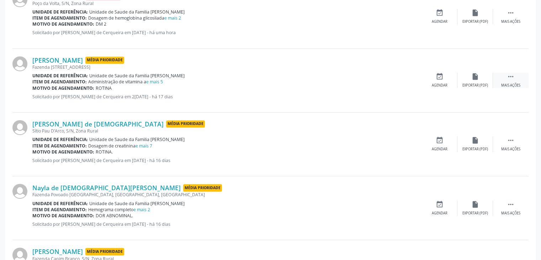
click at [509, 77] on icon "" at bounding box center [511, 77] width 8 height 8
click at [477, 80] on div "edit Editar" at bounding box center [475, 80] width 36 height 15
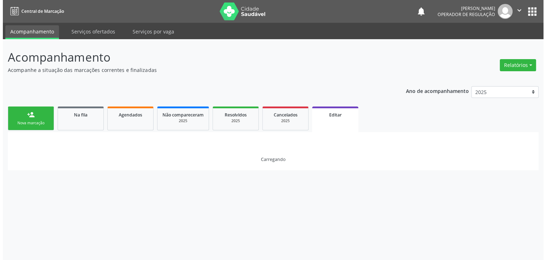
scroll to position [0, 0]
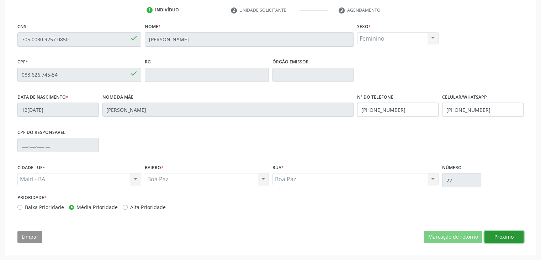
click at [501, 233] on button "Próximo" at bounding box center [503, 236] width 39 height 12
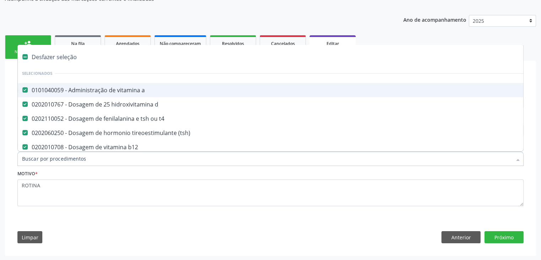
click at [51, 57] on div "Desfazer seleção" at bounding box center [296, 57] width 556 height 14
checkbox link "false"
checkbox d "false"
checkbox t4 "false"
checkbox \(tsh\) "false"
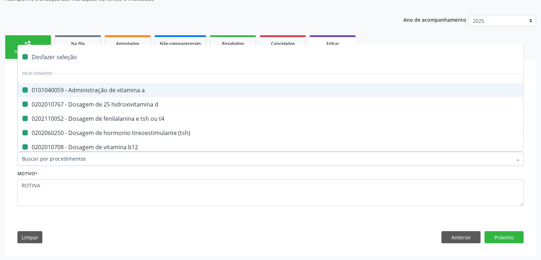
checkbox b12 "false"
checkbox Laboratoriais "false"
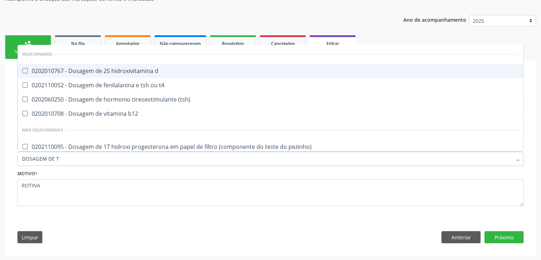
type input "DOSAGEM DE TS"
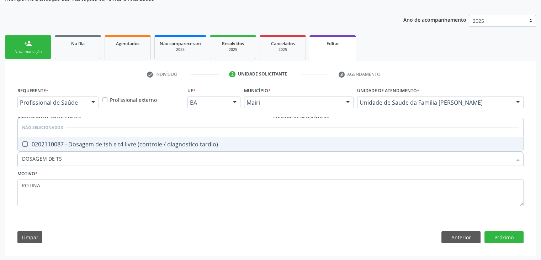
click at [94, 137] on span "0202110087 - Dosagem de tsh e t4 livre (controle / diagnostico tardio)" at bounding box center [270, 144] width 505 height 14
checkbox tardio\) "true"
click at [518, 242] on div "Requerente * Profissional de Saúde Profissional de Saúde Paciente Nenhum result…" at bounding box center [270, 166] width 516 height 162
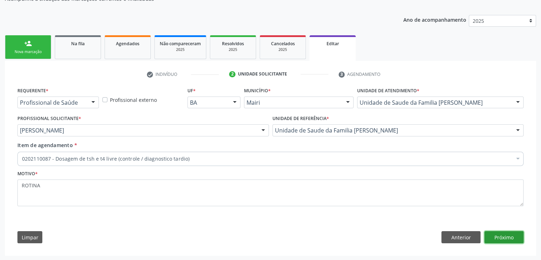
click at [509, 235] on button "Próximo" at bounding box center [503, 237] width 39 height 12
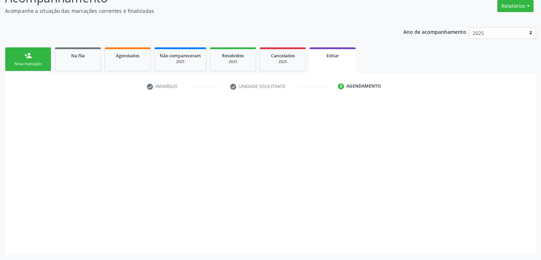
scroll to position [59, 0]
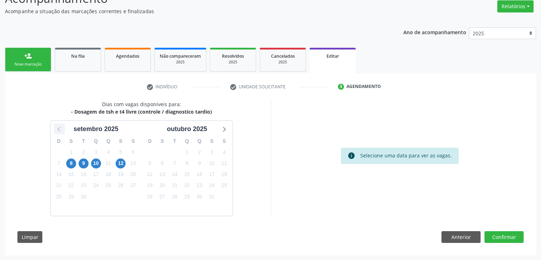
click at [59, 130] on icon at bounding box center [59, 128] width 9 height 9
click at [211, 195] on span "29" at bounding box center [212, 196] width 10 height 10
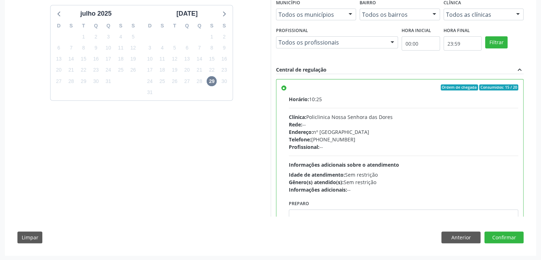
scroll to position [174, 0]
click at [515, 235] on button "Confirmar" at bounding box center [503, 237] width 39 height 12
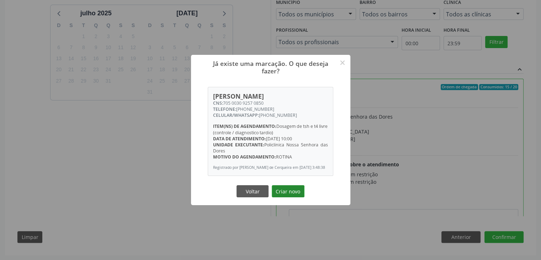
click at [281, 195] on button "Criar novo" at bounding box center [288, 191] width 33 height 12
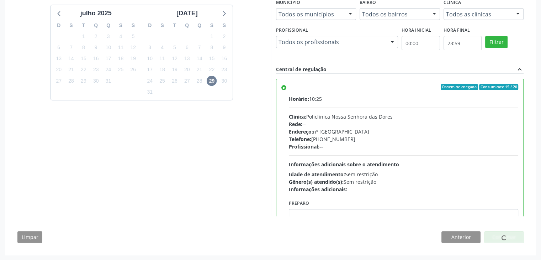
scroll to position [0, 0]
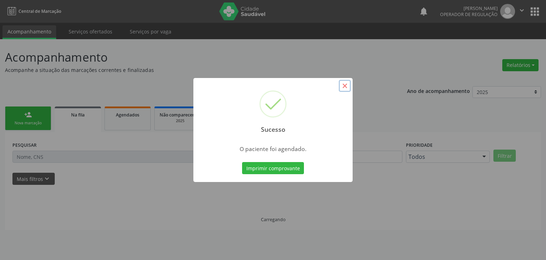
click at [347, 85] on button "×" at bounding box center [345, 86] width 12 height 12
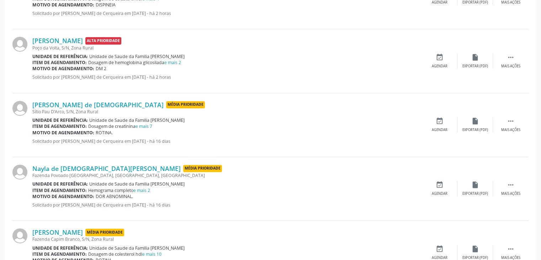
scroll to position [356, 0]
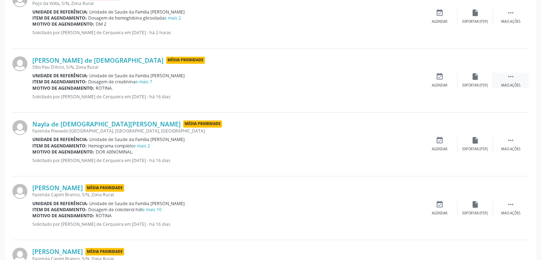
click at [497, 80] on div " Mais ações" at bounding box center [511, 80] width 36 height 15
click at [482, 78] on div "edit Editar" at bounding box center [475, 80] width 36 height 15
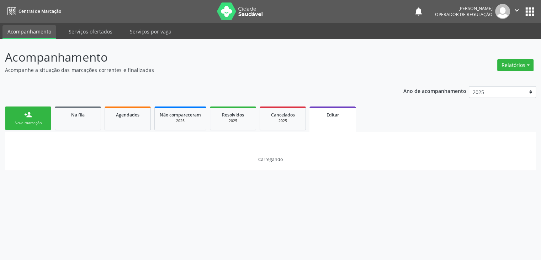
scroll to position [0, 0]
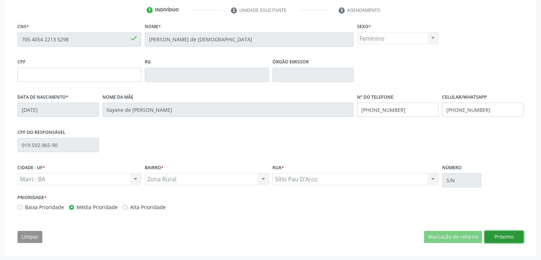
click at [503, 234] on button "Próximo" at bounding box center [503, 236] width 39 height 12
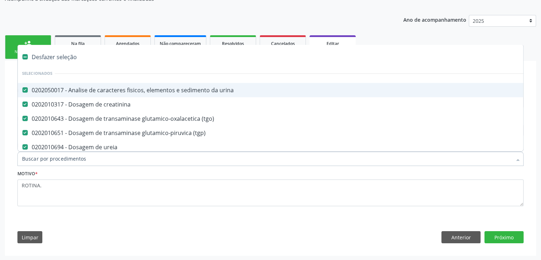
click at [59, 59] on div "Desfazer seleção" at bounding box center [296, 57] width 556 height 14
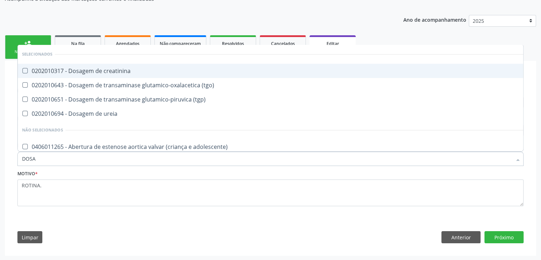
type input "DOSAG"
checkbox creatinina "false"
checkbox \(tgo\) "false"
checkbox \(tgp\) "false"
checkbox ureia "false"
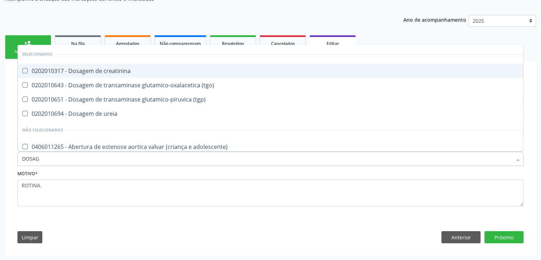
checkbox adolescente\) "false"
checkbox paciente\) "false"
type input "DOSAGEM DE TS"
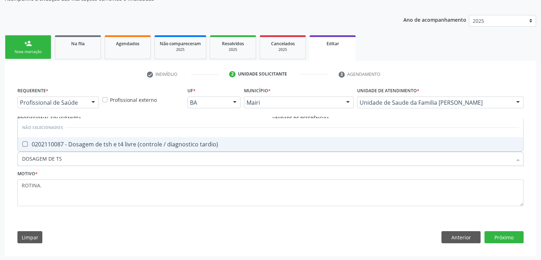
click at [89, 141] on div "0202110087 - Dosagem de tsh e t4 livre (controle / diagnostico tardio)" at bounding box center [270, 144] width 497 height 6
checkbox tardio\) "true"
click at [513, 238] on button "Próximo" at bounding box center [503, 237] width 39 height 12
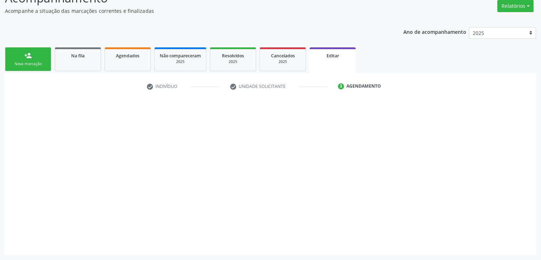
scroll to position [59, 0]
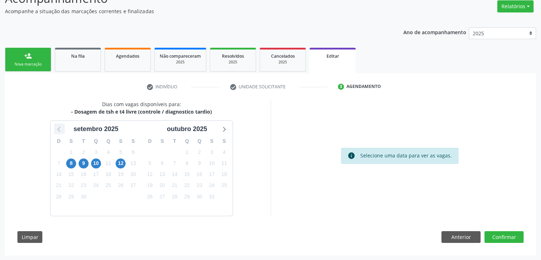
click at [62, 130] on icon at bounding box center [59, 128] width 9 height 9
click at [212, 197] on span "29" at bounding box center [212, 196] width 10 height 10
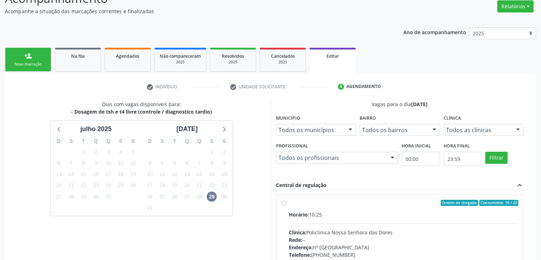
click at [342, 219] on div "Horário: 10:25 Clínica: Policlinica Nossa Senhora das Dores Rede: -- Endereço: …" at bounding box center [404, 259] width 230 height 98
click at [286, 206] on input "Ordem de chegada Consumidos: 16 / 20 Horário: 10:25 Clínica: Policlinica Nossa …" at bounding box center [283, 202] width 5 height 6
radio input "true"
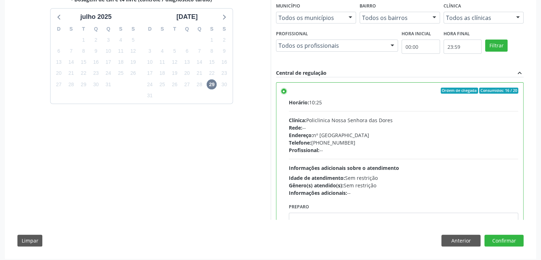
scroll to position [174, 0]
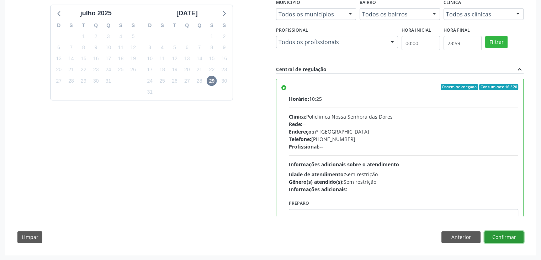
click at [499, 235] on button "Confirmar" at bounding box center [503, 237] width 39 height 12
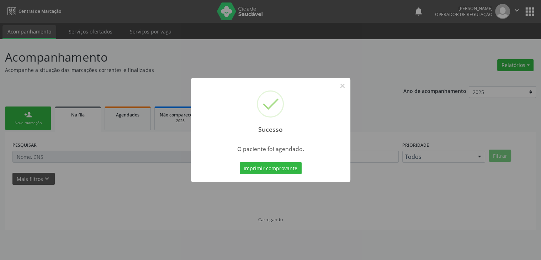
scroll to position [0, 0]
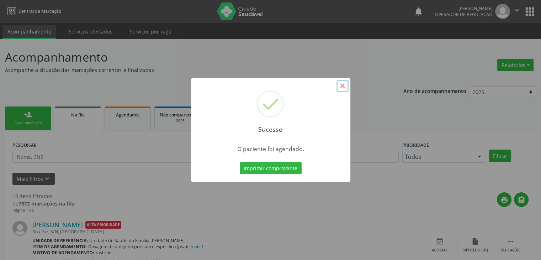
click at [346, 83] on button "×" at bounding box center [342, 86] width 12 height 12
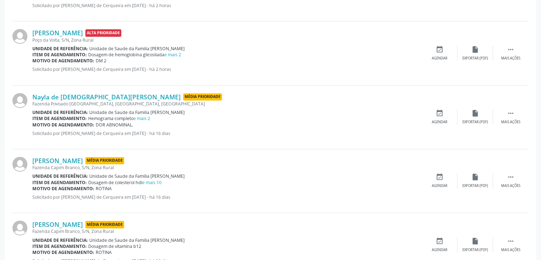
scroll to position [320, 0]
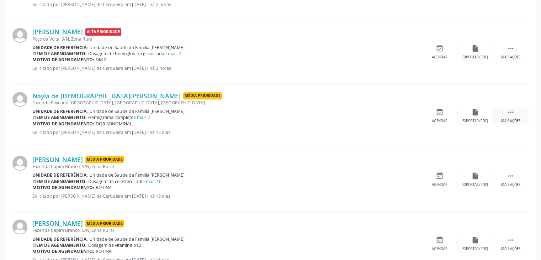
click at [503, 112] on div " Mais ações" at bounding box center [511, 115] width 36 height 15
click at [478, 115] on icon "edit" at bounding box center [475, 112] width 8 height 8
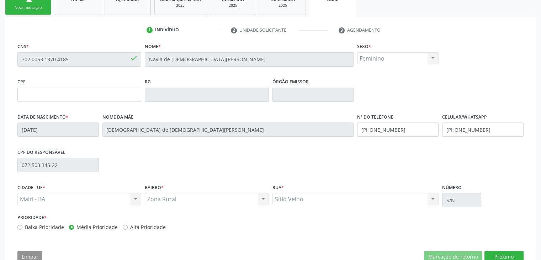
scroll to position [135, 0]
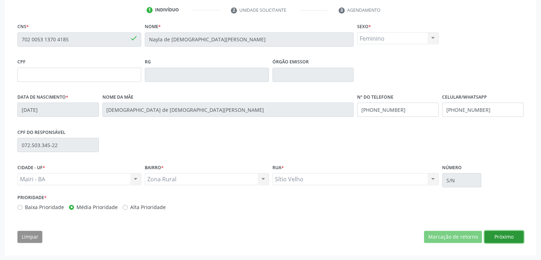
click at [499, 240] on button "Próximo" at bounding box center [503, 236] width 39 height 12
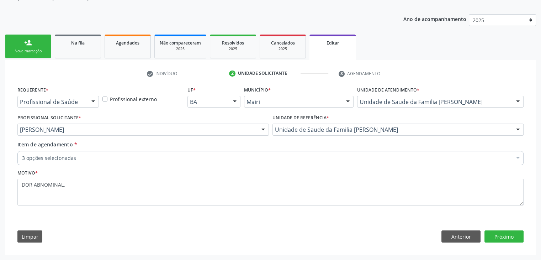
scroll to position [71, 0]
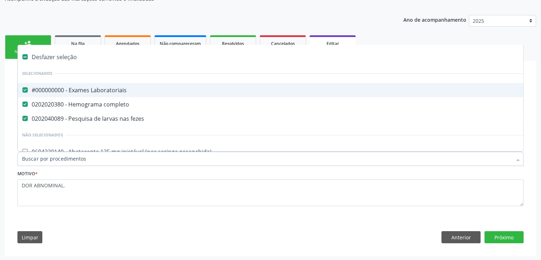
click at [54, 55] on div "Desfazer seleção" at bounding box center [296, 57] width 556 height 14
checkbox Laboratoriais "false"
checkbox completo "false"
checkbox fezes "false"
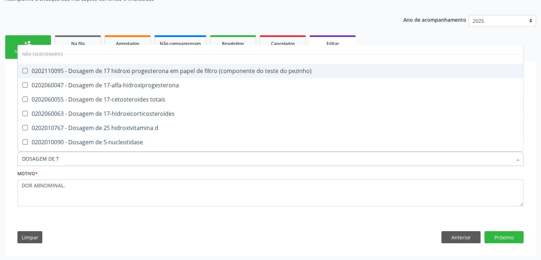
type input "DOSAGEM DE TS"
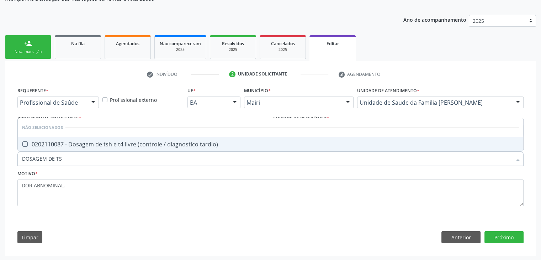
click at [98, 145] on div "0202110087 - Dosagem de tsh e t4 livre (controle / diagnostico tardio)" at bounding box center [270, 144] width 497 height 6
checkbox tardio\) "true"
click at [509, 234] on button "Próximo" at bounding box center [503, 237] width 39 height 12
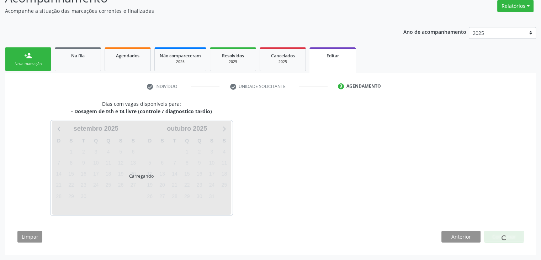
scroll to position [59, 0]
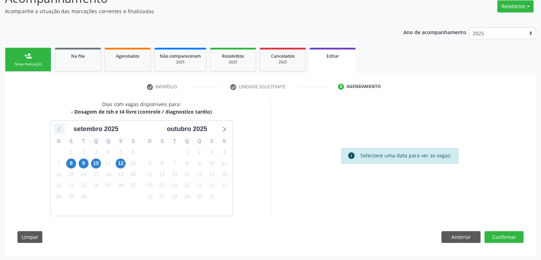
click at [55, 126] on icon at bounding box center [59, 128] width 9 height 9
click at [215, 193] on span "29" at bounding box center [212, 196] width 10 height 10
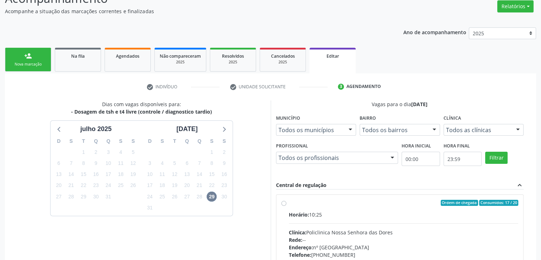
click at [347, 225] on div "Horário: 10:25 Clínica: Policlinica Nossa Senhora das Dores Rede: -- Endereço: …" at bounding box center [404, 259] width 230 height 98
click at [286, 206] on input "Ordem de chegada Consumidos: 17 / 20 Horário: 10:25 Clínica: Policlinica Nossa …" at bounding box center [283, 202] width 5 height 6
radio input "true"
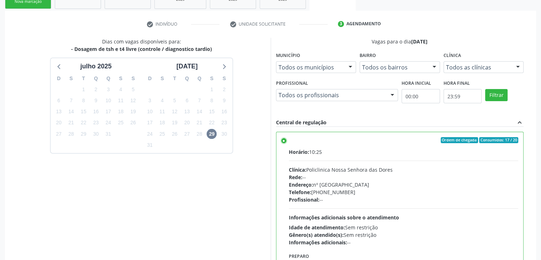
scroll to position [174, 0]
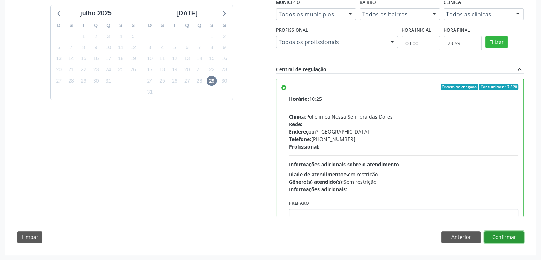
click at [516, 234] on button "Confirmar" at bounding box center [503, 237] width 39 height 12
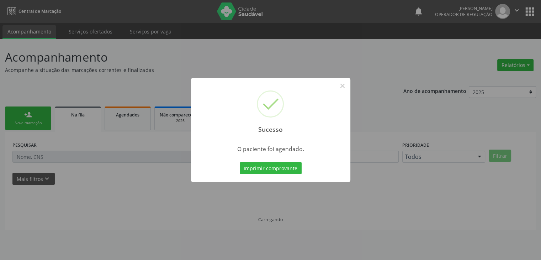
scroll to position [0, 0]
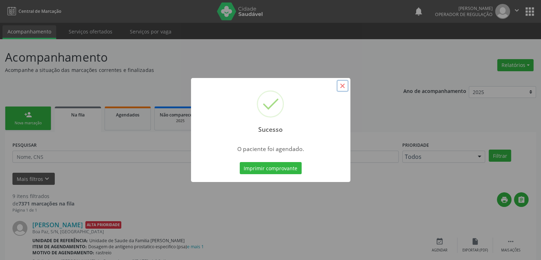
click at [341, 82] on button "×" at bounding box center [342, 86] width 12 height 12
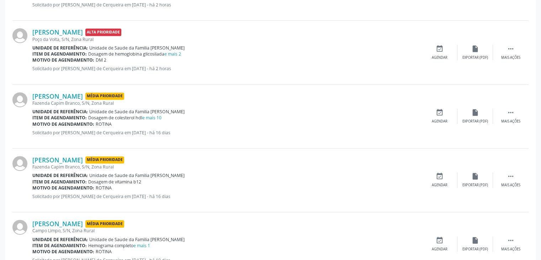
scroll to position [320, 0]
click at [505, 114] on div " Mais ações" at bounding box center [511, 115] width 36 height 15
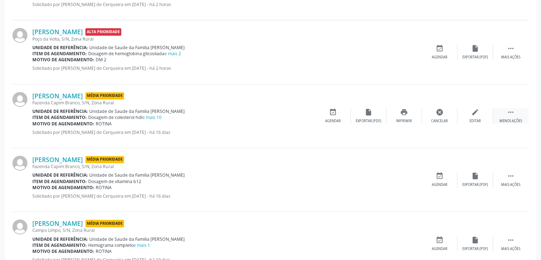
click at [494, 110] on div " Menos ações" at bounding box center [511, 115] width 36 height 15
click at [497, 111] on div " Mais ações" at bounding box center [511, 115] width 36 height 15
click at [482, 109] on div "edit Editar" at bounding box center [475, 115] width 36 height 15
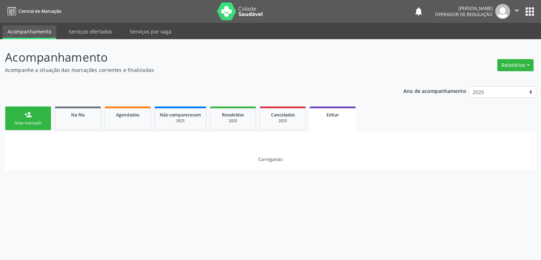
scroll to position [0, 0]
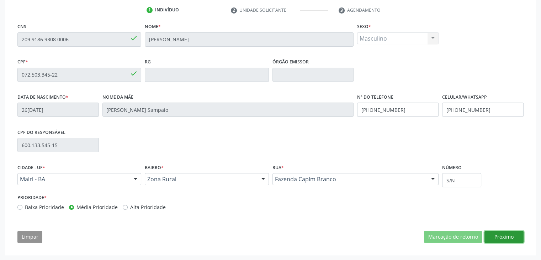
click at [510, 235] on button "Próximo" at bounding box center [503, 236] width 39 height 12
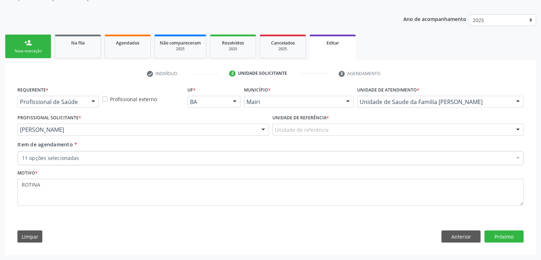
scroll to position [71, 0]
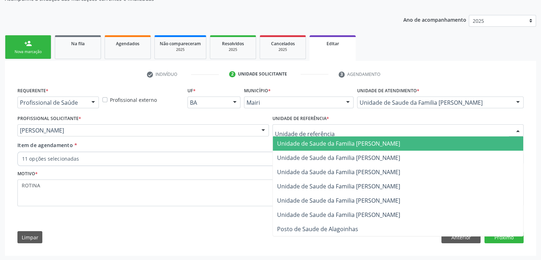
click at [378, 126] on div at bounding box center [397, 130] width 251 height 12
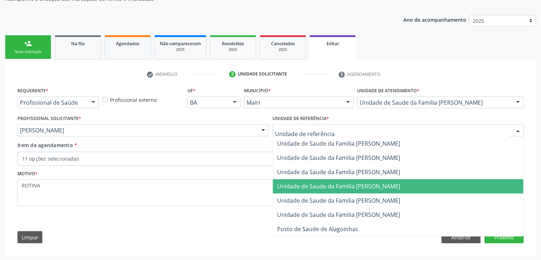
click at [356, 186] on span "Unidade de Saude da Familia [PERSON_NAME]" at bounding box center [338, 186] width 123 height 8
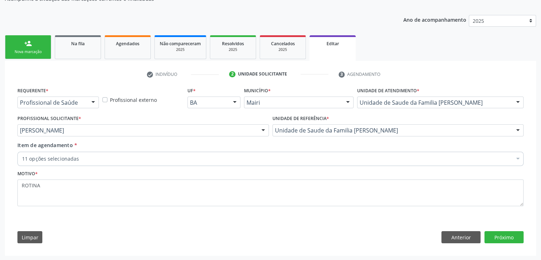
click at [178, 153] on div "11 opções selecionadas" at bounding box center [270, 158] width 506 height 14
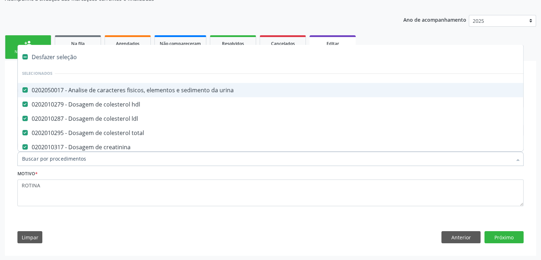
click at [36, 50] on div "Desfazer seleção" at bounding box center [296, 57] width 556 height 14
checkbox urina "false"
checkbox hdl "false"
checkbox ldl "false"
checkbox total "false"
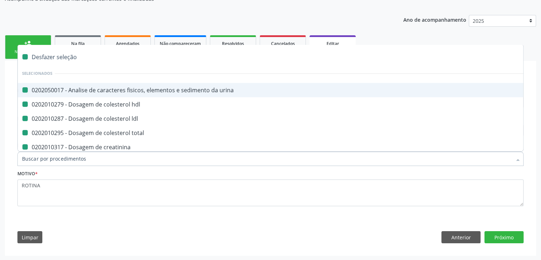
checkbox creatinina "false"
checkbox \(tgo\) "false"
checkbox \(tgp\) "false"
checkbox triglicerideos "false"
checkbox ureia "false"
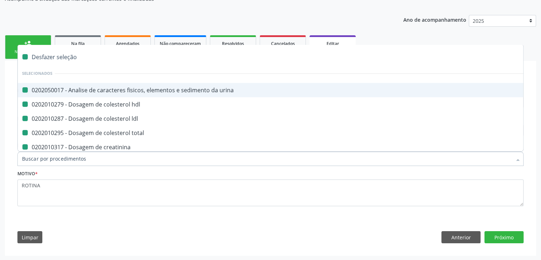
checkbox Laboratoriais "false"
checkbox completo "false"
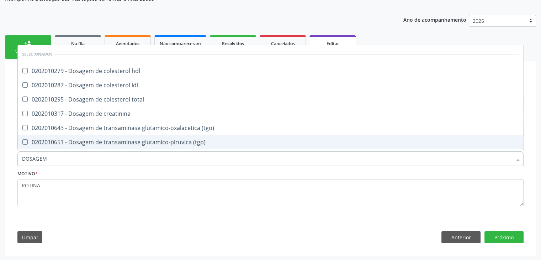
type input "DOSAGEM DE TSH"
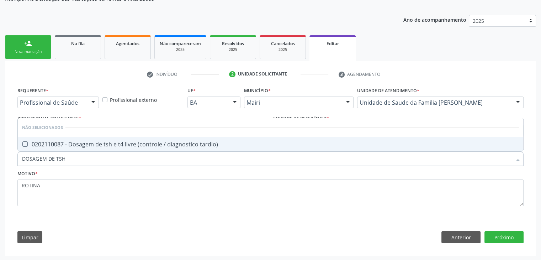
click at [102, 141] on div "0202110087 - Dosagem de tsh e t4 livre (controle / diagnostico tardio)" at bounding box center [270, 144] width 497 height 6
checkbox tardio\) "true"
click at [511, 235] on button "Próximo" at bounding box center [503, 237] width 39 height 12
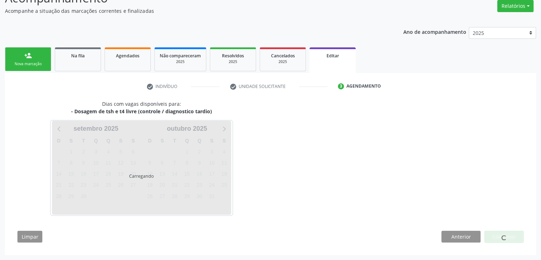
scroll to position [59, 0]
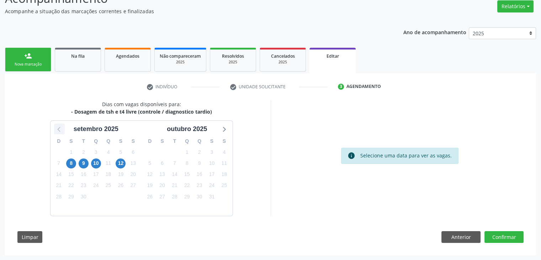
click at [56, 126] on icon at bounding box center [59, 128] width 9 height 9
click at [216, 194] on span "29" at bounding box center [212, 196] width 10 height 10
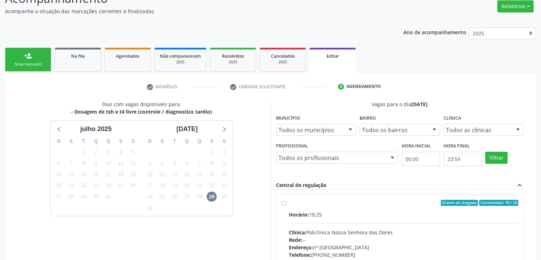
click at [374, 218] on div "Horário: 10:25 Clínica: Policlinica Nossa Senhora das Dores Rede: -- Endereço: …" at bounding box center [404, 259] width 230 height 98
click at [286, 206] on input "Ordem de chegada Consumidos: 18 / 20 Horário: 10:25 Clínica: Policlinica Nossa …" at bounding box center [283, 202] width 5 height 6
radio input "true"
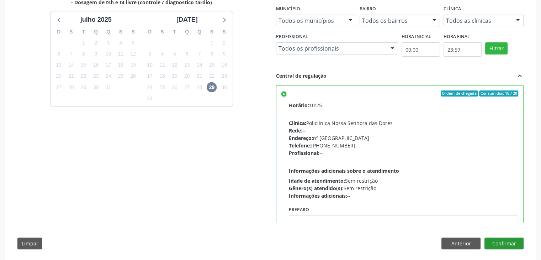
scroll to position [174, 0]
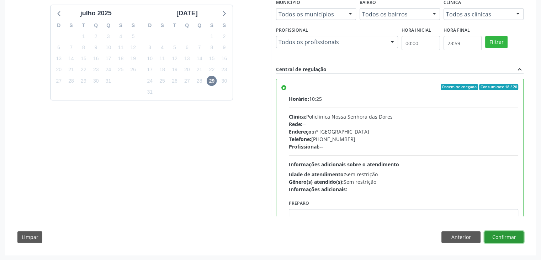
click at [515, 238] on button "Confirmar" at bounding box center [503, 237] width 39 height 12
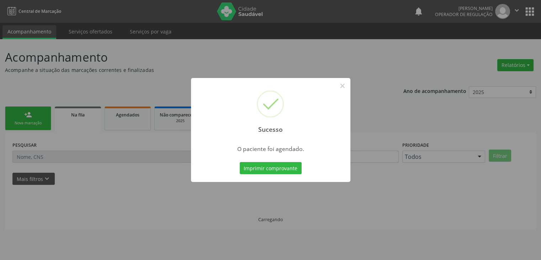
scroll to position [0, 0]
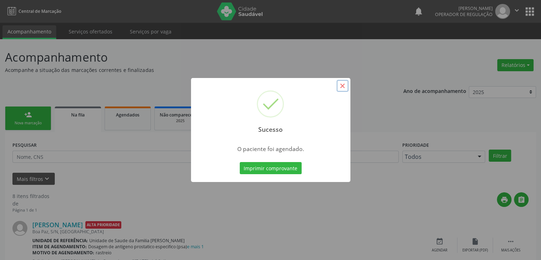
click at [343, 83] on button "×" at bounding box center [342, 86] width 12 height 12
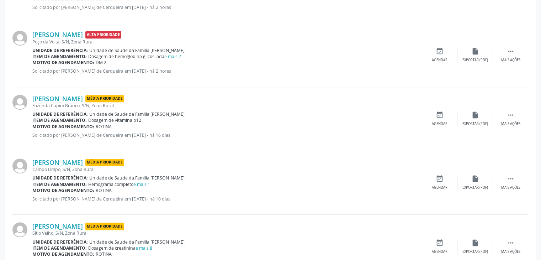
scroll to position [320, 0]
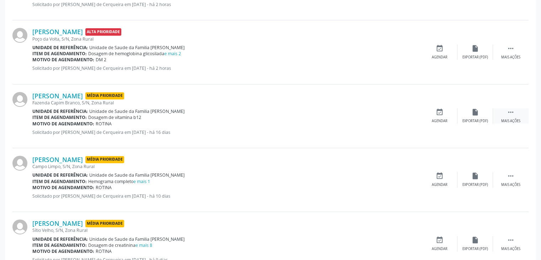
click at [511, 118] on div "Mais ações" at bounding box center [510, 120] width 19 height 5
click at [488, 119] on div "edit Editar" at bounding box center [475, 115] width 36 height 15
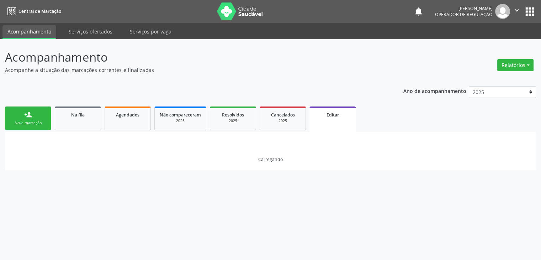
scroll to position [0, 0]
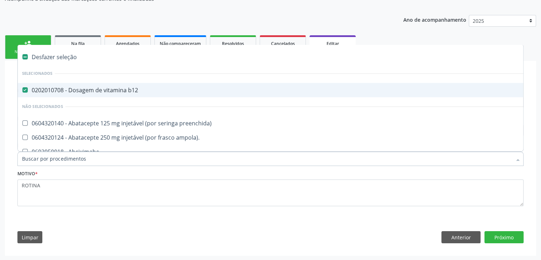
click at [85, 91] on div "0202010708 - Dosagem de vitamina b12" at bounding box center [295, 90] width 547 height 6
checkbox b12 "false"
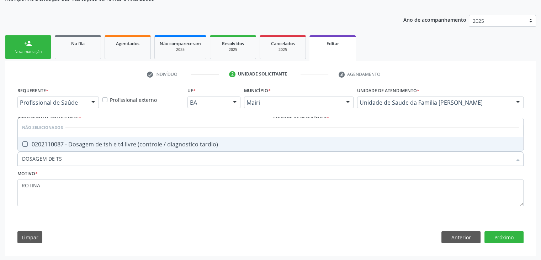
type input "DOSAGEM DE TSH"
click at [137, 138] on span "0202110087 - Dosagem de tsh e t4 livre (controle / diagnostico tardio)" at bounding box center [270, 144] width 505 height 14
checkbox tardio\) "true"
click at [504, 236] on button "Próximo" at bounding box center [503, 237] width 39 height 12
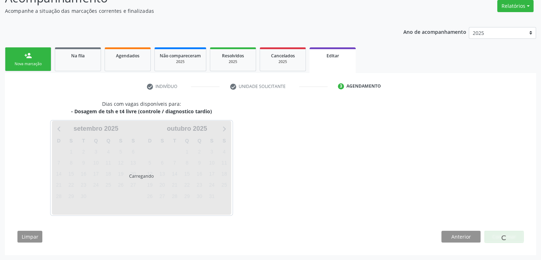
scroll to position [59, 0]
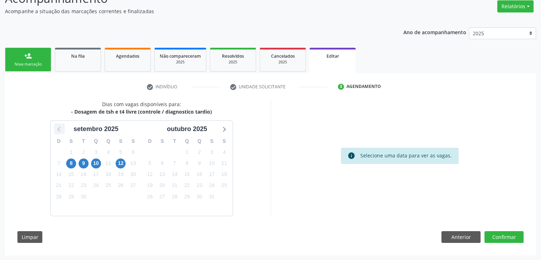
click at [60, 130] on icon at bounding box center [59, 128] width 9 height 9
click at [210, 195] on span "29" at bounding box center [212, 196] width 10 height 10
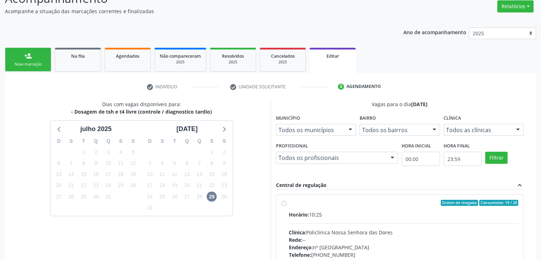
click at [326, 214] on div "Horário: 10:25" at bounding box center [404, 213] width 230 height 7
click at [286, 206] on input "Ordem de chegada Consumidos: 19 / 20 Horário: 10:25 Clínica: Policlinica Nossa …" at bounding box center [283, 202] width 5 height 6
radio input "true"
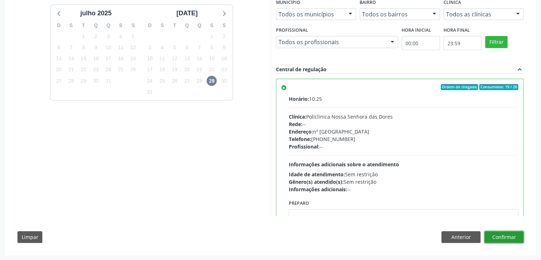
click at [505, 240] on button "Confirmar" at bounding box center [503, 237] width 39 height 12
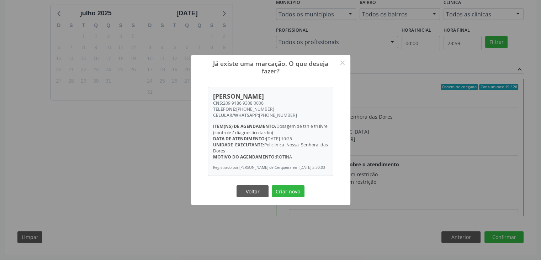
click at [300, 198] on div "Voltar Criar novo" at bounding box center [270, 190] width 71 height 15
click at [297, 194] on button "Criar novo" at bounding box center [288, 191] width 33 height 12
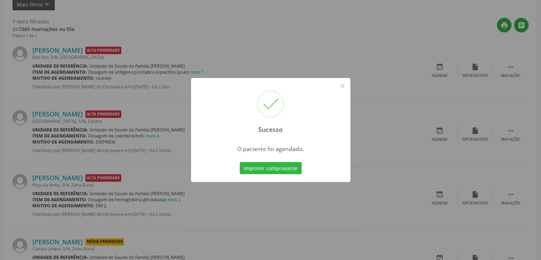
scroll to position [0, 0]
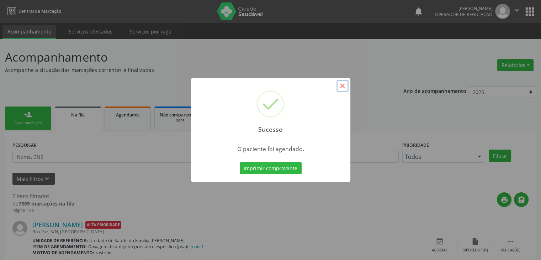
click at [343, 87] on button "×" at bounding box center [342, 86] width 12 height 12
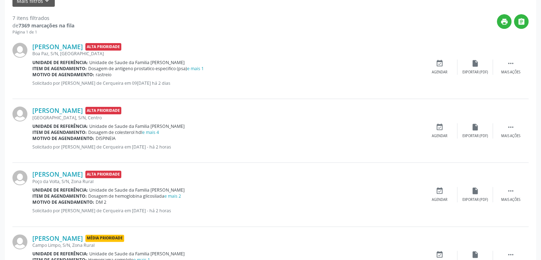
scroll to position [249, 0]
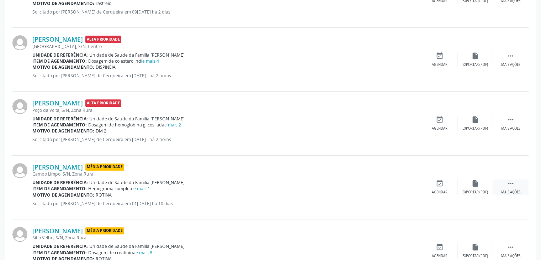
click at [508, 183] on icon "" at bounding box center [511, 183] width 8 height 8
click at [475, 186] on icon "edit" at bounding box center [475, 183] width 8 height 8
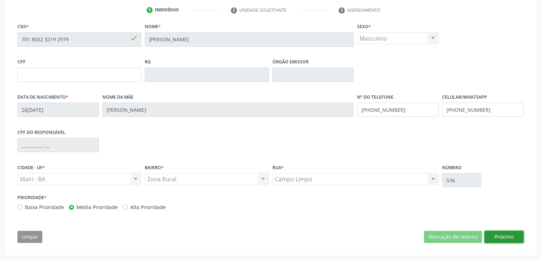
click at [503, 236] on button "Próximo" at bounding box center [503, 236] width 39 height 12
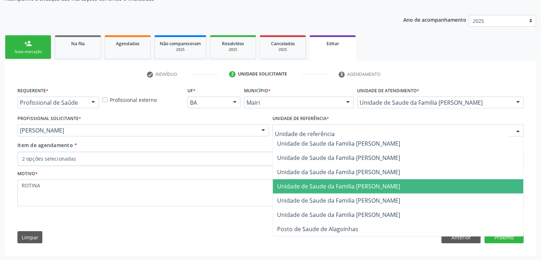
click at [357, 187] on span "Unidade de Saude da Familia [PERSON_NAME]" at bounding box center [338, 186] width 123 height 8
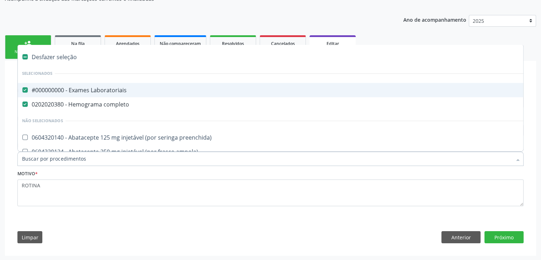
click at [57, 57] on div "Desfazer seleção" at bounding box center [296, 57] width 556 height 14
checkbox Laboratoriais "false"
checkbox completo "false"
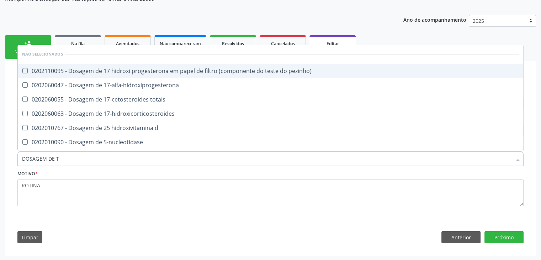
type input "DOSAGEM DE TS"
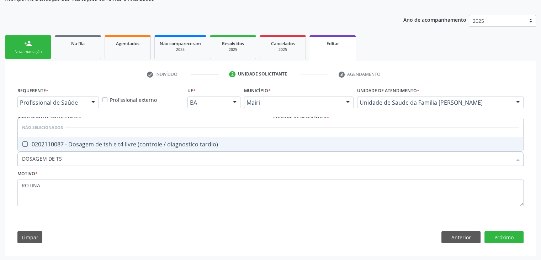
click at [134, 137] on span "0202110087 - Dosagem de tsh e t4 livre (controle / diagnostico tardio)" at bounding box center [270, 144] width 505 height 14
checkbox tardio\) "true"
click at [508, 239] on button "Próximo" at bounding box center [503, 237] width 39 height 12
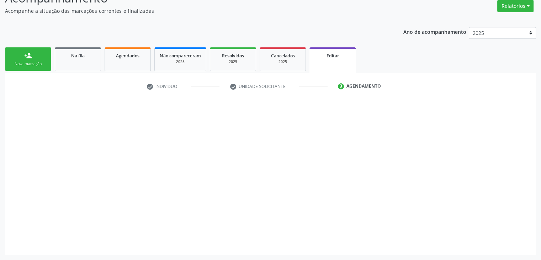
scroll to position [59, 0]
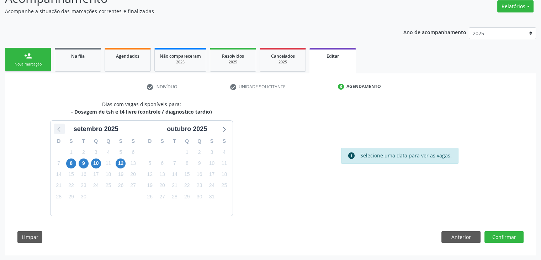
click at [55, 126] on icon at bounding box center [59, 128] width 9 height 9
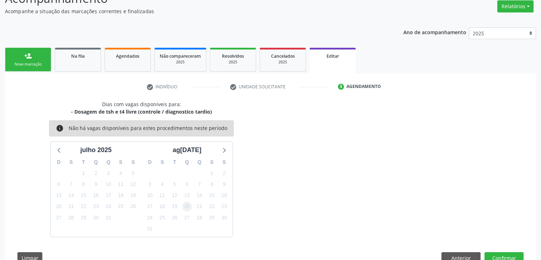
scroll to position [71, 0]
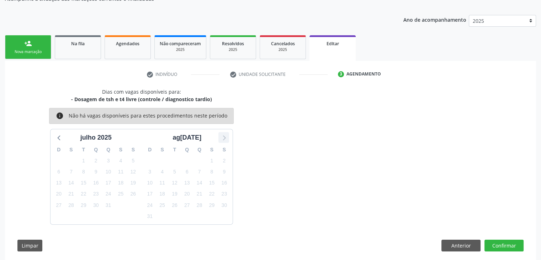
click at [226, 139] on icon at bounding box center [223, 137] width 9 height 9
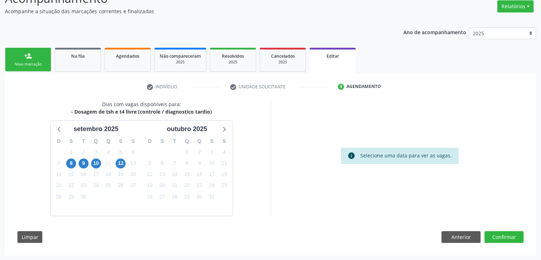
click at [73, 167] on div "8" at bounding box center [71, 163] width 10 height 11
click at [68, 164] on span "8" at bounding box center [71, 163] width 10 height 10
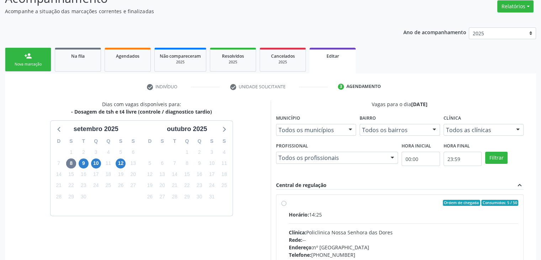
click at [333, 234] on div "Clínica: Policlinica Nossa Senhora das Dores" at bounding box center [404, 231] width 230 height 7
click at [286, 206] on input "Ordem de chegada Consumidos: 5 / 50 Horário: 14:25 Clínica: Policlinica [GEOGRA…" at bounding box center [283, 202] width 5 height 6
radio input "true"
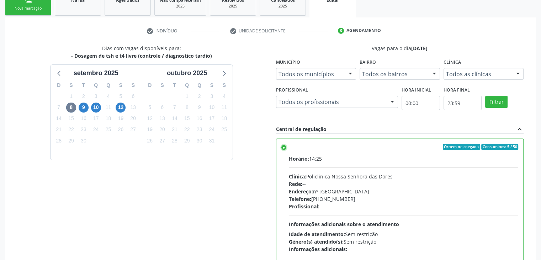
scroll to position [165, 0]
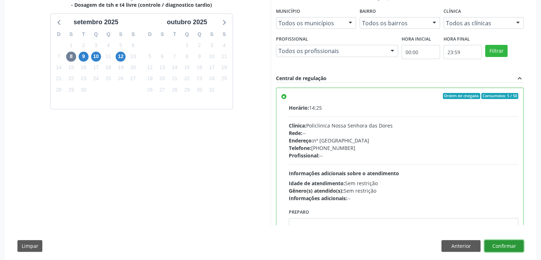
click at [502, 240] on button "Confirmar" at bounding box center [503, 246] width 39 height 12
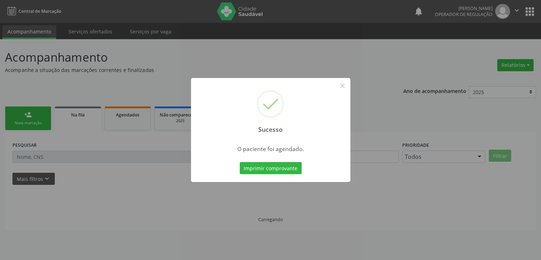
scroll to position [0, 0]
click at [346, 87] on button "×" at bounding box center [342, 86] width 12 height 12
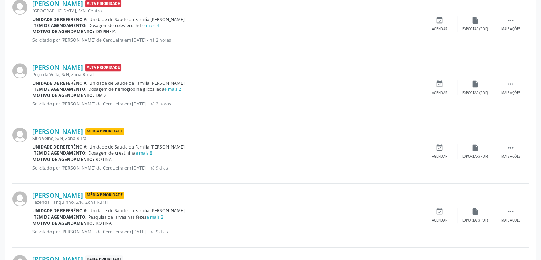
scroll to position [320, 0]
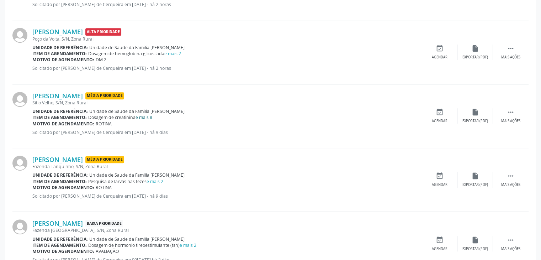
click at [147, 116] on link "e mais 8" at bounding box center [143, 117] width 17 height 6
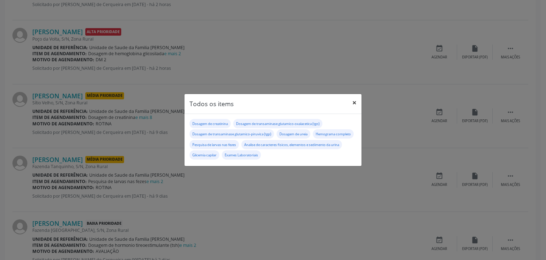
click at [357, 98] on button "×" at bounding box center [354, 102] width 14 height 17
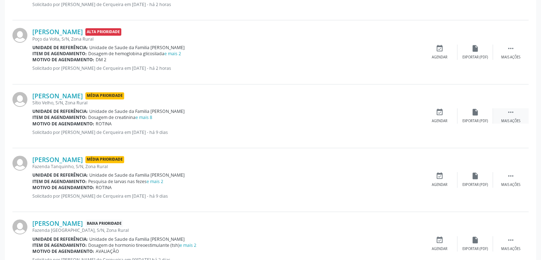
click at [503, 111] on div " Mais ações" at bounding box center [511, 115] width 36 height 15
click at [456, 116] on div "cancel Cancelar" at bounding box center [440, 115] width 36 height 15
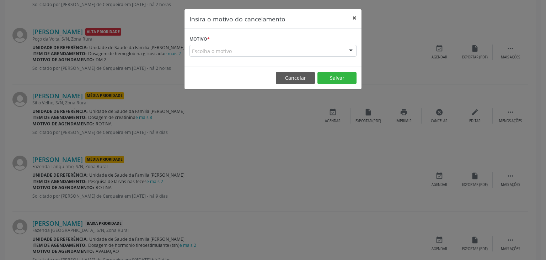
click at [358, 17] on button "×" at bounding box center [354, 17] width 14 height 17
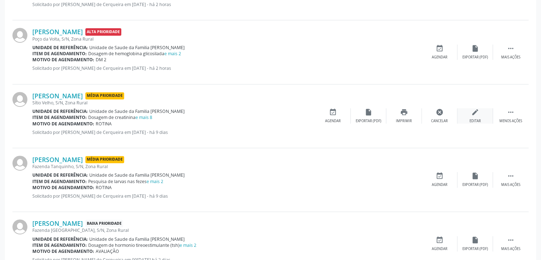
click at [483, 113] on div "edit Editar" at bounding box center [475, 115] width 36 height 15
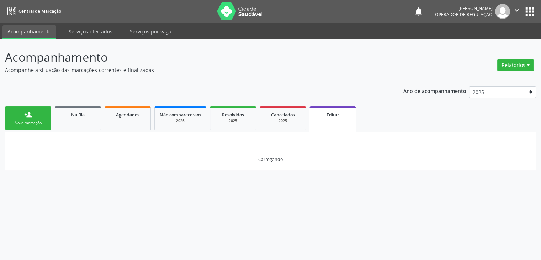
scroll to position [0, 0]
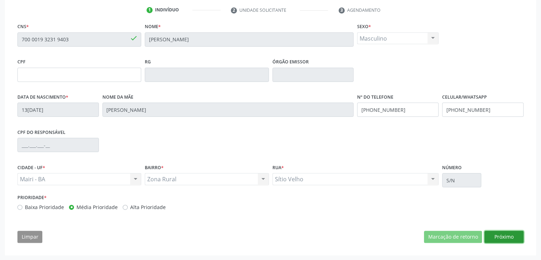
click at [504, 236] on button "Próximo" at bounding box center [503, 236] width 39 height 12
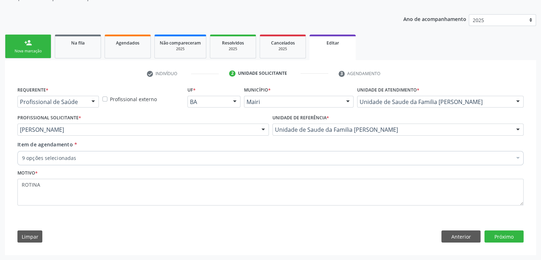
scroll to position [71, 0]
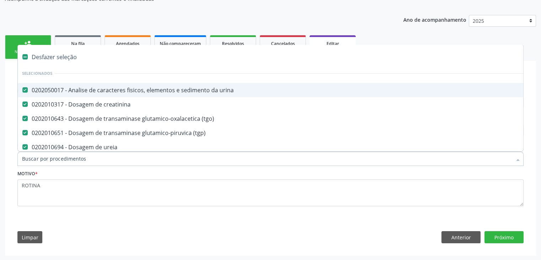
click at [67, 57] on div "Desfazer seleção" at bounding box center [296, 57] width 556 height 14
checkbox urina "false"
checkbox creatinina "false"
checkbox \(tgo\) "false"
checkbox \(tgp\) "false"
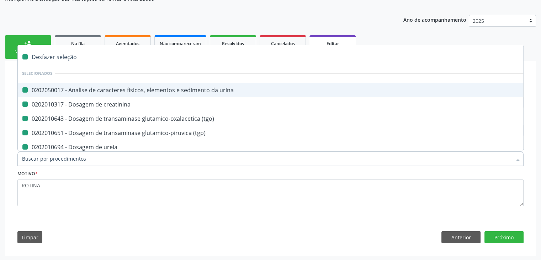
checkbox ureia "false"
checkbox Laboratoriais "false"
checkbox capilar "false"
checkbox completo "false"
checkbox fezes "false"
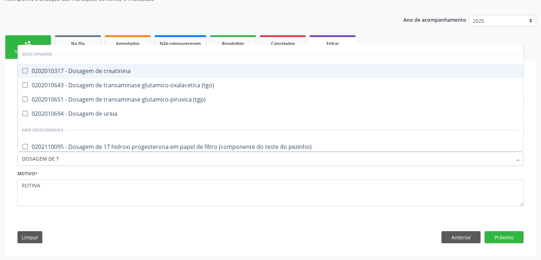
type input "DOSAGEM DE TS"
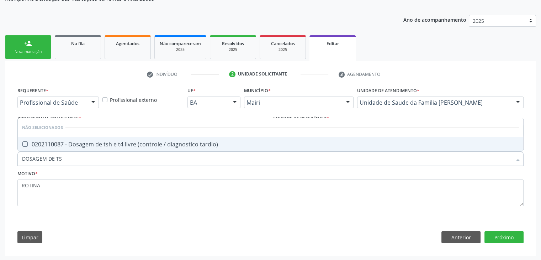
click at [104, 137] on span "0202110087 - Dosagem de tsh e t4 livre (controle / diagnostico tardio)" at bounding box center [270, 144] width 505 height 14
checkbox tardio\) "true"
click at [503, 238] on button "Próximo" at bounding box center [503, 237] width 39 height 12
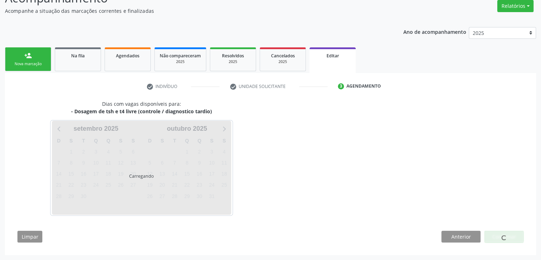
scroll to position [59, 0]
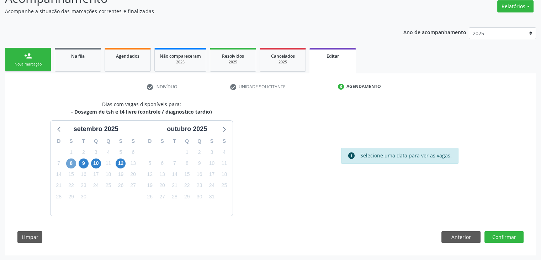
click at [70, 163] on span "8" at bounding box center [71, 163] width 10 height 10
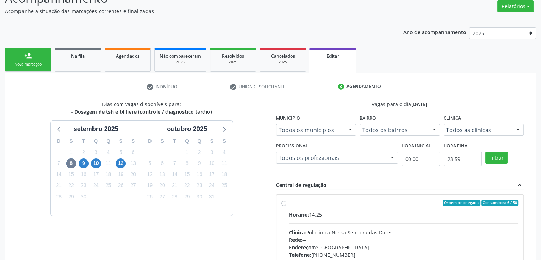
click at [326, 227] on div "Horário: 14:25 Clínica: Policlinica Nossa Senhora das Dores Rede: -- Endereço: …" at bounding box center [404, 259] width 230 height 98
click at [286, 206] on input "Ordem de chegada Consumidos: 6 / 50 Horário: 14:25 Clínica: Policlinica [GEOGRA…" at bounding box center [283, 202] width 5 height 6
radio input "true"
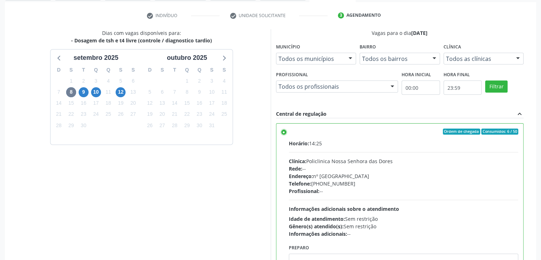
scroll to position [174, 0]
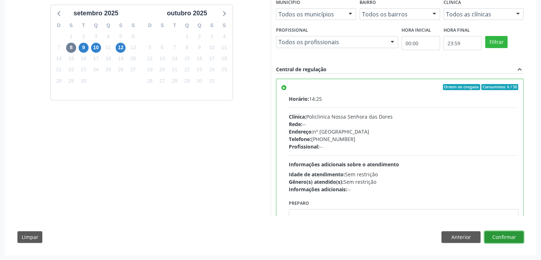
click at [518, 235] on button "Confirmar" at bounding box center [503, 237] width 39 height 12
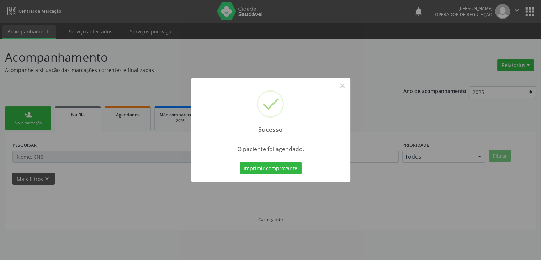
scroll to position [0, 0]
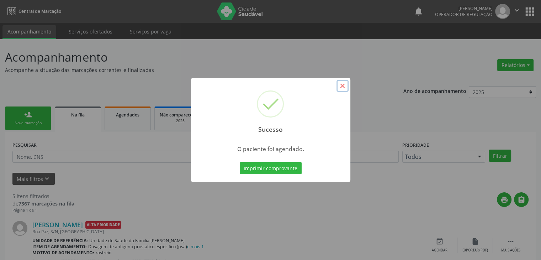
click at [343, 82] on button "×" at bounding box center [342, 86] width 12 height 12
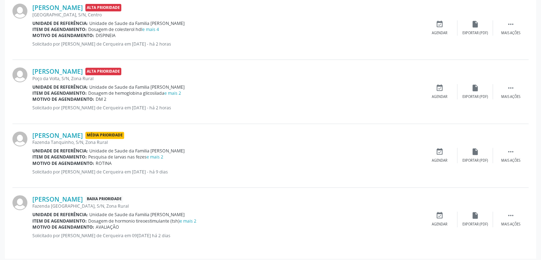
scroll to position [283, 0]
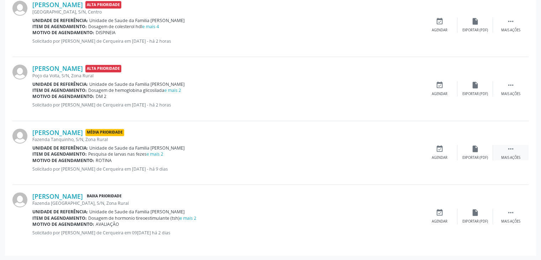
click at [514, 155] on div "Mais ações" at bounding box center [510, 157] width 19 height 5
click at [476, 155] on div "Editar" at bounding box center [474, 157] width 11 height 5
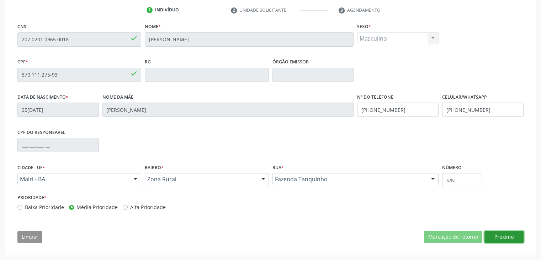
click at [510, 236] on button "Próximo" at bounding box center [503, 236] width 39 height 12
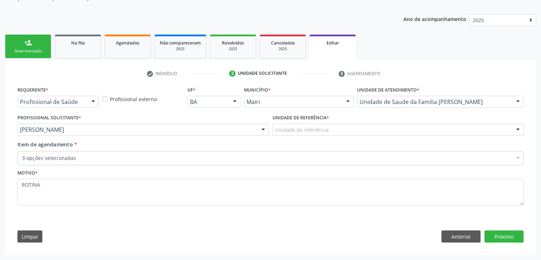
scroll to position [71, 0]
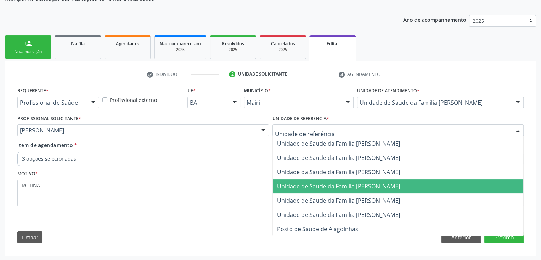
click at [337, 182] on span "Unidade de Saude da Familia [PERSON_NAME]" at bounding box center [338, 186] width 123 height 8
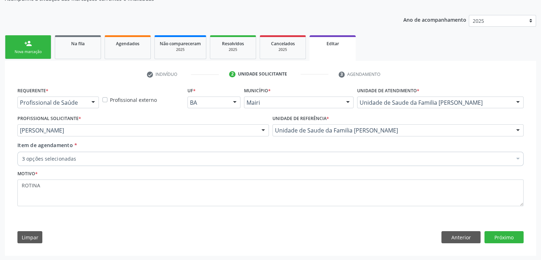
click at [117, 151] on div "3 opções selecionadas" at bounding box center [270, 158] width 506 height 14
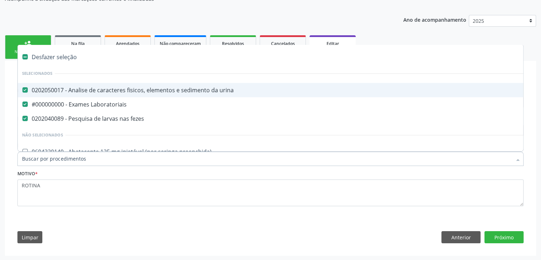
click at [51, 57] on div "Desfazer seleção" at bounding box center [296, 57] width 556 height 14
checkbox urina "false"
checkbox Laboratoriais "false"
checkbox fezes "false"
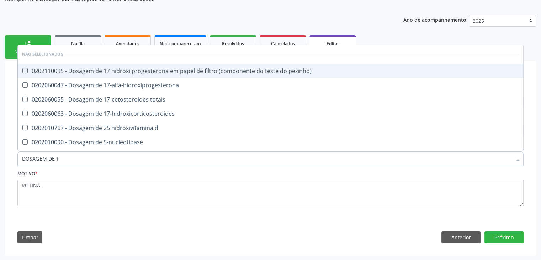
type input "DOSAGEM DE TS"
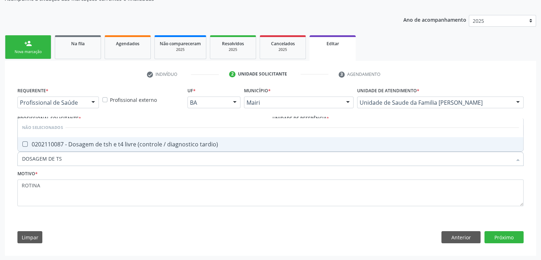
click at [146, 145] on div "0202110087 - Dosagem de tsh e t4 livre (controle / diagnostico tardio)" at bounding box center [270, 144] width 497 height 6
checkbox tardio\) "true"
click at [507, 234] on button "Próximo" at bounding box center [503, 237] width 39 height 12
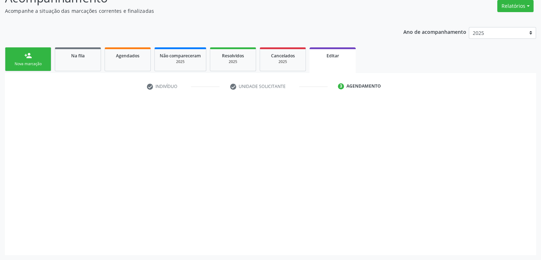
scroll to position [59, 0]
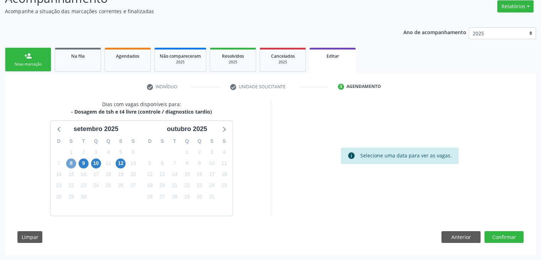
click at [69, 166] on span "8" at bounding box center [71, 163] width 10 height 10
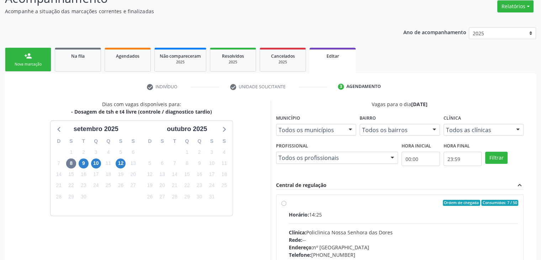
click at [317, 212] on div "Horário: 14:25" at bounding box center [404, 213] width 230 height 7
click at [286, 206] on input "Ordem de chegada Consumidos: 7 / 50 Horário: 14:25 Clínica: Policlinica [GEOGRA…" at bounding box center [283, 202] width 5 height 6
radio input "true"
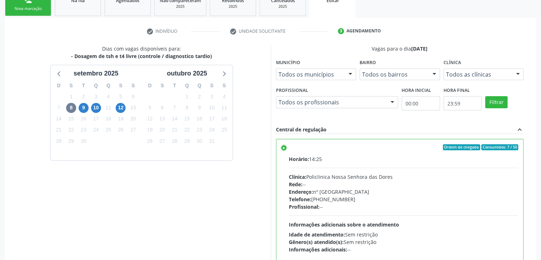
scroll to position [174, 0]
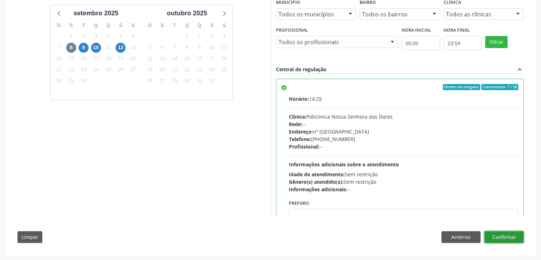
click at [512, 231] on button "Confirmar" at bounding box center [503, 237] width 39 height 12
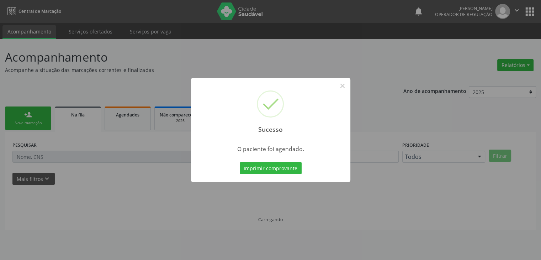
scroll to position [0, 0]
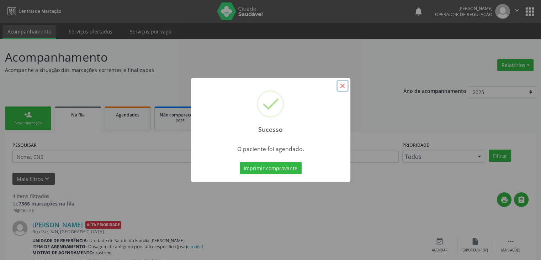
click at [343, 86] on button "×" at bounding box center [342, 86] width 12 height 12
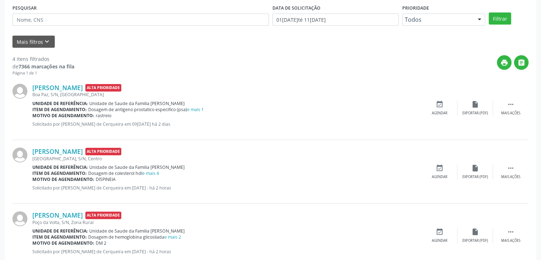
scroll to position [42, 0]
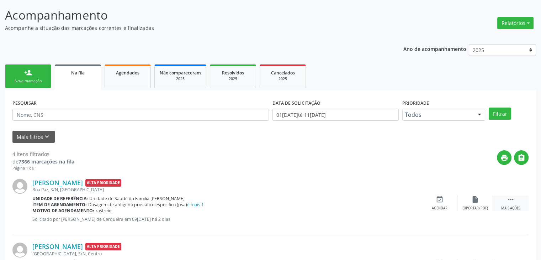
click at [511, 201] on icon "" at bounding box center [511, 199] width 8 height 8
click at [484, 201] on div "edit Editar" at bounding box center [475, 202] width 36 height 15
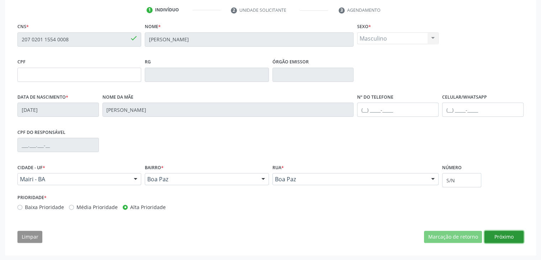
click at [505, 236] on button "Próximo" at bounding box center [503, 236] width 39 height 12
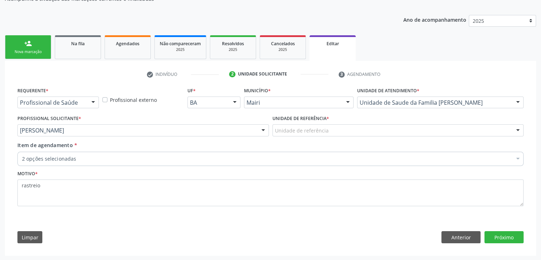
click at [381, 122] on div "Unidade de referência * Unidade de referência Unidade de Saude da Familia [PERS…" at bounding box center [397, 124] width 251 height 23
click at [374, 131] on div "Unidade de referência" at bounding box center [397, 130] width 251 height 12
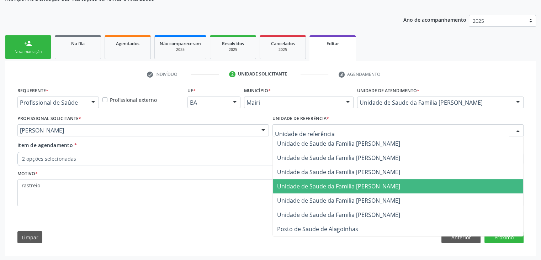
click at [369, 190] on span "Unidade de Saude da Familia [PERSON_NAME]" at bounding box center [398, 186] width 251 height 14
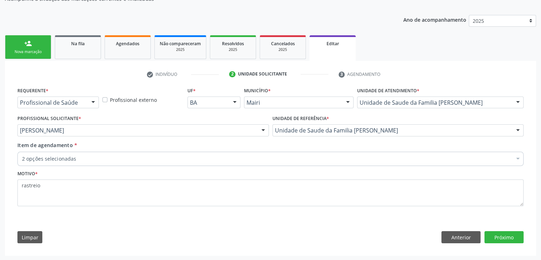
click at [93, 162] on div "2 opções selecionadas" at bounding box center [270, 158] width 506 height 14
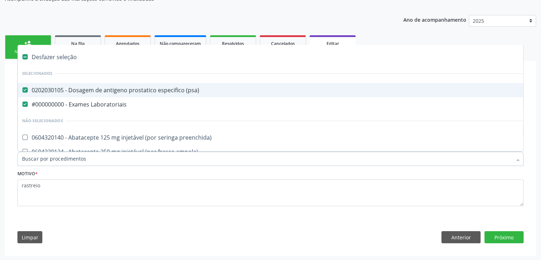
click at [55, 53] on div "Desfazer seleção" at bounding box center [296, 57] width 556 height 14
checkbox \(psa\) "false"
checkbox Laboratoriais "false"
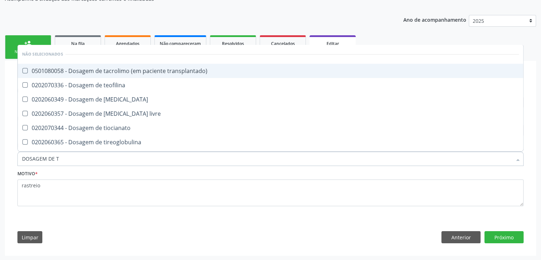
type input "DOSAGEM DE TS"
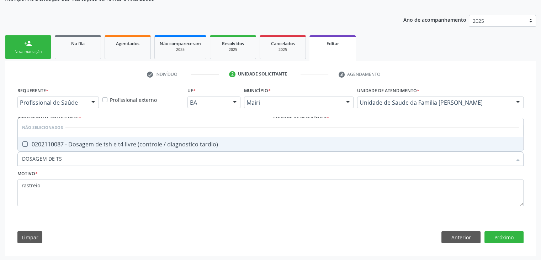
click at [108, 145] on div "0202110087 - Dosagem de tsh e t4 livre (controle / diagnostico tardio)" at bounding box center [270, 144] width 497 height 6
checkbox tardio\) "true"
click at [512, 239] on button "Próximo" at bounding box center [503, 237] width 39 height 12
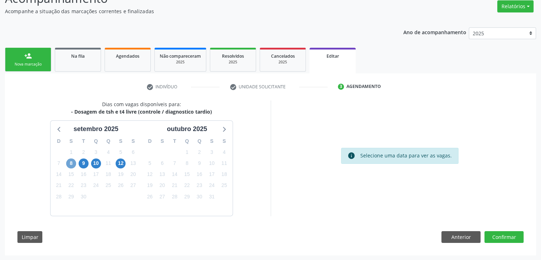
click at [71, 161] on span "8" at bounding box center [71, 163] width 10 height 10
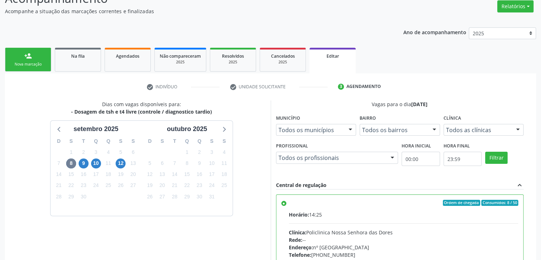
click at [318, 228] on div "Clínica: Policlinica Nossa Senhora das Dores" at bounding box center [404, 231] width 230 height 7
click at [286, 206] on input "Ordem de chegada Consumidos: 8 / 50 Horário: 14:25 Clínica: Policlinica [GEOGRA…" at bounding box center [283, 202] width 5 height 6
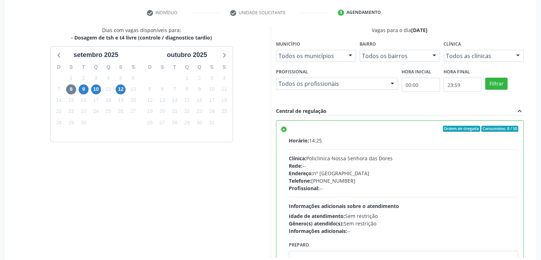
scroll to position [165, 0]
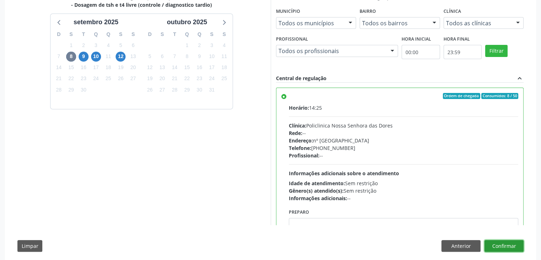
click at [513, 243] on button "Confirmar" at bounding box center [503, 246] width 39 height 12
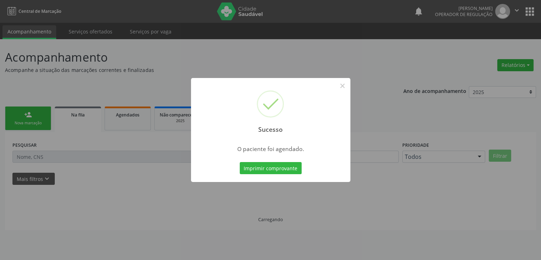
scroll to position [0, 0]
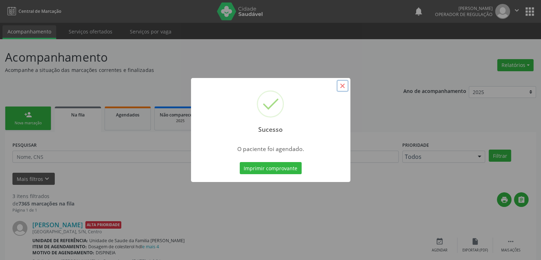
click at [342, 87] on button "×" at bounding box center [342, 86] width 12 height 12
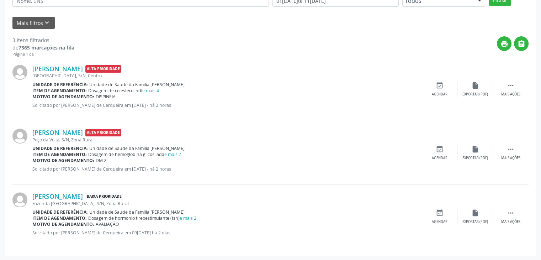
scroll to position [156, 0]
click at [518, 221] on div "Mais ações" at bounding box center [510, 221] width 19 height 5
click at [488, 214] on div "edit Editar" at bounding box center [475, 215] width 36 height 15
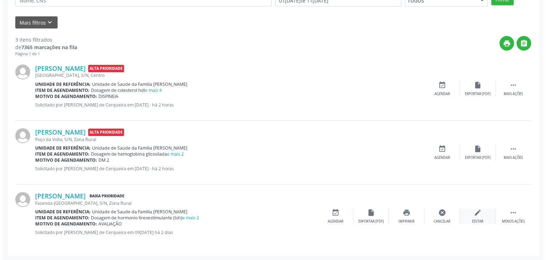
scroll to position [0, 0]
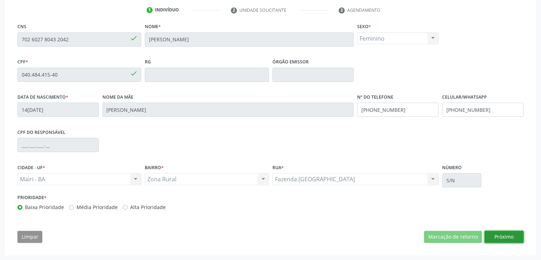
click at [504, 239] on button "Próximo" at bounding box center [503, 236] width 39 height 12
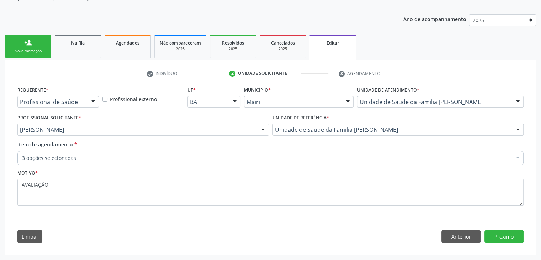
scroll to position [71, 0]
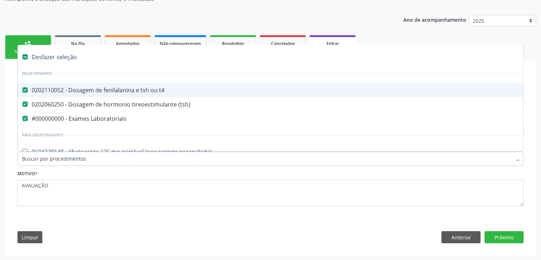
click at [58, 56] on div "Desfazer seleção" at bounding box center [296, 57] width 556 height 14
checkbox t4 "false"
checkbox \(tsh\) "false"
checkbox Laboratoriais "false"
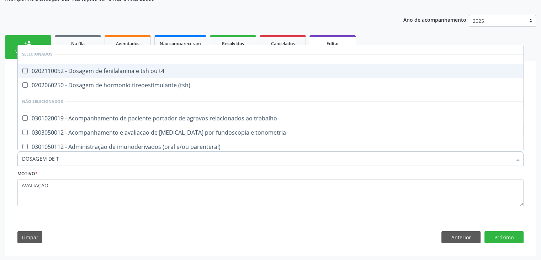
type input "DOSAGEM DE TS"
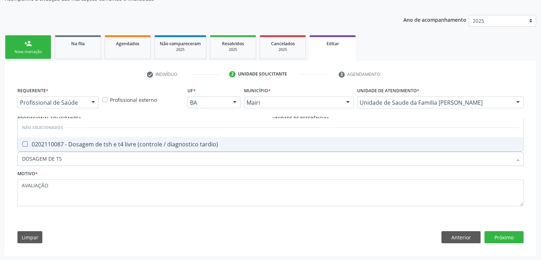
click at [95, 142] on div "0202110087 - Dosagem de tsh e t4 livre (controle / diagnostico tardio)" at bounding box center [270, 144] width 497 height 6
checkbox tardio\) "true"
click at [515, 234] on button "Próximo" at bounding box center [503, 237] width 39 height 12
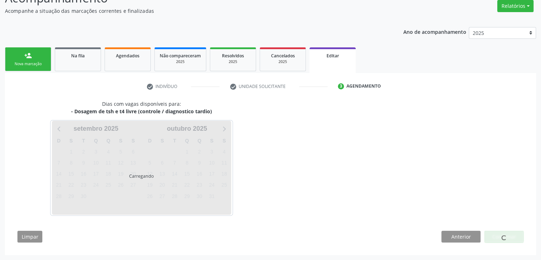
scroll to position [59, 0]
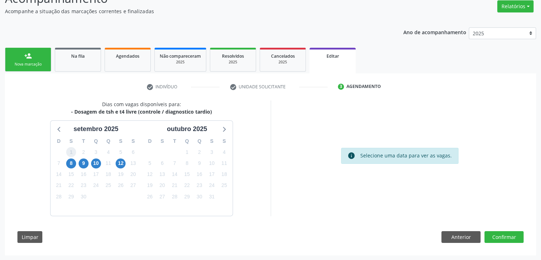
click at [70, 156] on span "1" at bounding box center [71, 152] width 10 height 10
click at [71, 162] on span "8" at bounding box center [71, 163] width 10 height 10
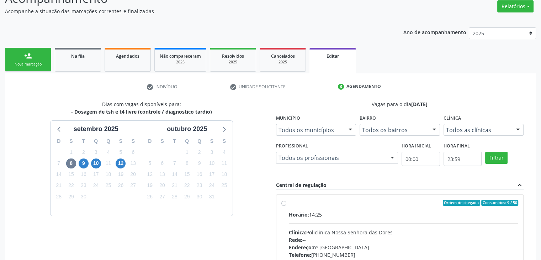
click at [354, 218] on div "Horário: 14:25 Clínica: Policlinica Nossa Senhora das Dores Rede: -- Endereço: …" at bounding box center [404, 259] width 230 height 98
click at [286, 206] on input "Ordem de chegada Consumidos: 9 / 50 Horário: 14:25 Clínica: Policlinica [GEOGRA…" at bounding box center [283, 202] width 5 height 6
radio input "true"
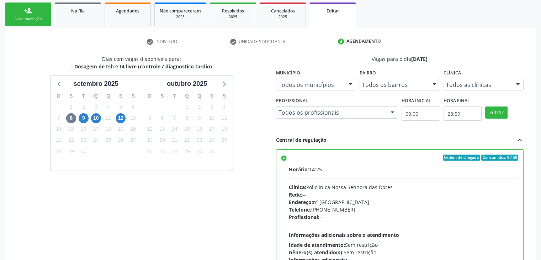
scroll to position [174, 0]
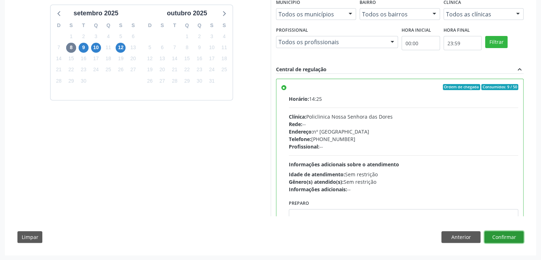
click at [516, 241] on button "Confirmar" at bounding box center [503, 237] width 39 height 12
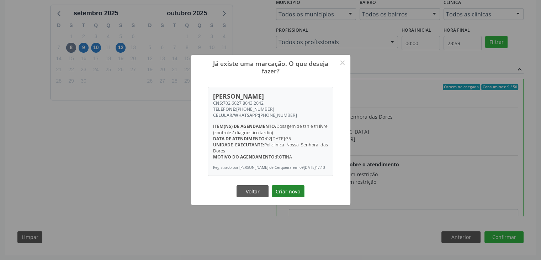
click at [300, 193] on button "Criar novo" at bounding box center [288, 191] width 33 height 12
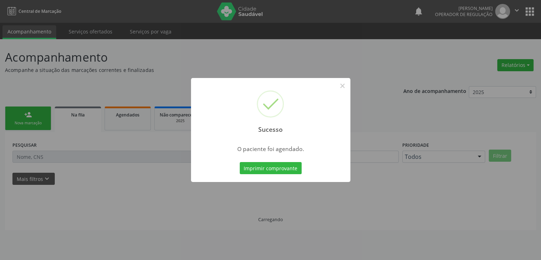
scroll to position [0, 0]
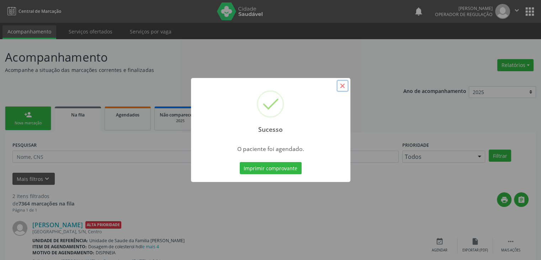
click at [339, 91] on button "×" at bounding box center [342, 86] width 12 height 12
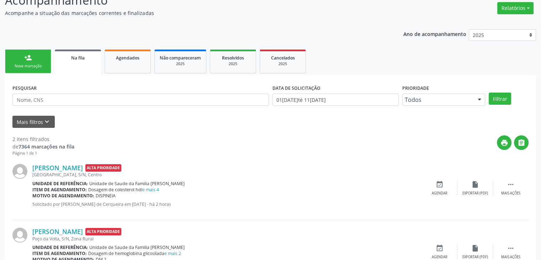
scroll to position [92, 0]
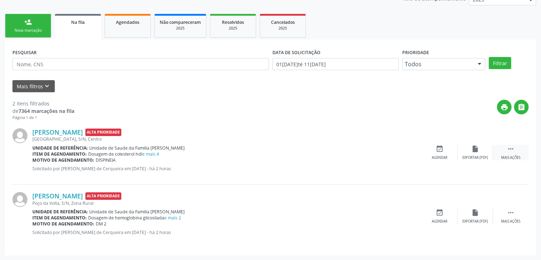
click at [505, 151] on div " Mais ações" at bounding box center [511, 152] width 36 height 15
drag, startPoint x: 492, startPoint y: 155, endPoint x: 486, endPoint y: 158, distance: 6.7
click at [491, 155] on div " Menos ações edit Editar cancel Cancelar print Imprimir insert_drive_file Expo…" at bounding box center [421, 152] width 213 height 15
click at [486, 158] on div "edit Editar" at bounding box center [475, 152] width 36 height 15
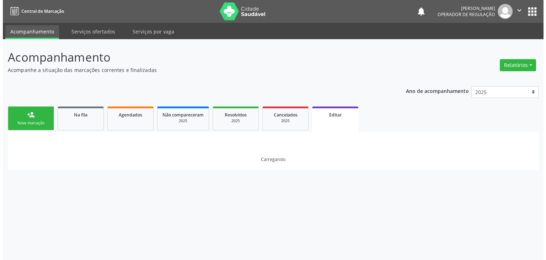
scroll to position [0, 0]
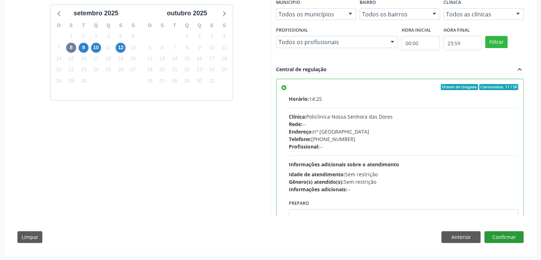
scroll to position [174, 0]
click at [503, 236] on button "Confirmar" at bounding box center [503, 237] width 39 height 12
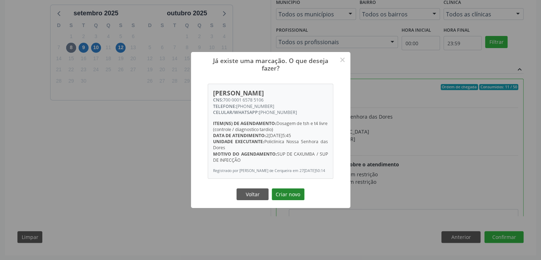
click at [284, 191] on button "Criar novo" at bounding box center [288, 194] width 33 height 12
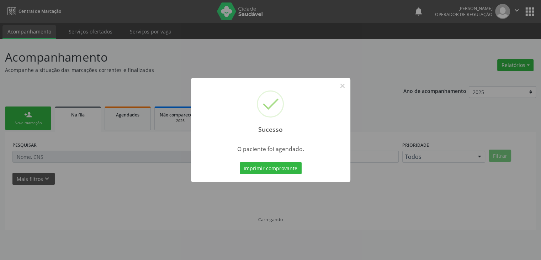
scroll to position [0, 0]
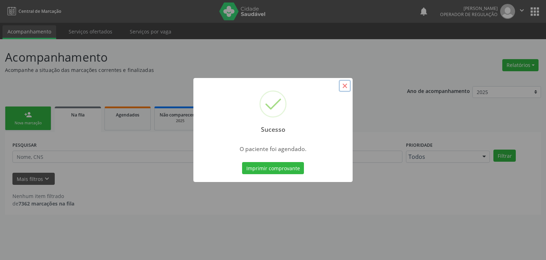
click at [340, 81] on button "×" at bounding box center [345, 86] width 12 height 12
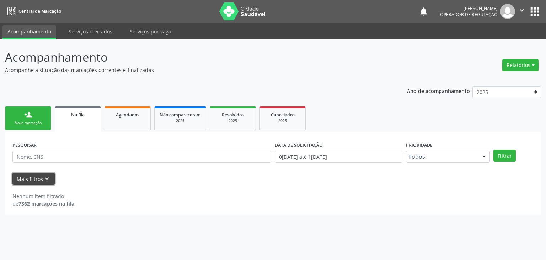
click at [51, 173] on button "Mais filtros keyboard_arrow_down" at bounding box center [33, 178] width 42 height 12
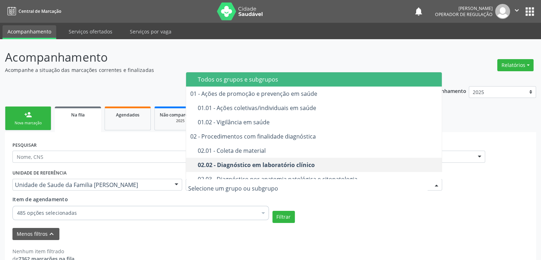
click at [257, 78] on div "Todos os grupos e subgrupos" at bounding box center [318, 79] width 240 height 6
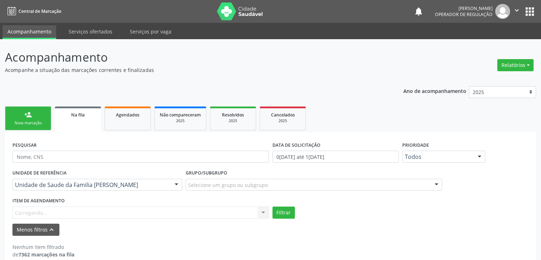
click at [76, 216] on div "Item de agendamento [GEOGRAPHIC_DATA]... No elements found. Consider changing t…" at bounding box center [140, 206] width 256 height 23
click at [153, 199] on div "Item de agendamento Selecionar procedimento 0604320140 - Abatacepte 125 mg inje…" at bounding box center [140, 206] width 256 height 23
click at [123, 211] on div "Selecionar procedimento" at bounding box center [140, 212] width 256 height 12
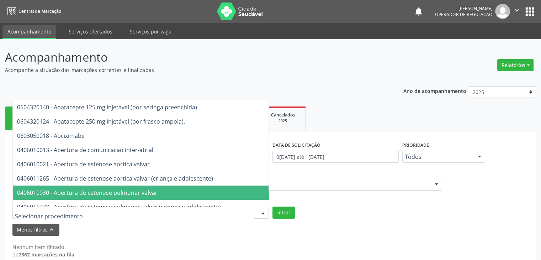
type input "#"
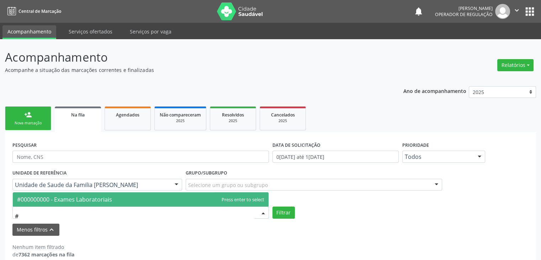
click at [123, 198] on span "#000000000 - Exames Laboratoriais" at bounding box center [141, 199] width 256 height 14
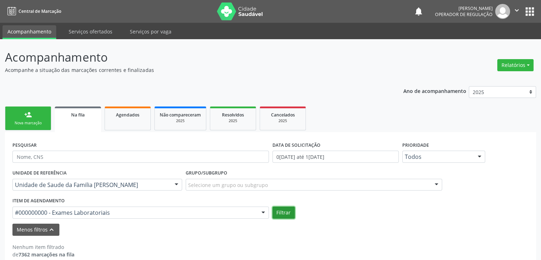
click at [291, 213] on button "Filtrar" at bounding box center [283, 212] width 22 height 12
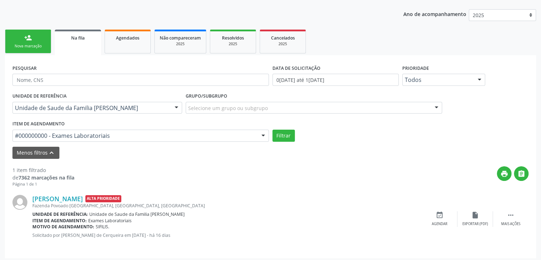
scroll to position [80, 0]
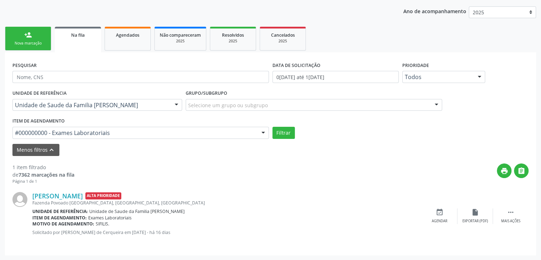
click at [512, 224] on div "[PERSON_NAME] Alta Prioridade [GEOGRAPHIC_DATA], [GEOGRAPHIC_DATA], Zona Rural …" at bounding box center [270, 215] width 516 height 63
click at [507, 218] on div "Mais ações" at bounding box center [510, 220] width 19 height 5
click at [491, 212] on div "edit Editar" at bounding box center [475, 215] width 36 height 15
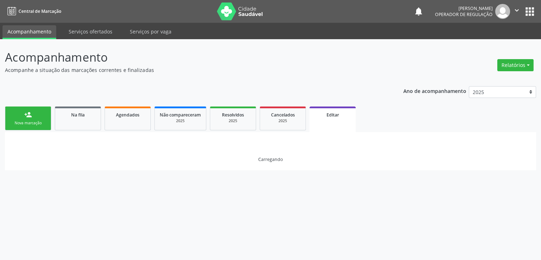
scroll to position [0, 0]
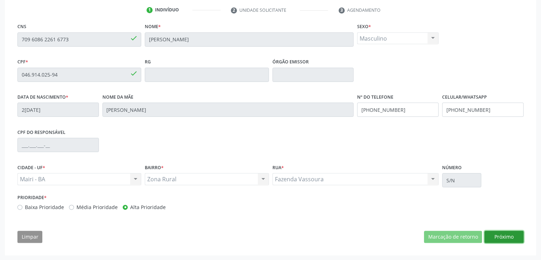
click at [495, 234] on button "Próximo" at bounding box center [503, 236] width 39 height 12
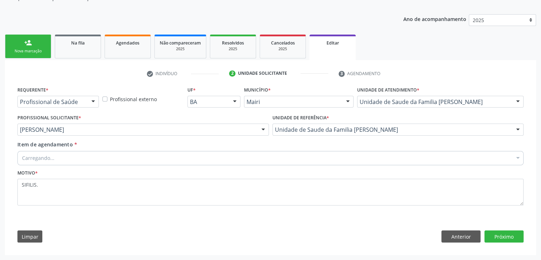
scroll to position [71, 0]
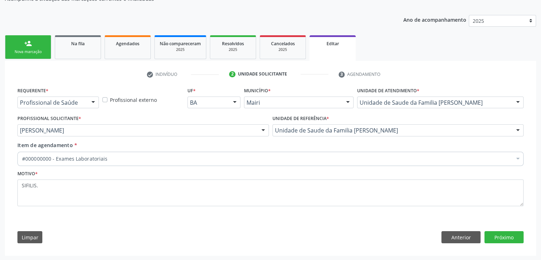
click at [78, 162] on div "#000000000 - Exames Laboratoriais" at bounding box center [270, 158] width 506 height 14
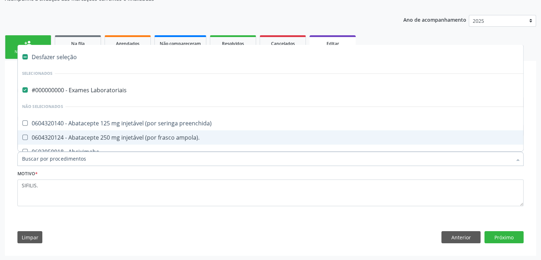
click at [78, 80] on li "Selecionados" at bounding box center [296, 73] width 556 height 19
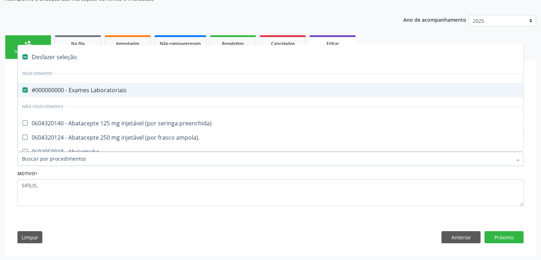
click at [78, 90] on div "#000000000 - Exames Laboratoriais" at bounding box center [295, 90] width 547 height 6
checkbox Laboratoriais "false"
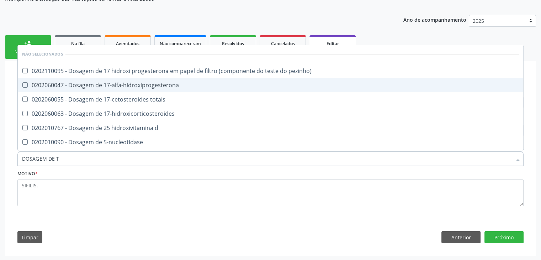
type input "DOSAGEM DE TS"
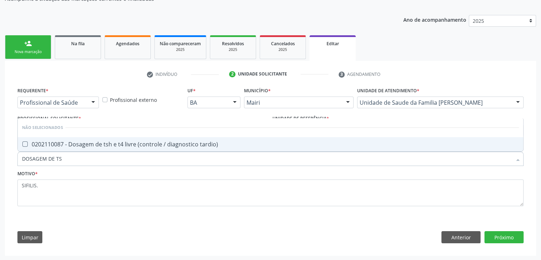
click at [99, 145] on div "0202110087 - Dosagem de tsh e t4 livre (controle / diagnostico tardio)" at bounding box center [270, 144] width 497 height 6
checkbox tardio\) "true"
click at [513, 236] on button "Próximo" at bounding box center [503, 237] width 39 height 12
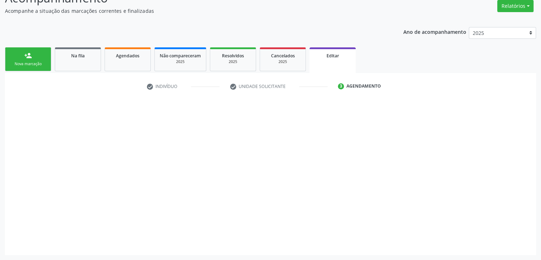
scroll to position [59, 0]
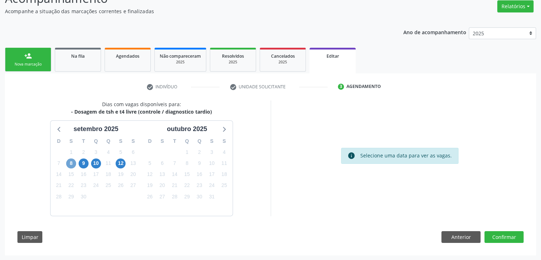
click at [69, 159] on span "8" at bounding box center [71, 163] width 10 height 10
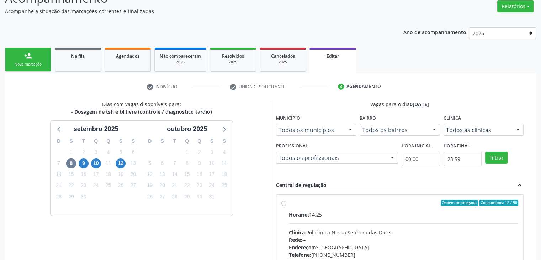
click at [287, 213] on div "Ordem de chegada Consumidos: 12 / 50 Horário: 14:25 Clínica: Policlinica [GEOGR…" at bounding box center [399, 253] width 237 height 109
radio input "true"
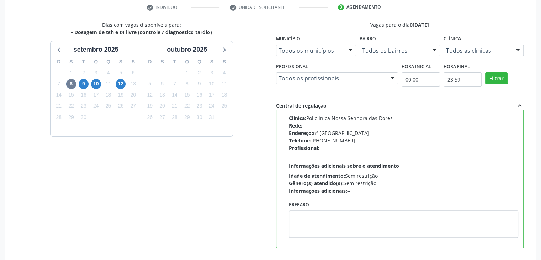
scroll to position [174, 0]
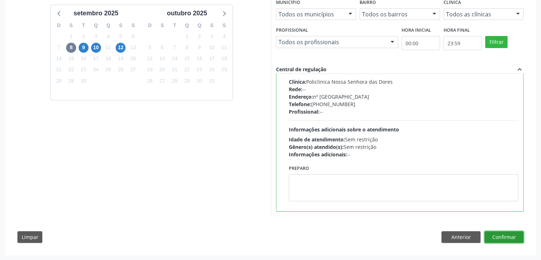
click at [508, 233] on button "Confirmar" at bounding box center [503, 237] width 39 height 12
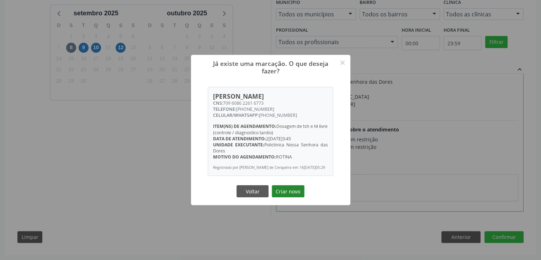
click at [293, 196] on button "Criar novo" at bounding box center [288, 191] width 33 height 12
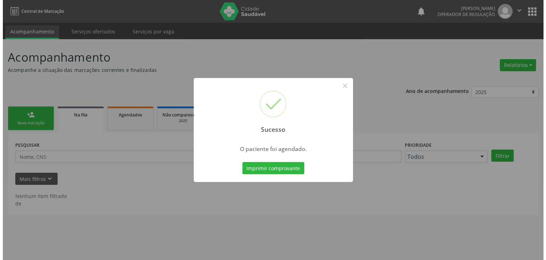
scroll to position [0, 0]
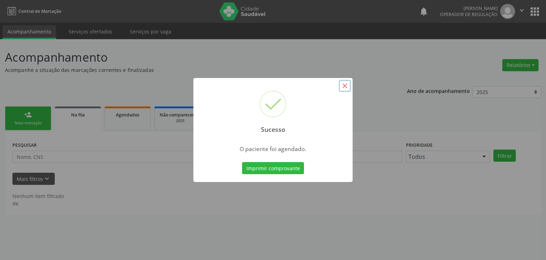
click at [345, 81] on button "×" at bounding box center [345, 86] width 12 height 12
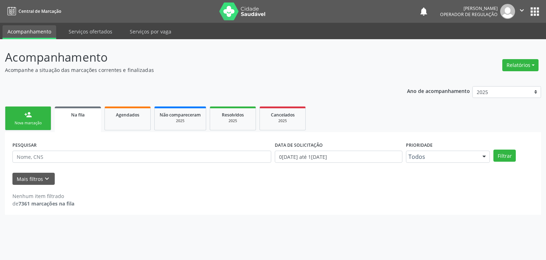
click at [228, 180] on div "Mais filtros keyboard_arrow_down" at bounding box center [273, 178] width 525 height 12
